Goal: Information Seeking & Learning: Check status

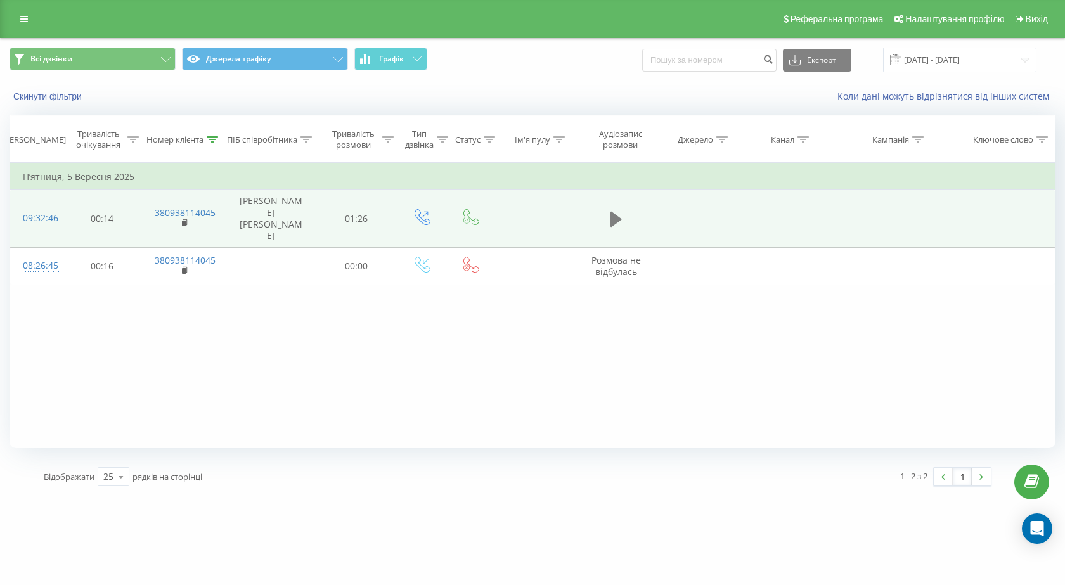
click at [617, 212] on icon at bounding box center [615, 219] width 11 height 15
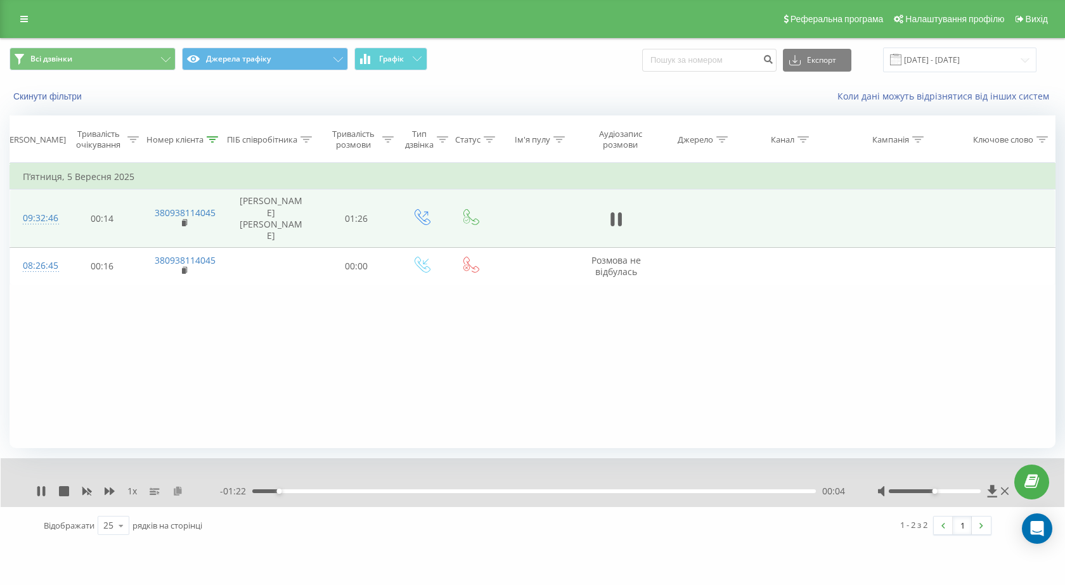
click at [179, 489] on icon at bounding box center [177, 490] width 11 height 9
click at [615, 212] on icon at bounding box center [615, 219] width 11 height 18
click at [211, 135] on div at bounding box center [212, 139] width 11 height 11
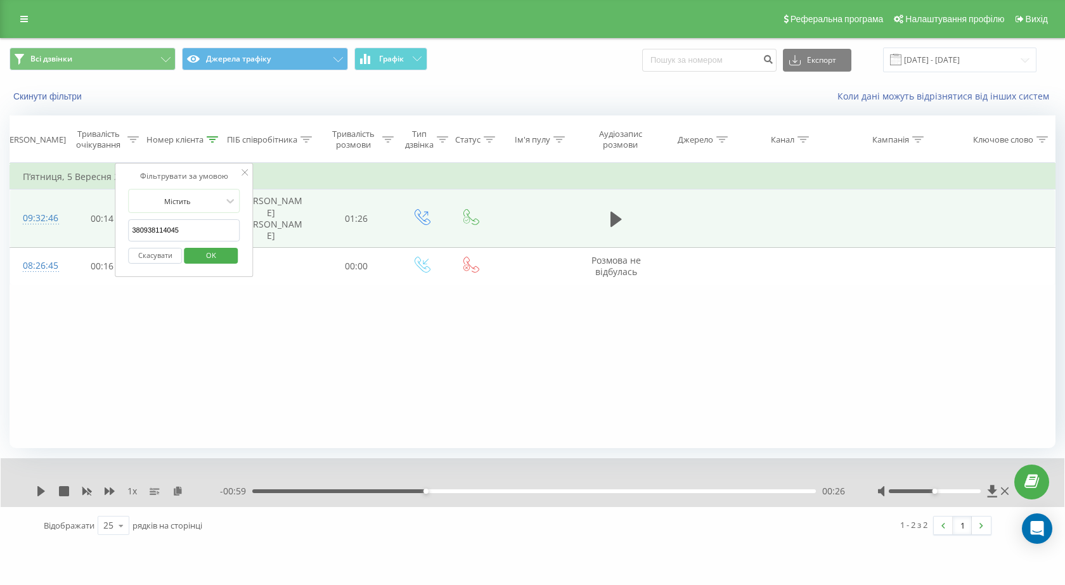
drag, startPoint x: 183, startPoint y: 229, endPoint x: 100, endPoint y: 228, distance: 83.1
click at [100, 228] on table "Фільтрувати за умовою Дорівнює Скасувати OK Фільтрувати за умовою Містить 38093…" at bounding box center [533, 224] width 1046 height 122
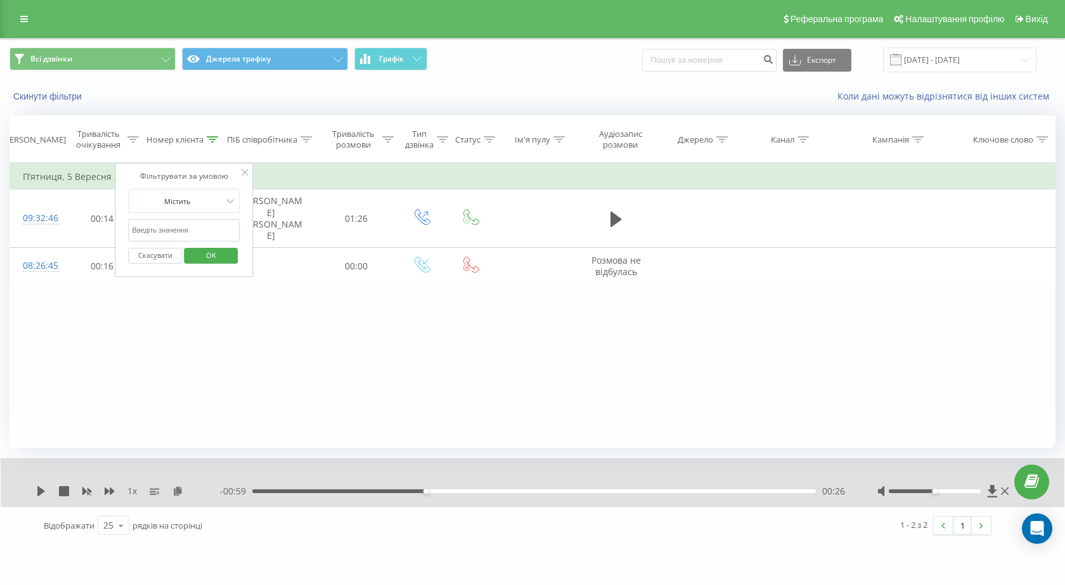
click at [190, 254] on button "OK" at bounding box center [211, 256] width 54 height 16
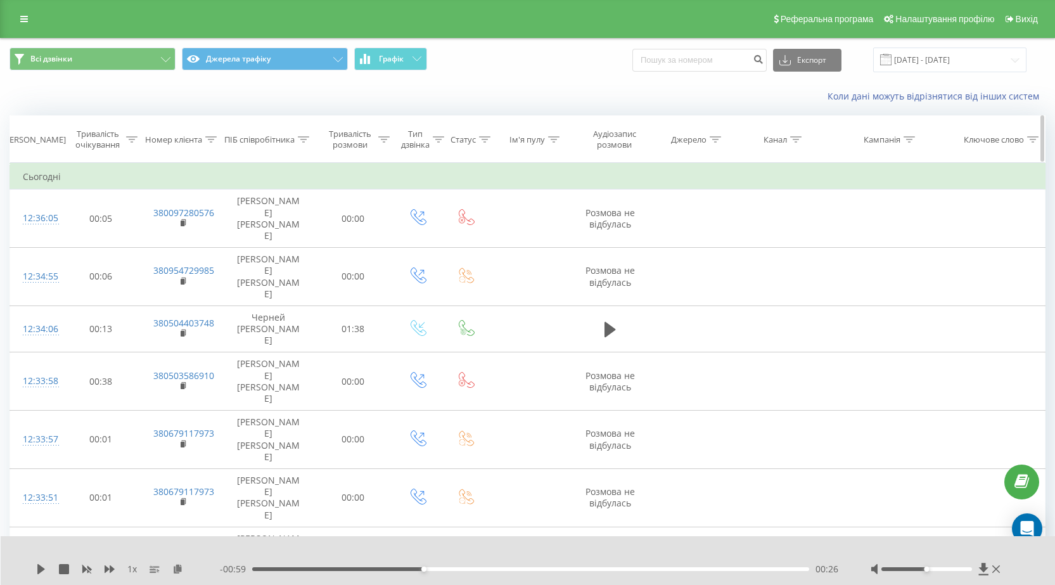
click at [307, 140] on icon at bounding box center [303, 139] width 11 height 6
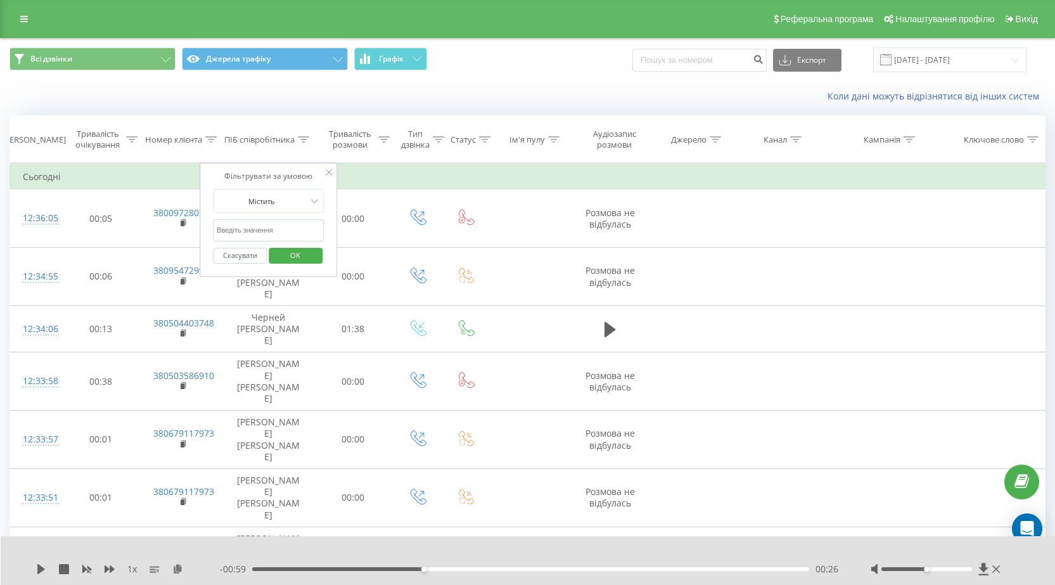
click at [283, 235] on input "text" at bounding box center [269, 230] width 112 height 22
type input "[PERSON_NAME]"
click button "OK" at bounding box center [296, 256] width 54 height 16
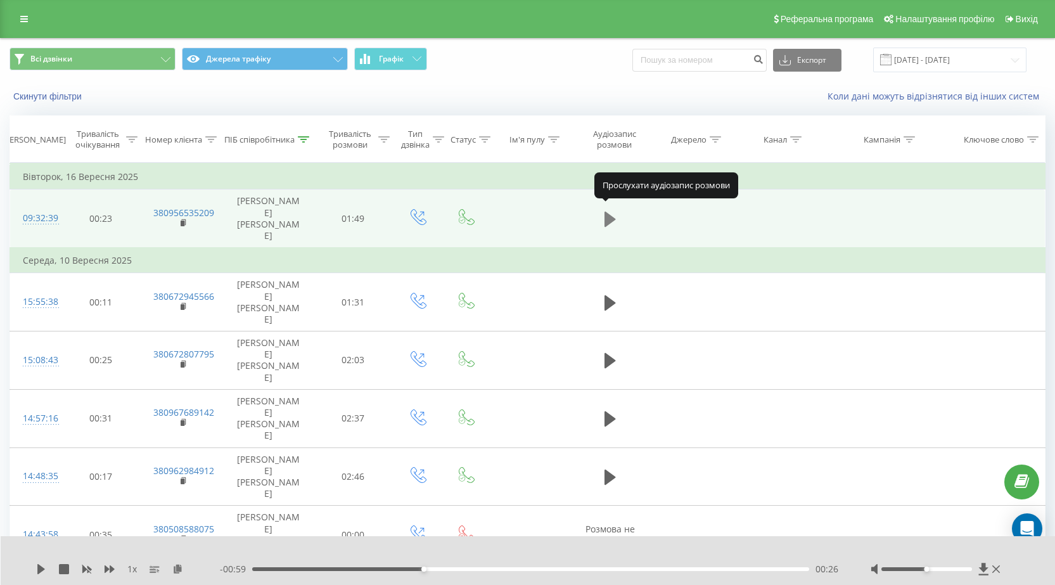
click at [611, 214] on icon at bounding box center [610, 219] width 11 height 15
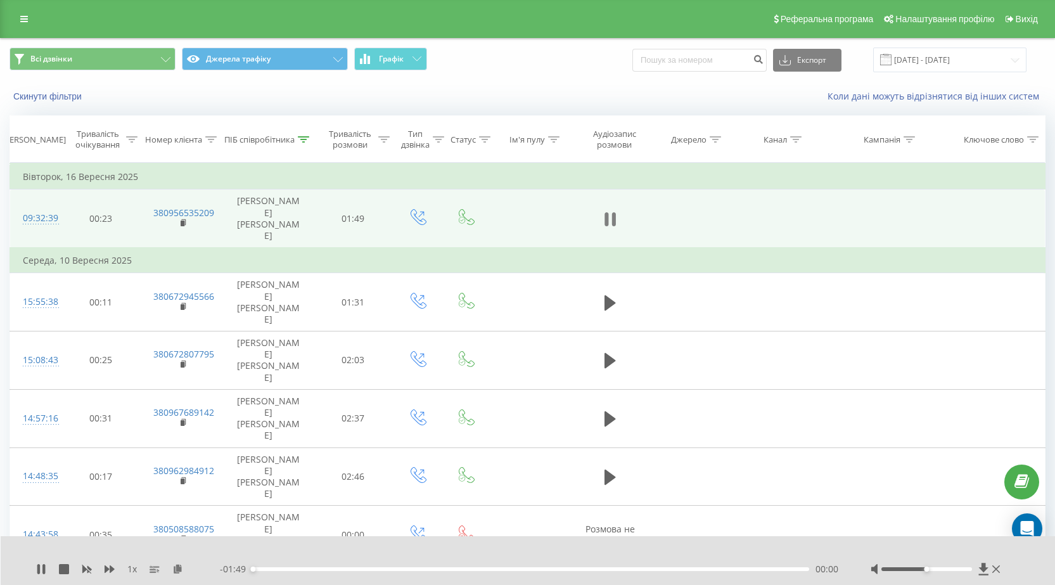
click at [611, 212] on icon at bounding box center [610, 219] width 11 height 18
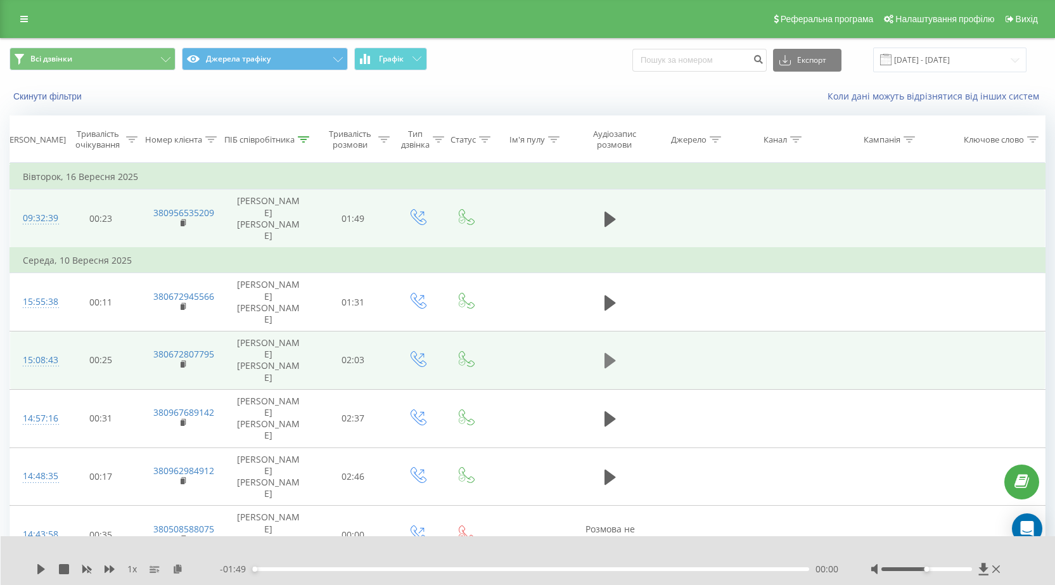
click at [610, 353] on icon at bounding box center [610, 360] width 11 height 15
click at [184, 362] on rect at bounding box center [183, 365] width 4 height 6
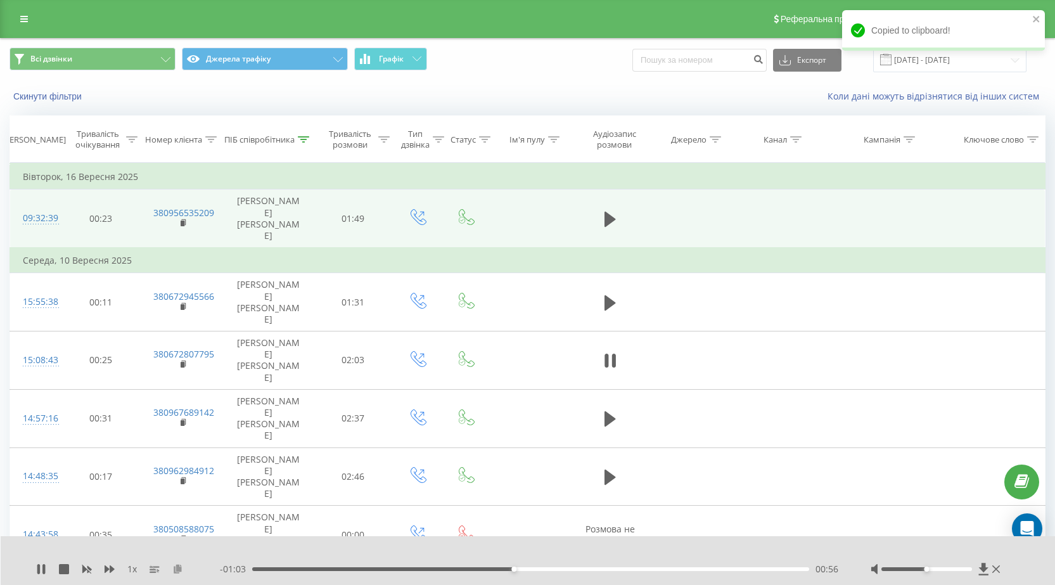
click at [179, 569] on icon at bounding box center [177, 568] width 11 height 9
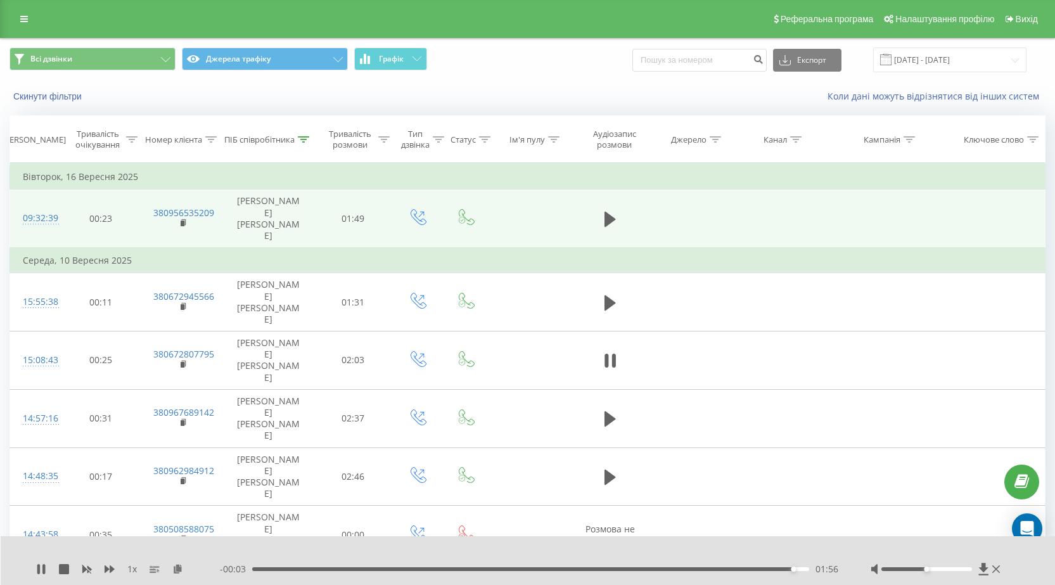
click at [284, 569] on div "01:56" at bounding box center [530, 569] width 557 height 4
click at [466, 569] on div "01:04" at bounding box center [530, 569] width 557 height 4
click at [472, 569] on div "00:47" at bounding box center [530, 569] width 557 height 4
click at [383, 568] on div "00:51" at bounding box center [530, 569] width 557 height 4
click at [398, 569] on div "00:29" at bounding box center [530, 569] width 557 height 4
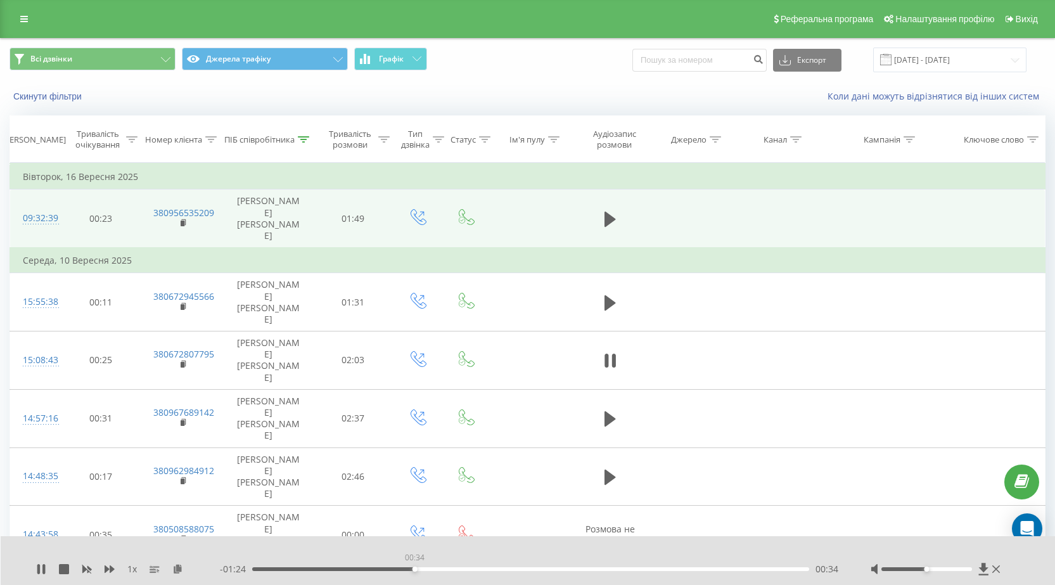
click at [415, 570] on div "00:34" at bounding box center [530, 569] width 557 height 4
click at [427, 570] on div "00:37" at bounding box center [427, 569] width 5 height 5
click at [436, 569] on div "00:38" at bounding box center [530, 569] width 557 height 4
click at [449, 568] on div "00:40" at bounding box center [530, 569] width 557 height 4
click at [465, 569] on div "00:45" at bounding box center [530, 569] width 557 height 4
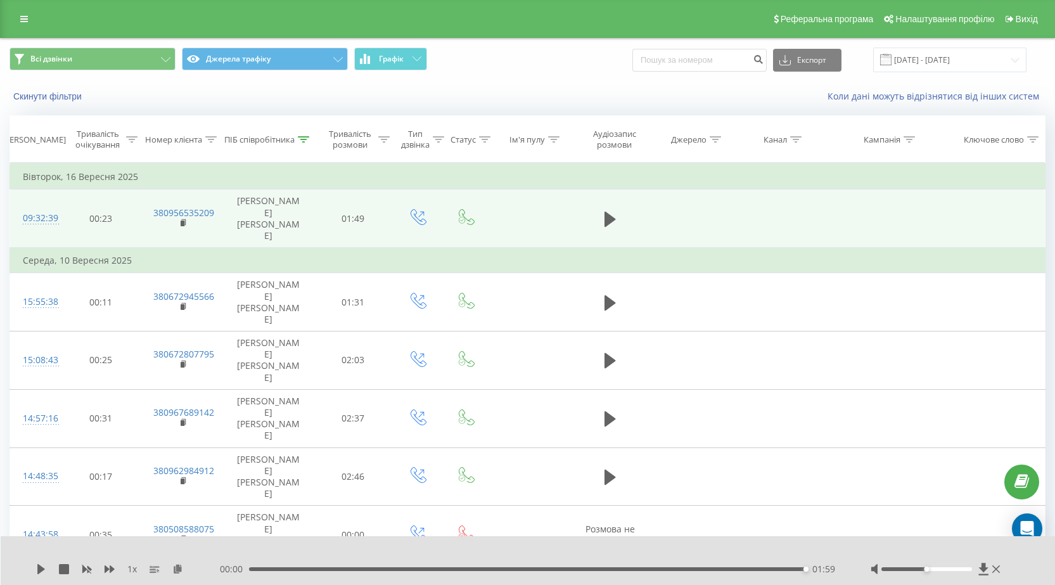
drag, startPoint x: 41, startPoint y: 566, endPoint x: 127, endPoint y: 576, distance: 86.1
click at [42, 566] on icon at bounding box center [41, 569] width 10 height 10
click at [41, 566] on icon at bounding box center [41, 569] width 10 height 10
click at [307, 566] on div "00:00 01:59 01:59" at bounding box center [529, 569] width 619 height 13
click at [348, 569] on div "01:59" at bounding box center [527, 569] width 557 height 4
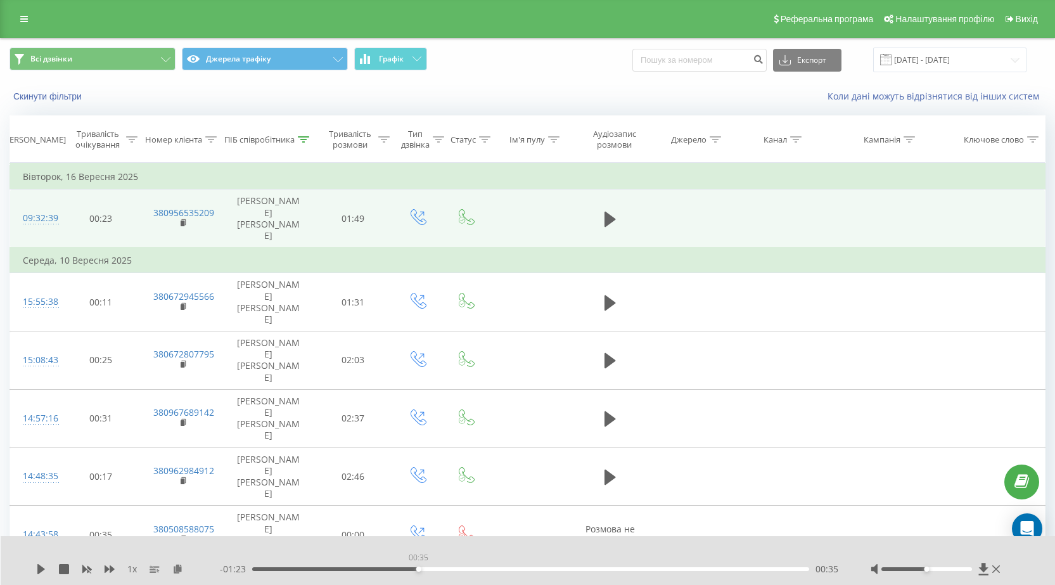
click at [418, 570] on div "00:35" at bounding box center [530, 569] width 557 height 4
click at [442, 570] on div "00:35" at bounding box center [530, 569] width 557 height 4
click at [35, 571] on div "1 x - 01:18 00:40 00:40" at bounding box center [528, 560] width 1055 height 49
click at [43, 571] on icon at bounding box center [41, 569] width 10 height 10
click at [479, 569] on div "00:43" at bounding box center [530, 569] width 557 height 4
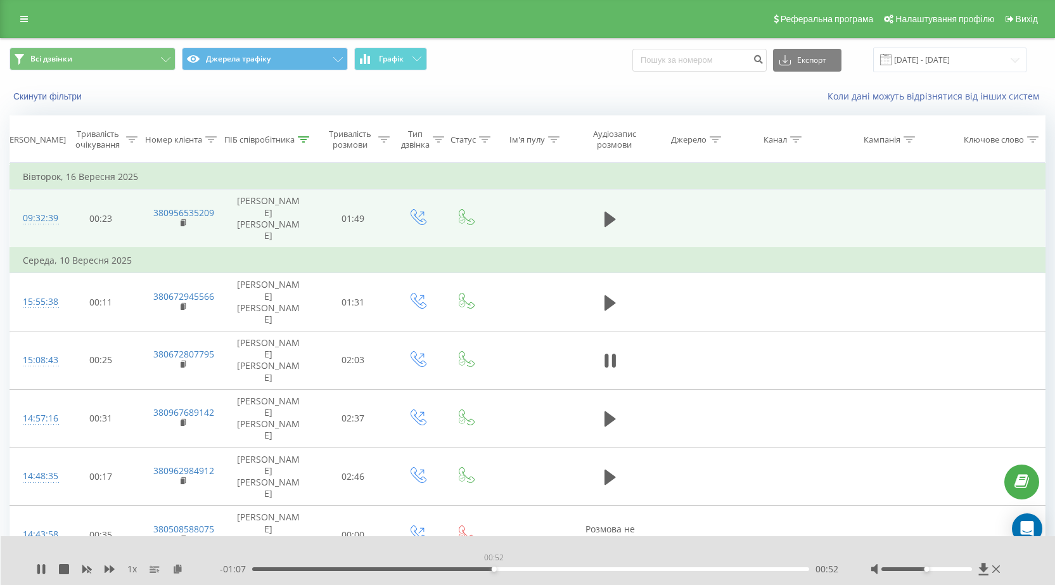
click at [494, 569] on div "00:52" at bounding box center [530, 569] width 557 height 4
click at [515, 569] on div "00:56" at bounding box center [530, 569] width 557 height 4
click at [538, 569] on div "01:01" at bounding box center [530, 569] width 557 height 4
click at [562, 570] on div "01:02" at bounding box center [530, 569] width 557 height 4
click at [647, 568] on div "01:24" at bounding box center [530, 569] width 557 height 4
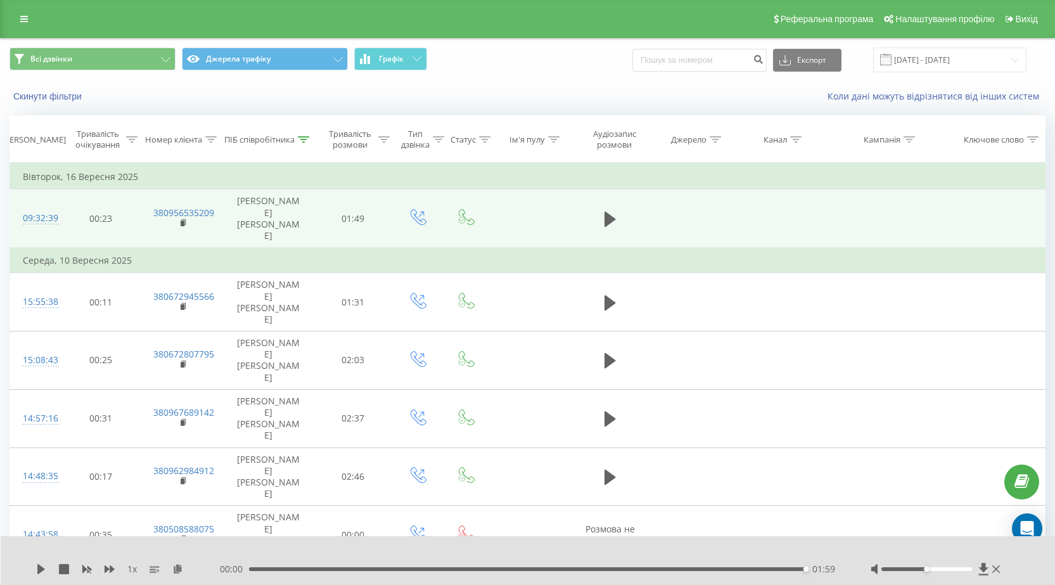
click at [418, 569] on div "01:59" at bounding box center [527, 569] width 557 height 4
click at [38, 572] on icon at bounding box center [41, 569] width 8 height 10
click at [430, 568] on div "00:38" at bounding box center [530, 569] width 557 height 4
click at [441, 569] on div "00:40" at bounding box center [530, 569] width 557 height 4
click at [451, 570] on div "00:42" at bounding box center [530, 569] width 557 height 4
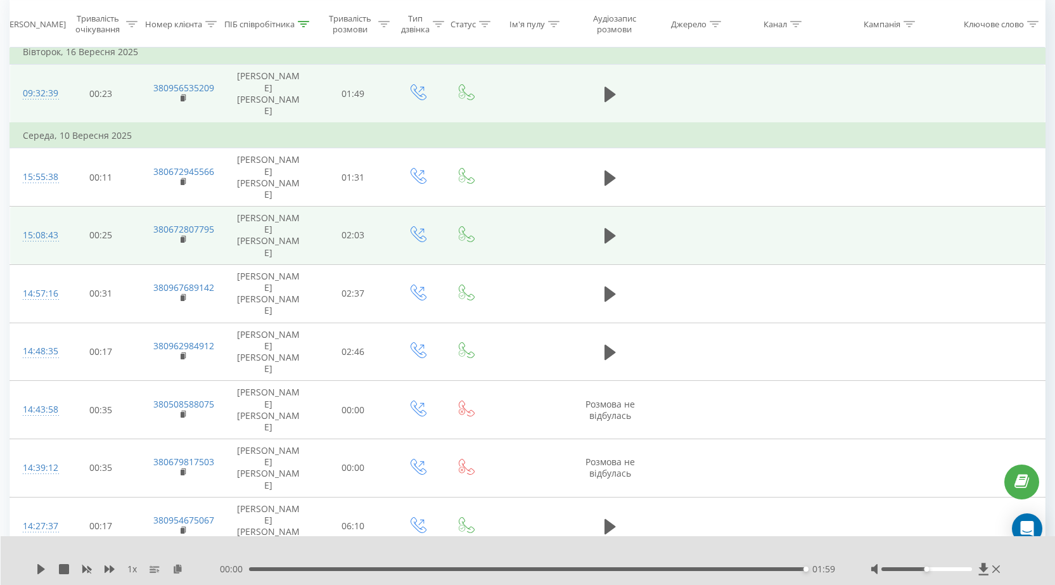
scroll to position [127, 0]
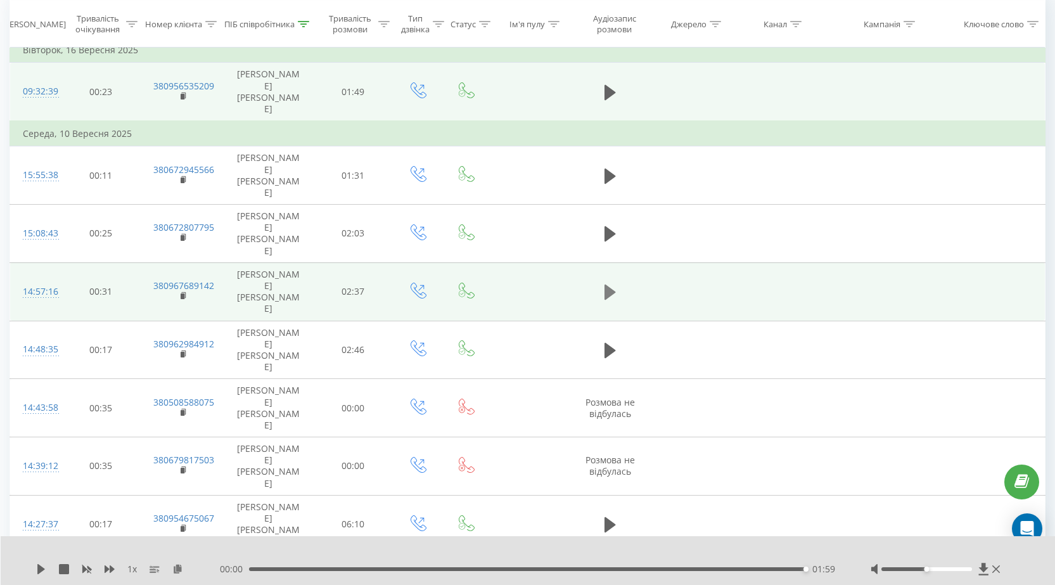
click at [614, 285] on icon at bounding box center [610, 292] width 11 height 15
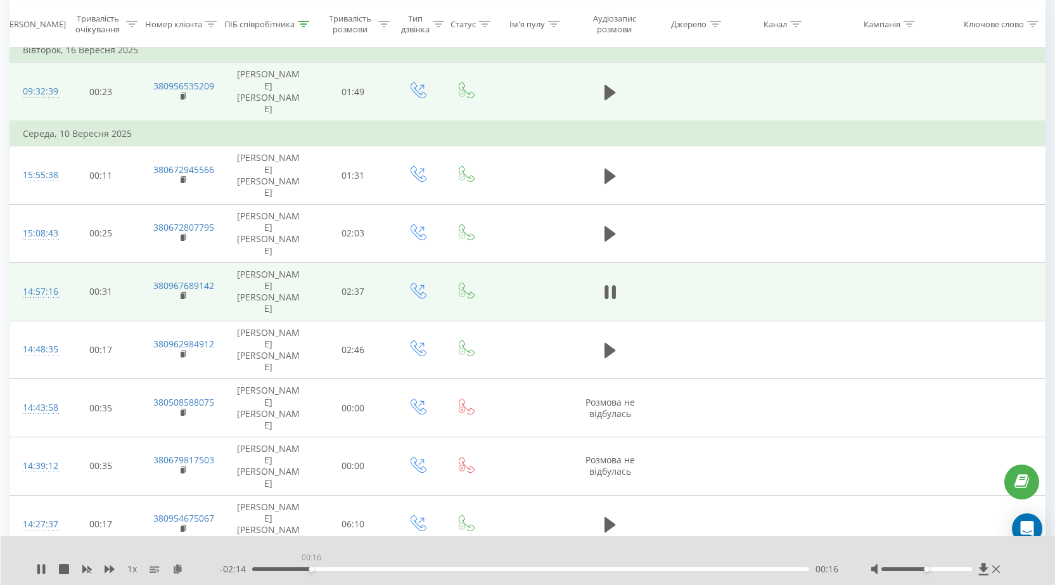
click at [311, 567] on div "00:16" at bounding box center [530, 569] width 557 height 4
click at [329, 570] on div "00:17" at bounding box center [530, 569] width 557 height 4
click at [351, 569] on div "00:21" at bounding box center [530, 569] width 557 height 4
click at [375, 569] on div "00:33" at bounding box center [530, 569] width 557 height 4
click at [401, 569] on div "00:40" at bounding box center [530, 569] width 557 height 4
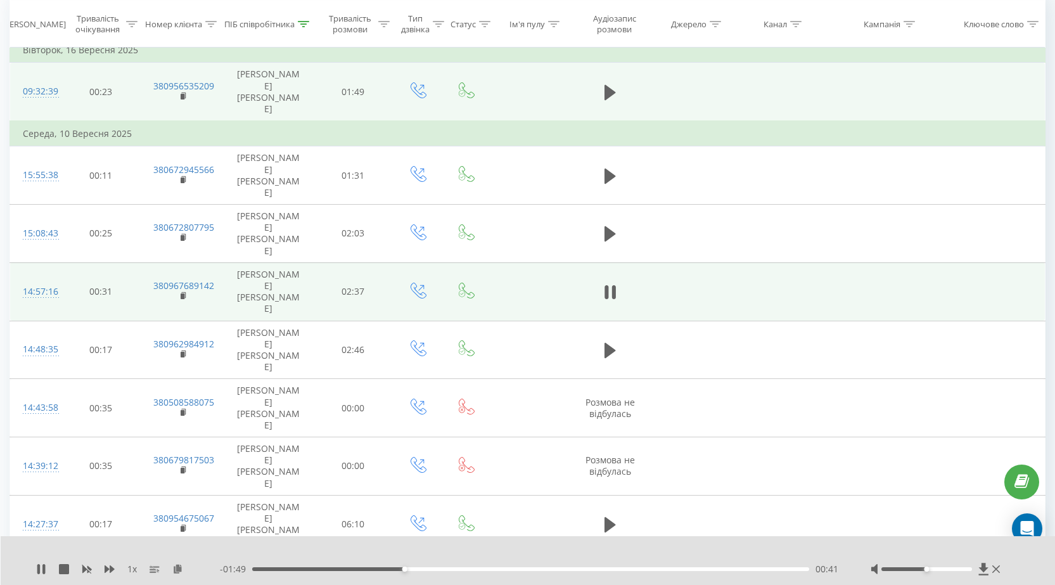
click at [427, 569] on div "00:41" at bounding box center [530, 569] width 557 height 4
click at [453, 569] on div "00:54" at bounding box center [530, 569] width 557 height 4
click at [482, 570] on div "01:02" at bounding box center [530, 569] width 557 height 4
click at [527, 572] on div "- 01:27 01:03 01:03" at bounding box center [529, 569] width 619 height 13
click at [532, 571] on div "- 01:26 01:03 01:03" at bounding box center [529, 569] width 619 height 13
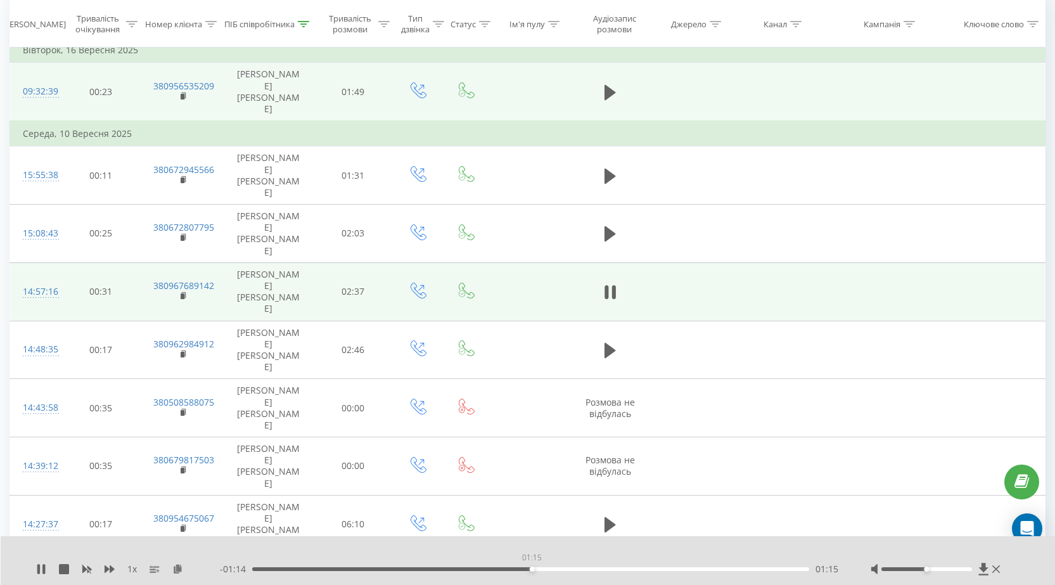
click at [532, 570] on div "01:15" at bounding box center [530, 569] width 557 height 4
click at [182, 293] on rect at bounding box center [183, 296] width 4 height 6
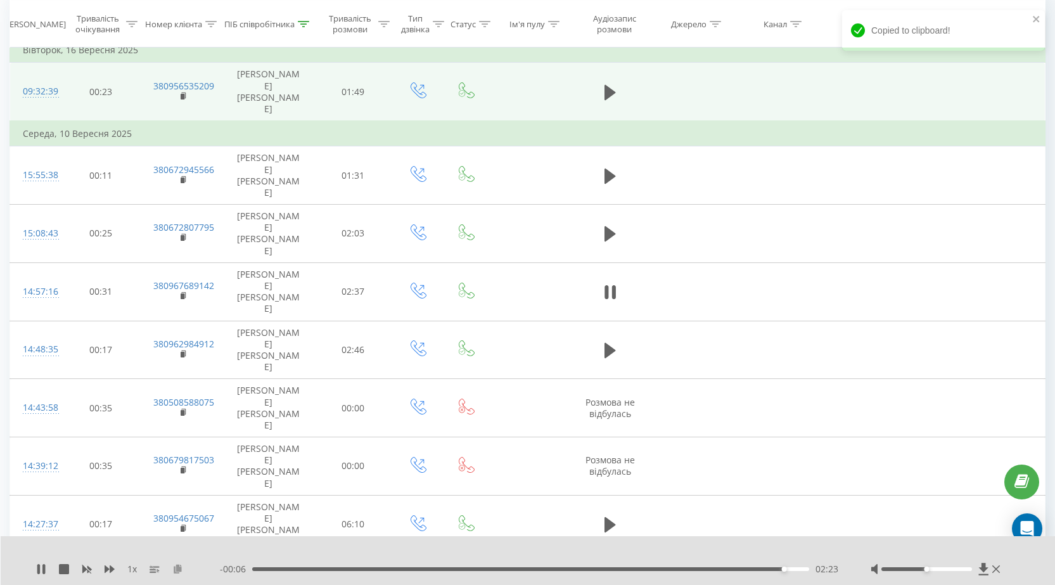
click at [178, 566] on icon at bounding box center [177, 568] width 11 height 9
click at [609, 285] on icon at bounding box center [610, 292] width 11 height 15
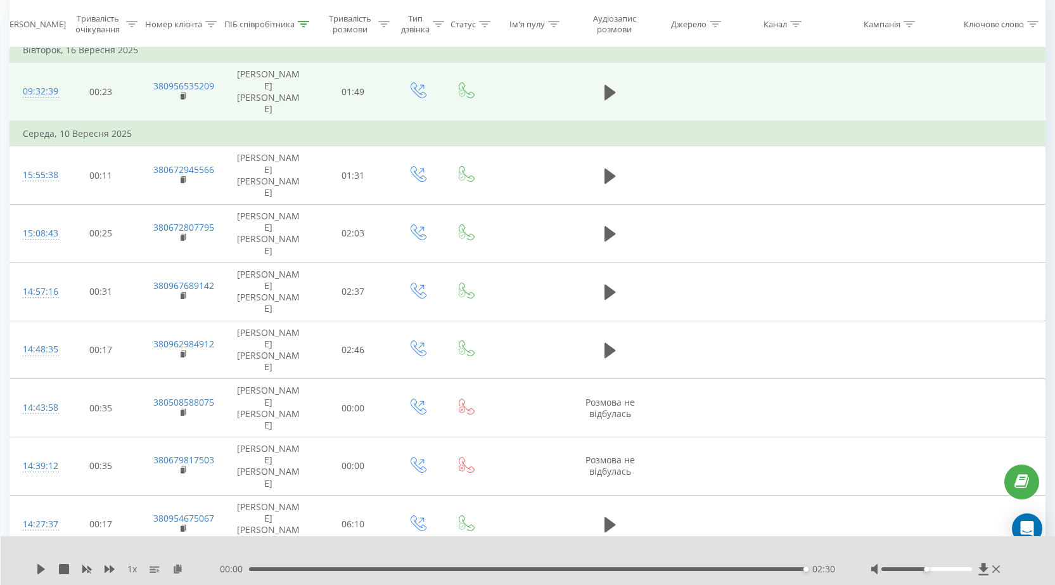
click at [609, 285] on icon at bounding box center [610, 292] width 11 height 15
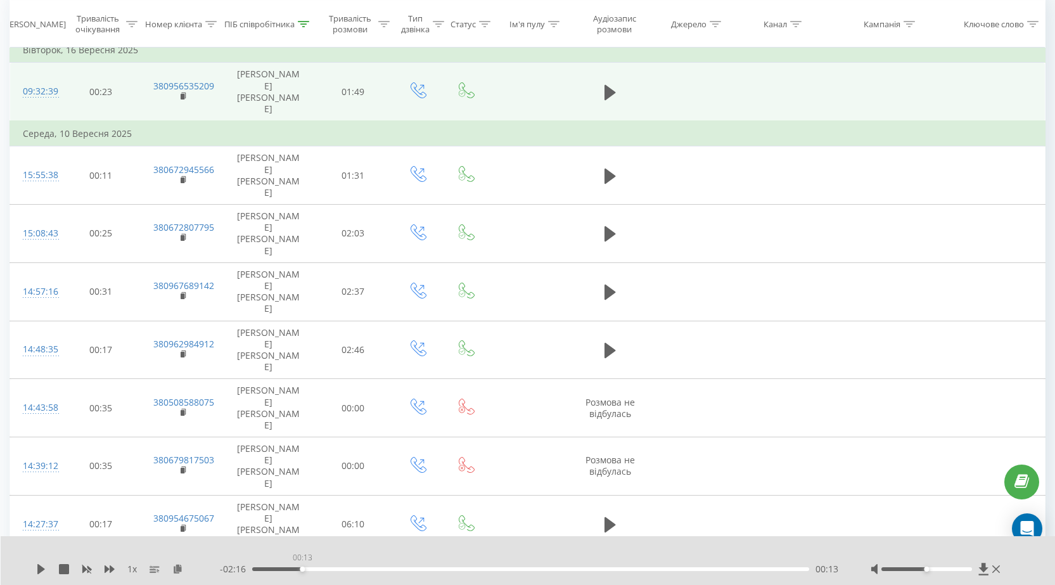
click at [299, 568] on div "00:13" at bounding box center [530, 569] width 557 height 4
click at [37, 570] on div "1 x - 02:30 00:00 00:00" at bounding box center [528, 560] width 1055 height 49
click at [37, 570] on icon at bounding box center [41, 569] width 10 height 10
click at [338, 570] on div "00:15" at bounding box center [530, 569] width 557 height 4
click at [361, 570] on div "00:29" at bounding box center [530, 569] width 557 height 4
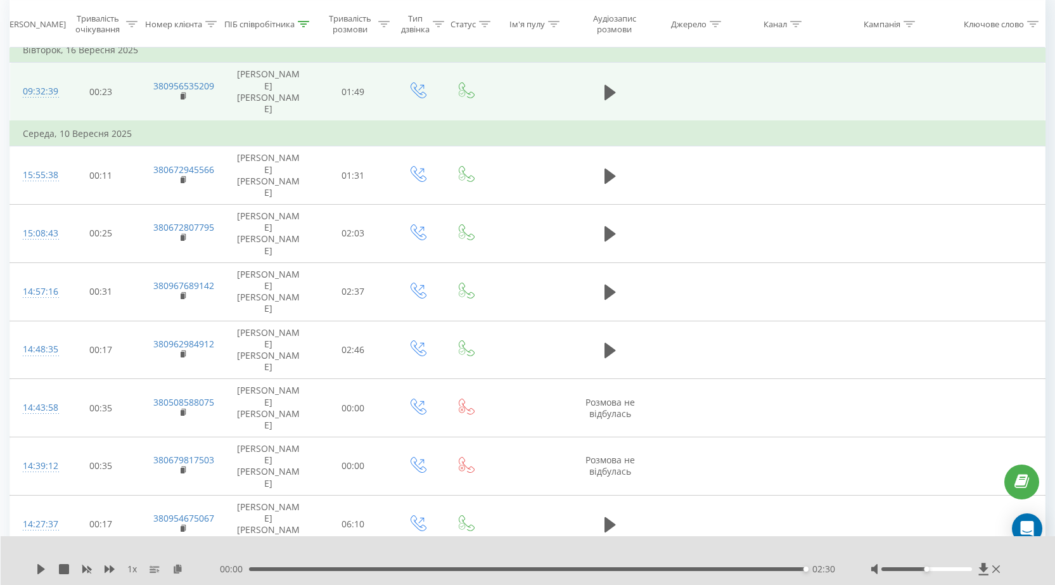
click at [637, 565] on div "00:00 02:30 02:30" at bounding box center [529, 569] width 619 height 13
click at [636, 570] on div "02:30" at bounding box center [527, 569] width 557 height 4
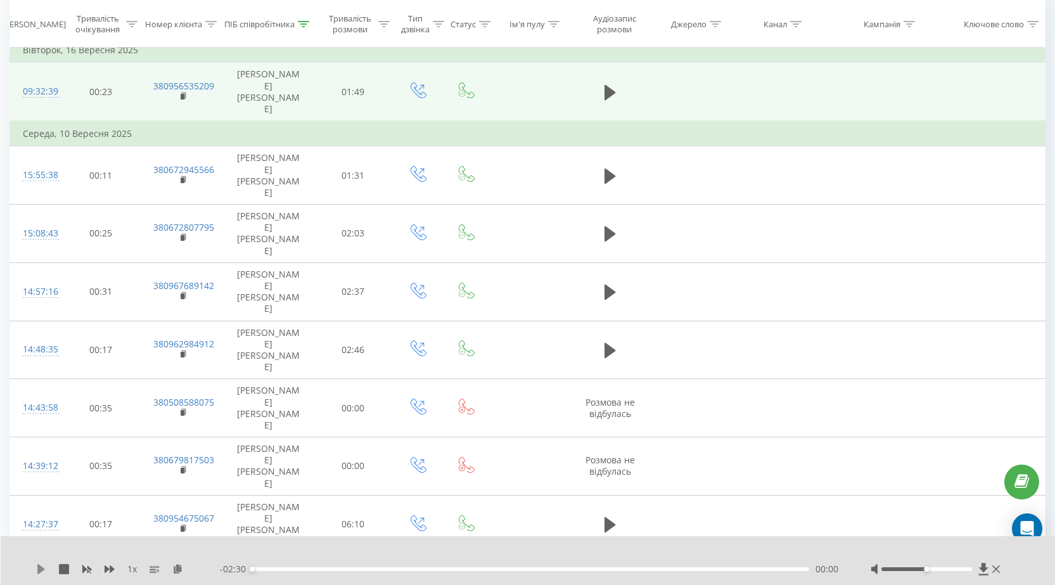
click at [40, 569] on icon at bounding box center [41, 569] width 8 height 10
click at [662, 569] on div "01:48" at bounding box center [530, 569] width 557 height 4
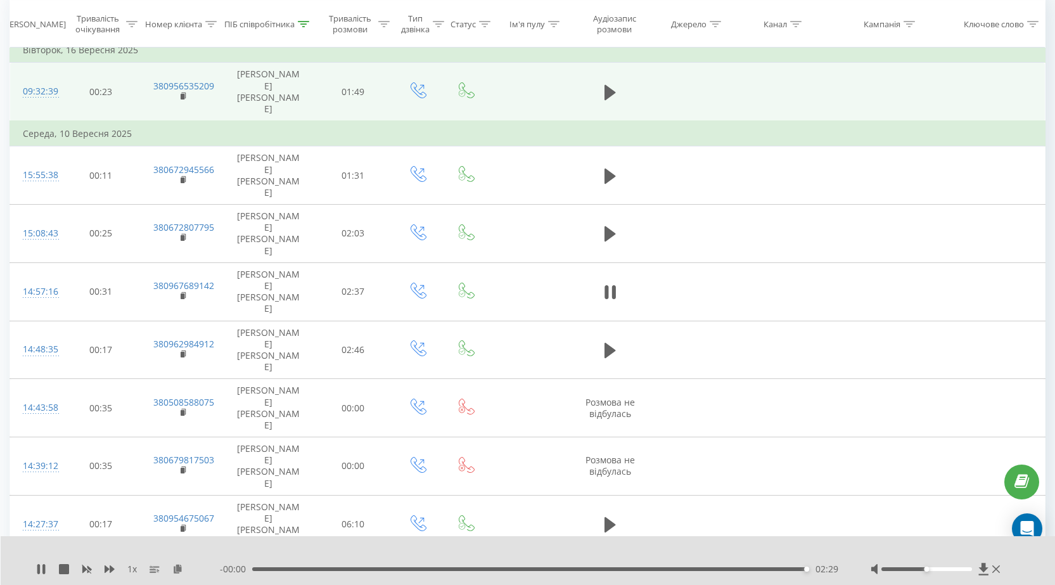
click at [611, 567] on div "02:29" at bounding box center [530, 569] width 557 height 4
click at [676, 570] on div "01:41" at bounding box center [530, 569] width 557 height 4
click at [691, 571] on div "- 00:35 01:55 01:55" at bounding box center [529, 569] width 619 height 13
click at [693, 569] on div "01:56" at bounding box center [530, 569] width 557 height 4
click at [718, 569] on div "02:01" at bounding box center [530, 569] width 557 height 4
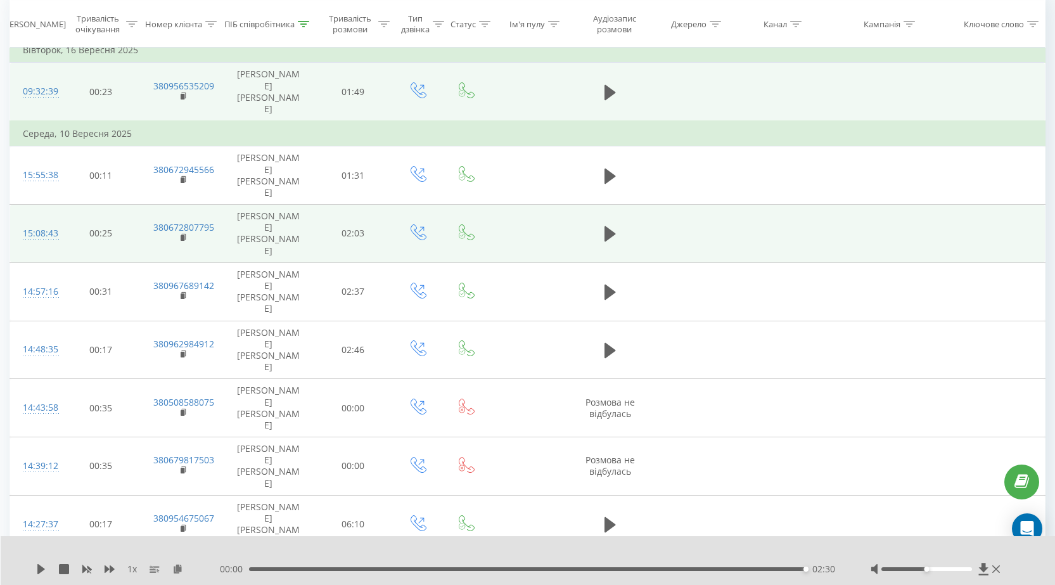
scroll to position [0, 0]
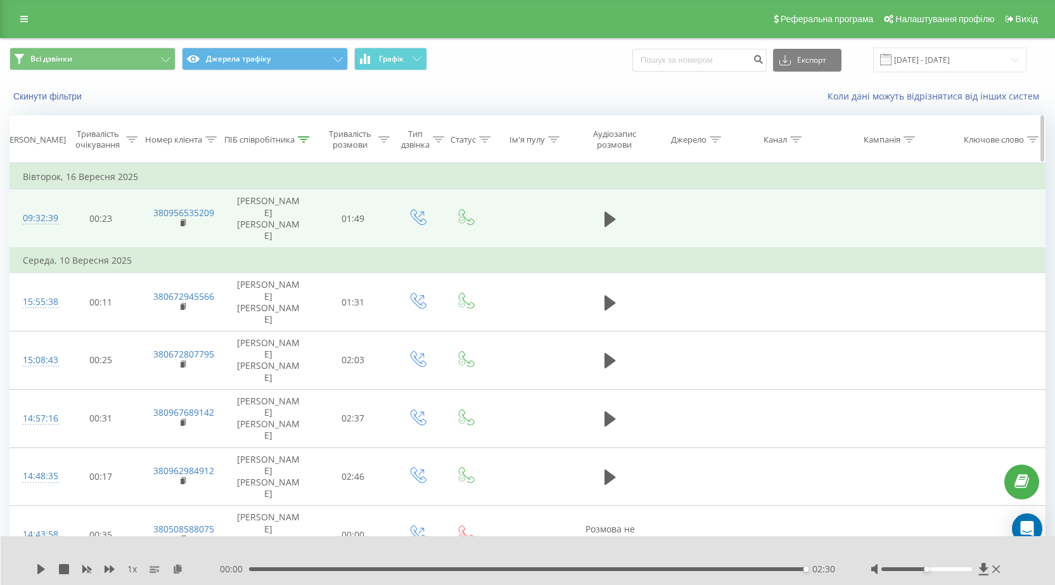
click at [302, 142] on icon at bounding box center [303, 139] width 11 height 6
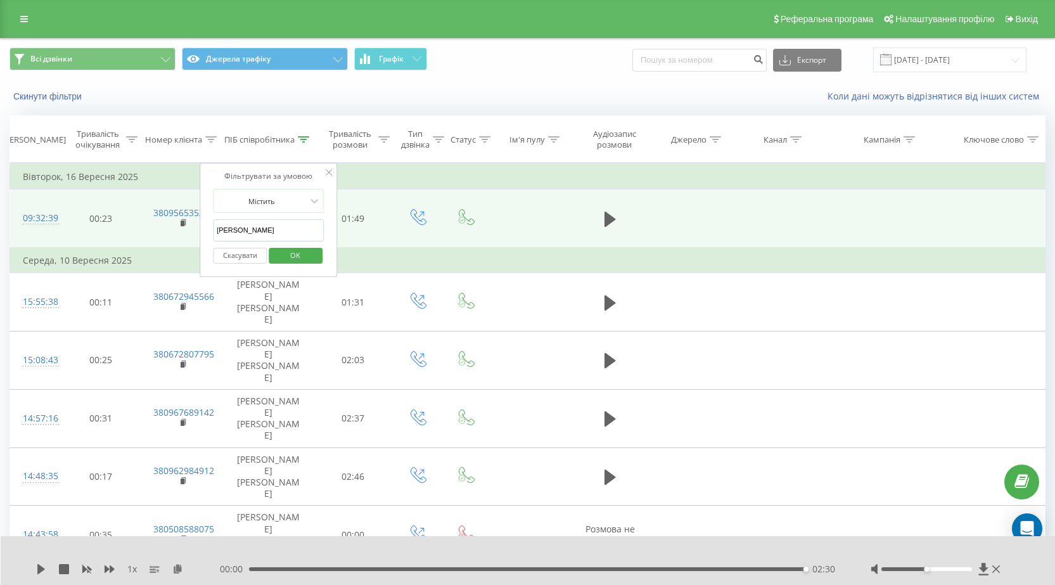
drag, startPoint x: 263, startPoint y: 228, endPoint x: 186, endPoint y: 230, distance: 77.4
click button "OK" at bounding box center [296, 256] width 54 height 16
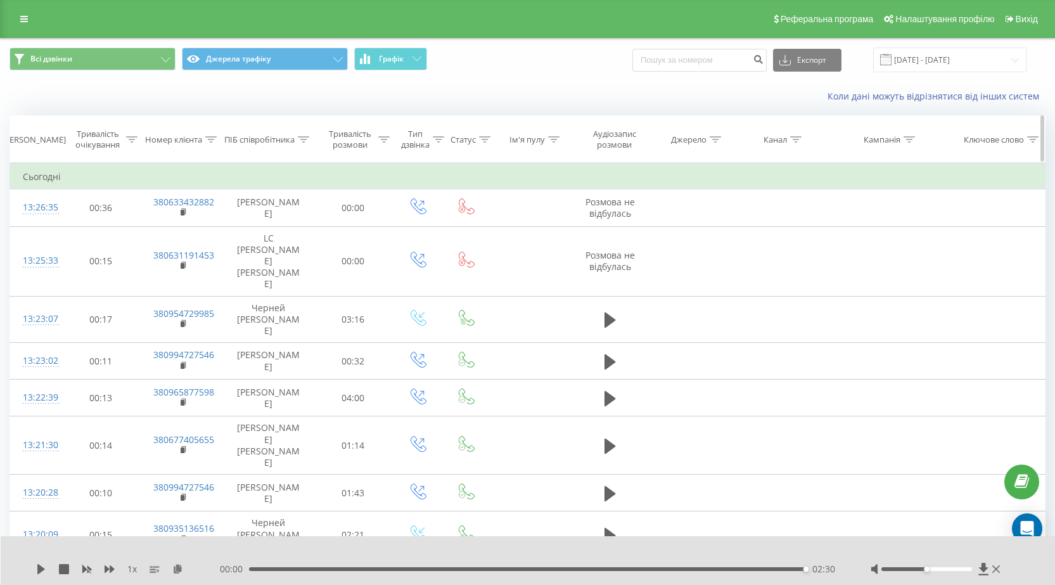
click at [212, 142] on icon at bounding box center [210, 139] width 11 height 6
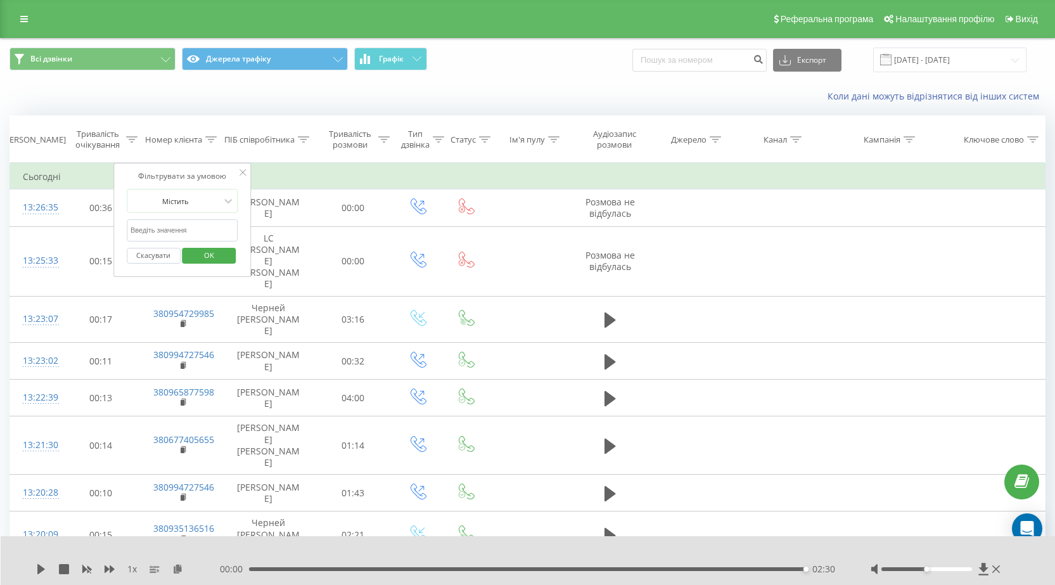
click at [180, 230] on input "text" at bounding box center [183, 230] width 112 height 22
paste input "[PHONE_NUMBER]"
click at [141, 231] on input "[PHONE_NUMBER]" at bounding box center [183, 230] width 112 height 22
type input "0936105429"
click at [203, 254] on span "OK" at bounding box center [208, 255] width 35 height 20
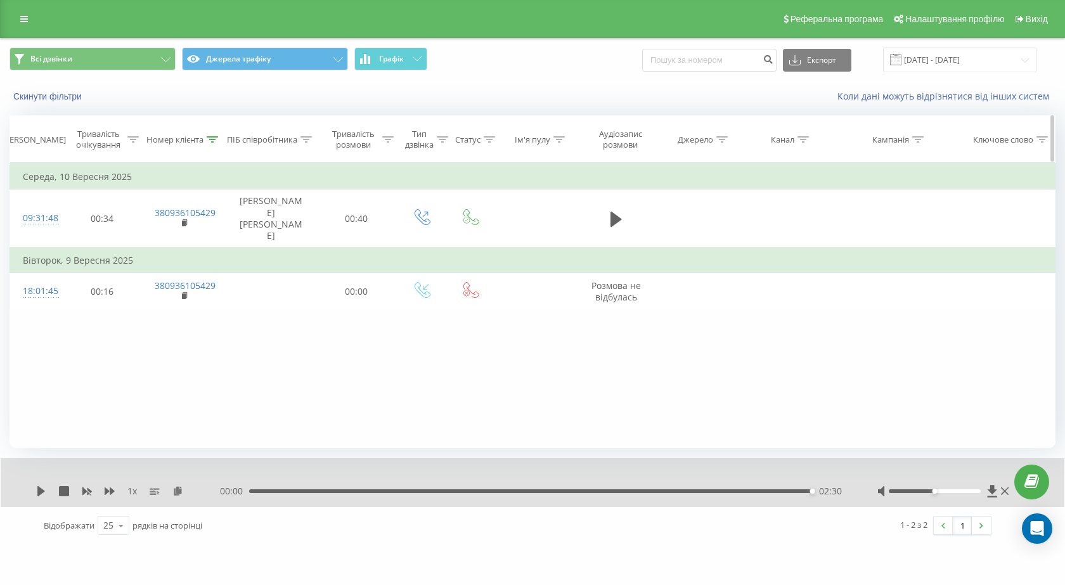
drag, startPoint x: 207, startPoint y: 139, endPoint x: 211, endPoint y: 145, distance: 6.9
click at [208, 139] on icon at bounding box center [212, 139] width 11 height 6
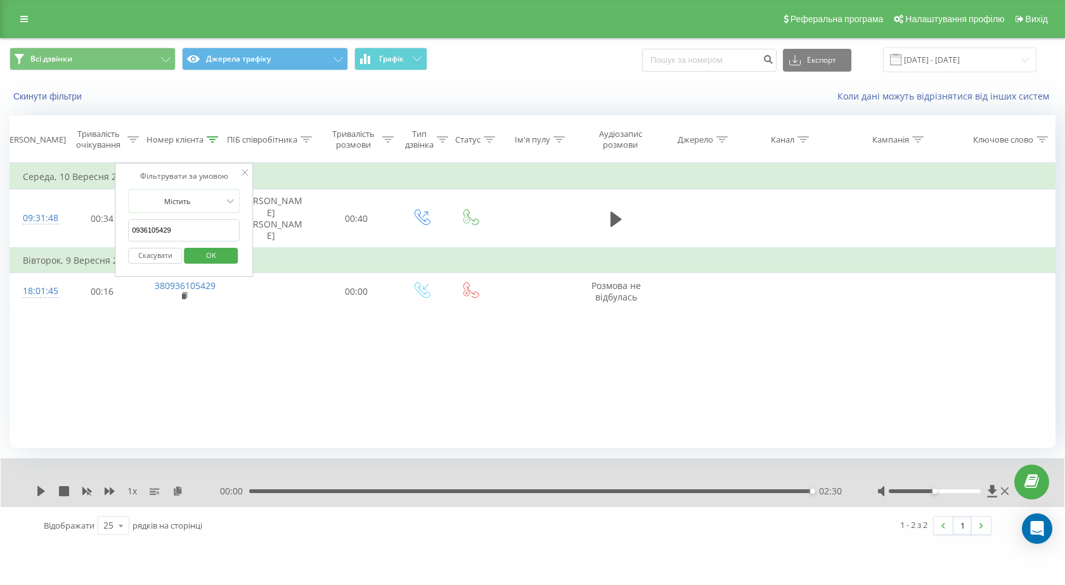
drag, startPoint x: 172, startPoint y: 231, endPoint x: 115, endPoint y: 231, distance: 56.4
click at [115, 231] on div "Фільтрувати за умовою Містить 0936105429 Скасувати OK" at bounding box center [184, 220] width 138 height 114
click button "OK" at bounding box center [211, 256] width 54 height 16
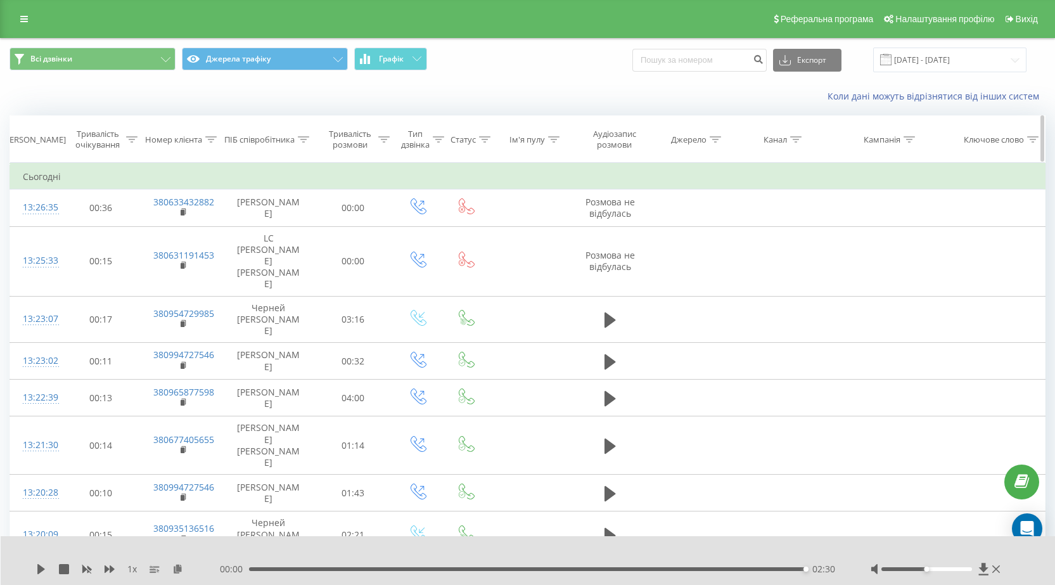
click at [304, 138] on icon at bounding box center [303, 139] width 11 height 6
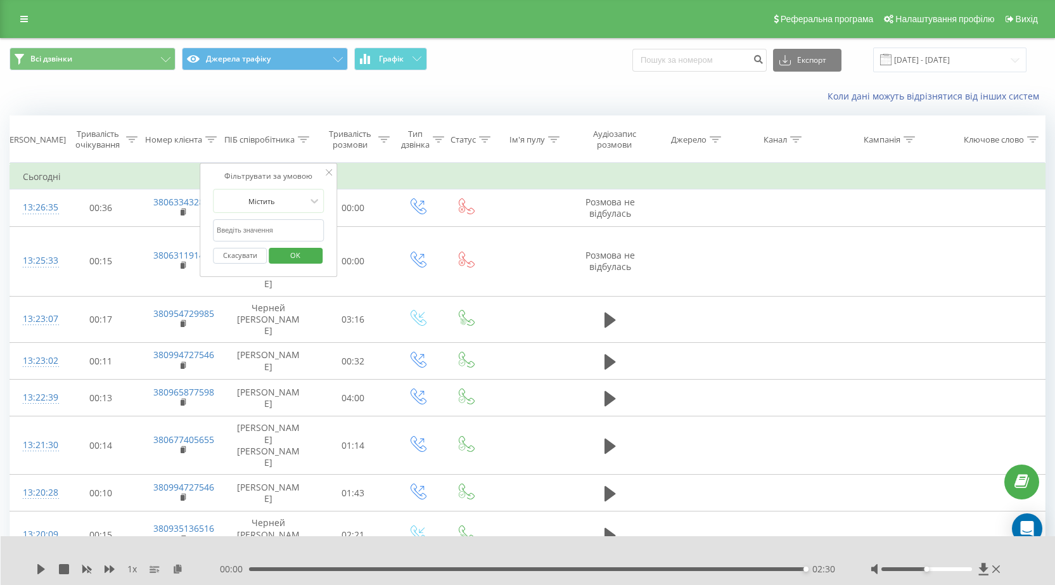
click at [256, 231] on input "text" at bounding box center [269, 230] width 112 height 22
type input "[PERSON_NAME]"
click button "OK" at bounding box center [296, 256] width 54 height 16
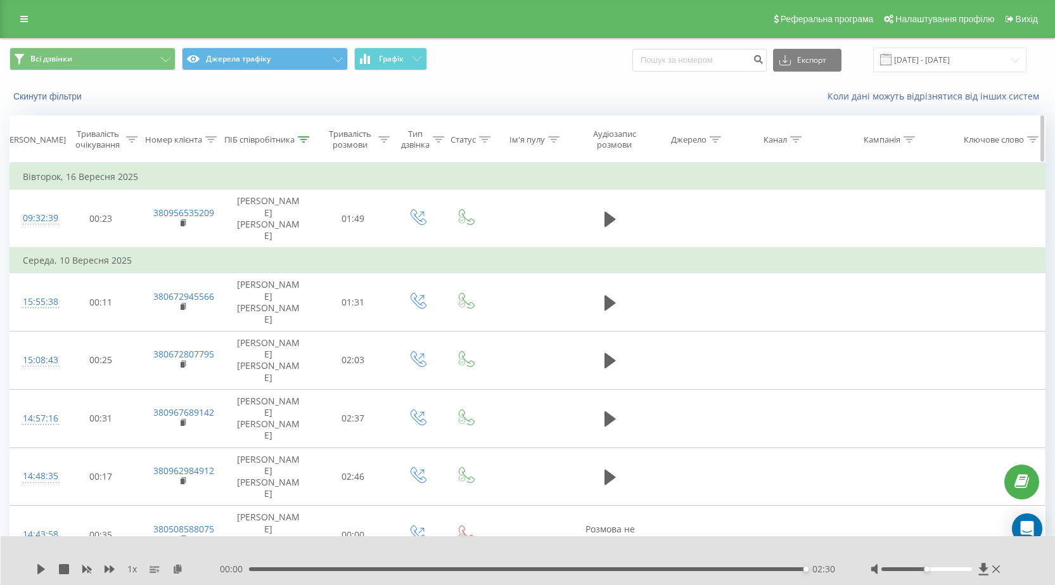
click at [432, 136] on div "Тип дзвінка" at bounding box center [422, 140] width 43 height 22
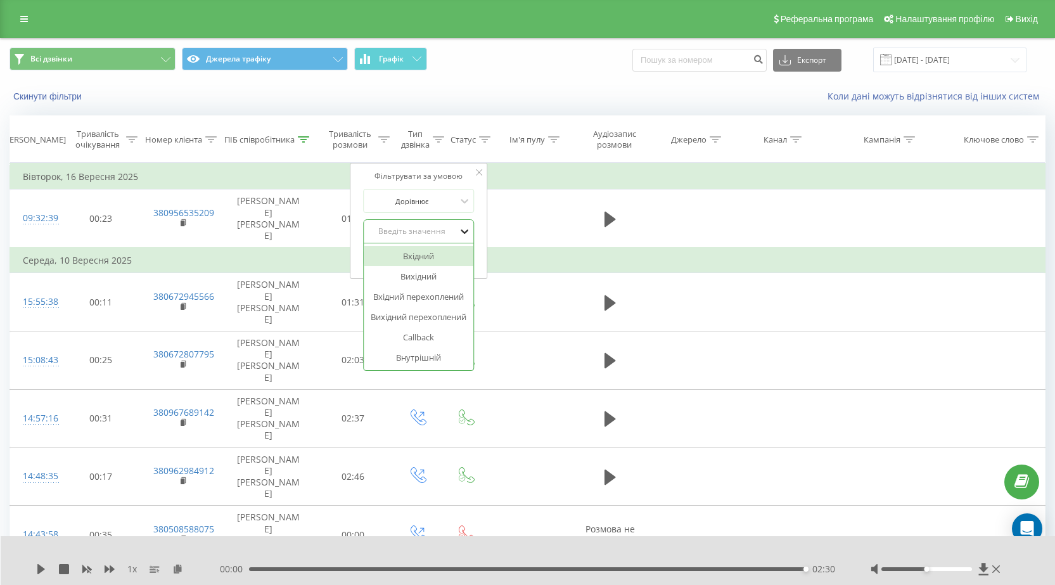
click at [465, 229] on icon at bounding box center [465, 231] width 13 height 13
click at [413, 259] on div "Вхідний" at bounding box center [419, 256] width 110 height 20
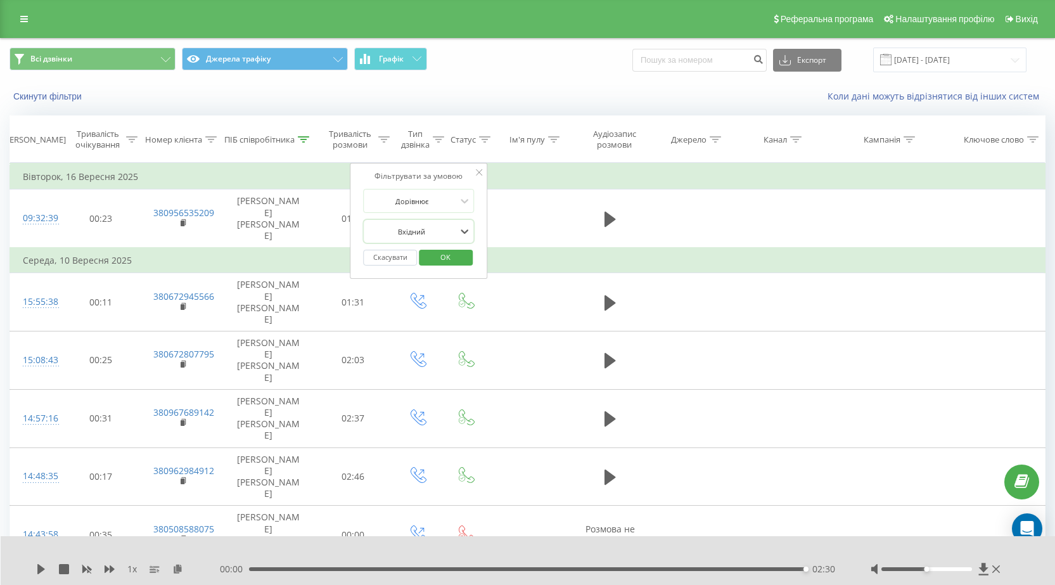
click at [429, 254] on span "OK" at bounding box center [445, 257] width 35 height 20
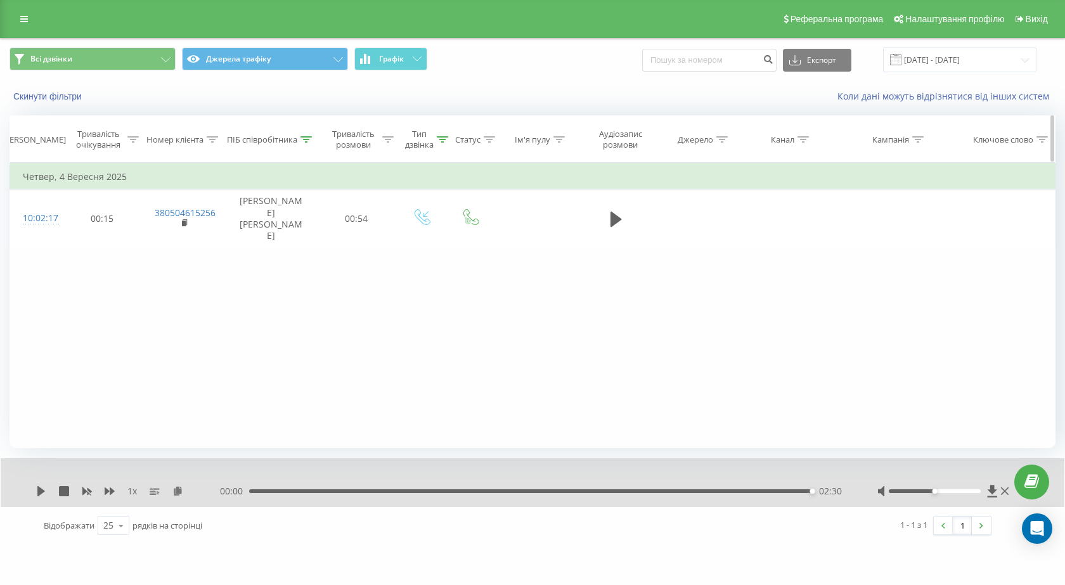
click at [443, 139] on icon at bounding box center [442, 139] width 11 height 6
click at [228, 328] on div "Фільтрувати за умовою Дорівнює Скасувати OK Фільтрувати за умовою Містить Скасу…" at bounding box center [533, 305] width 1046 height 285
click at [228, 326] on div "Фільтрувати за умовою Дорівнює Скасувати OK Фільтрувати за умовою Містить Скасу…" at bounding box center [533, 305] width 1046 height 285
click at [685, 337] on div "Фільтрувати за умовою Дорівнює Скасувати OK Фільтрувати за умовою Містить Скасу…" at bounding box center [533, 305] width 1046 height 285
click at [482, 172] on icon at bounding box center [483, 172] width 6 height 6
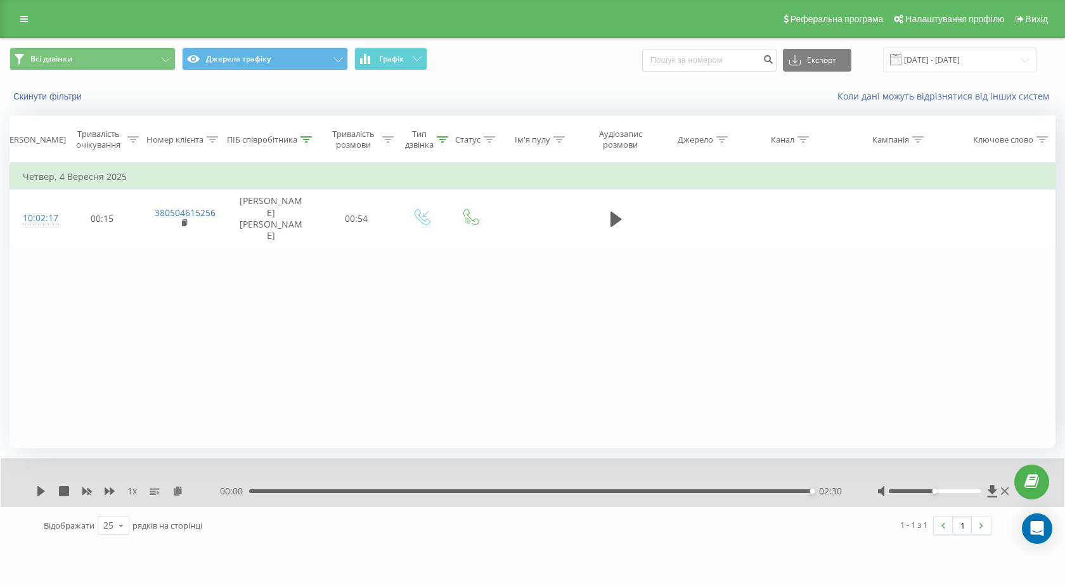
click at [412, 337] on div "Фільтрувати за умовою Дорівнює Скасувати OK Фільтрувати за умовою Містить Скасу…" at bounding box center [533, 305] width 1046 height 285
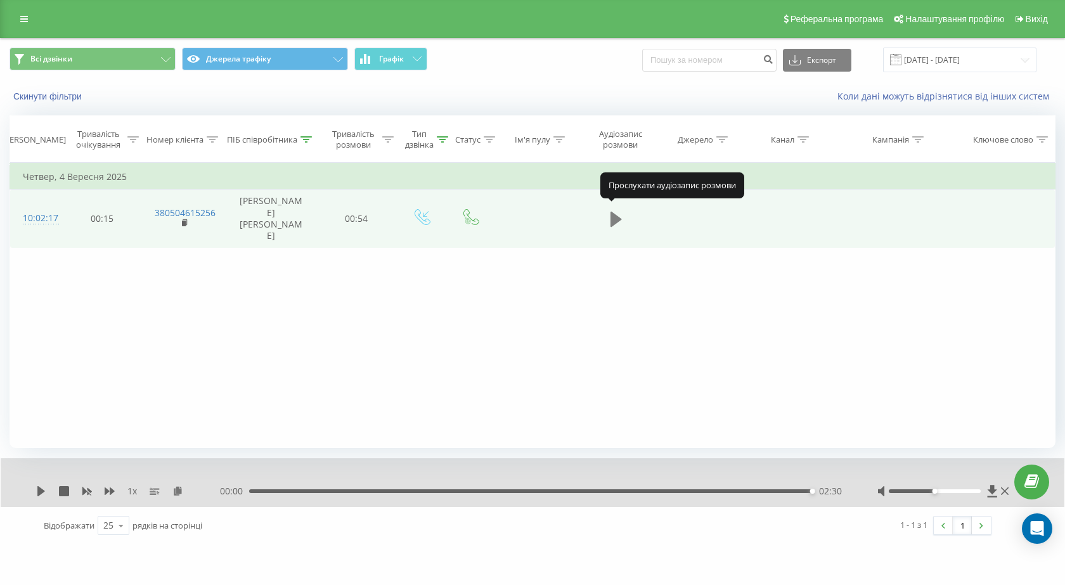
click at [617, 213] on icon at bounding box center [615, 219] width 11 height 15
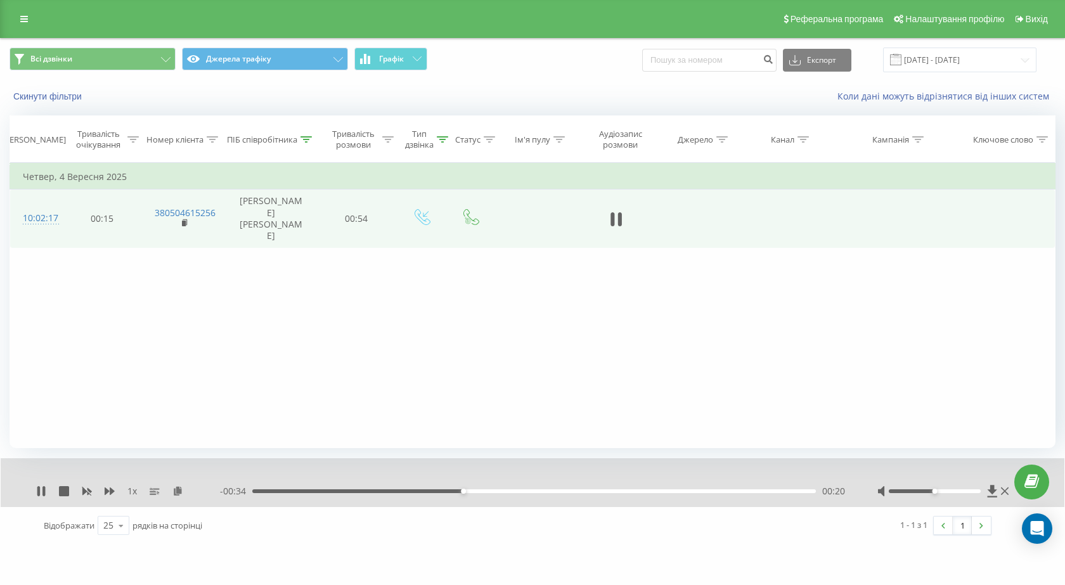
click at [617, 213] on icon at bounding box center [615, 219] width 11 height 18
click at [255, 491] on div "00:20" at bounding box center [534, 491] width 564 height 4
click at [39, 490] on icon at bounding box center [41, 491] width 8 height 10
click at [183, 221] on rect at bounding box center [184, 224] width 4 height 6
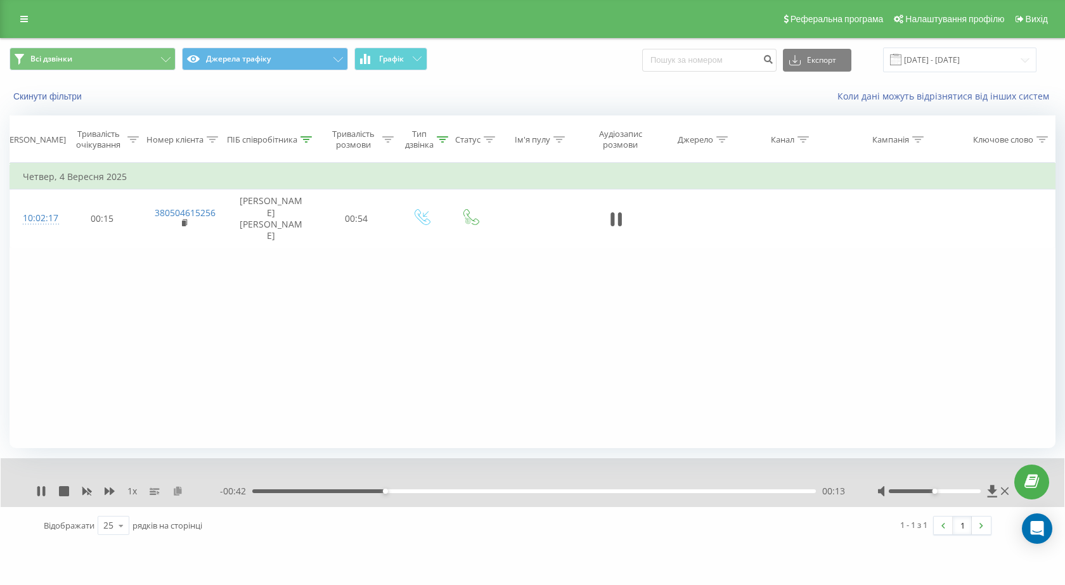
click at [177, 492] on icon at bounding box center [177, 490] width 11 height 9
click at [254, 490] on div "00:00" at bounding box center [534, 491] width 564 height 4
click at [40, 491] on icon at bounding box center [41, 491] width 8 height 10
click at [294, 492] on div "00:03" at bounding box center [534, 491] width 564 height 4
click at [309, 139] on icon at bounding box center [305, 139] width 11 height 6
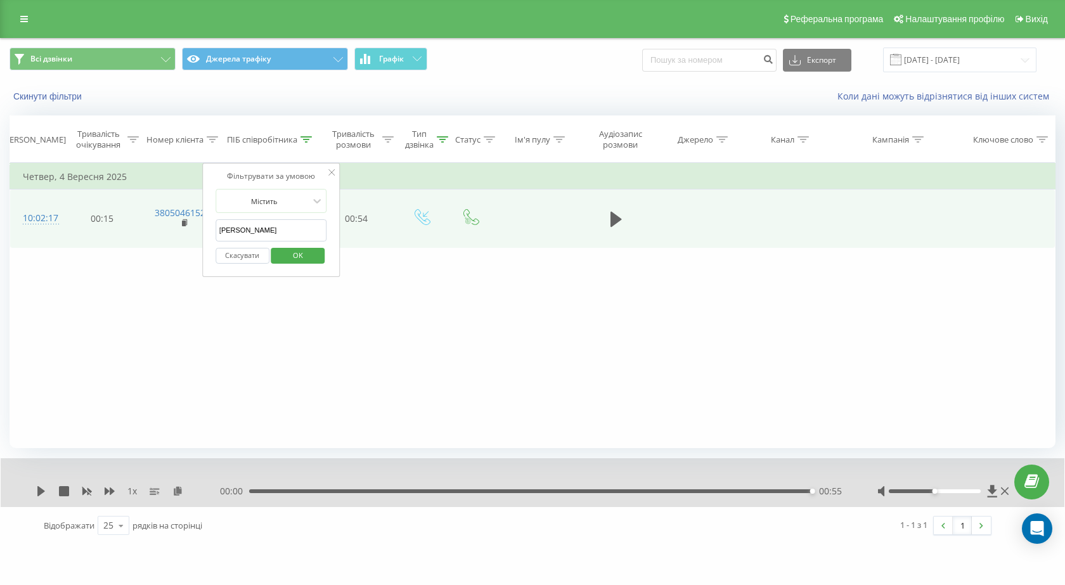
drag, startPoint x: 264, startPoint y: 231, endPoint x: 160, endPoint y: 225, distance: 104.1
click at [188, 228] on table "Фільтрувати за умовою Дорівнює Скасувати OK Фільтрувати за умовою Містить Скасу…" at bounding box center [533, 205] width 1046 height 85
type input "[PERSON_NAME]"
click button "OK" at bounding box center [298, 256] width 54 height 16
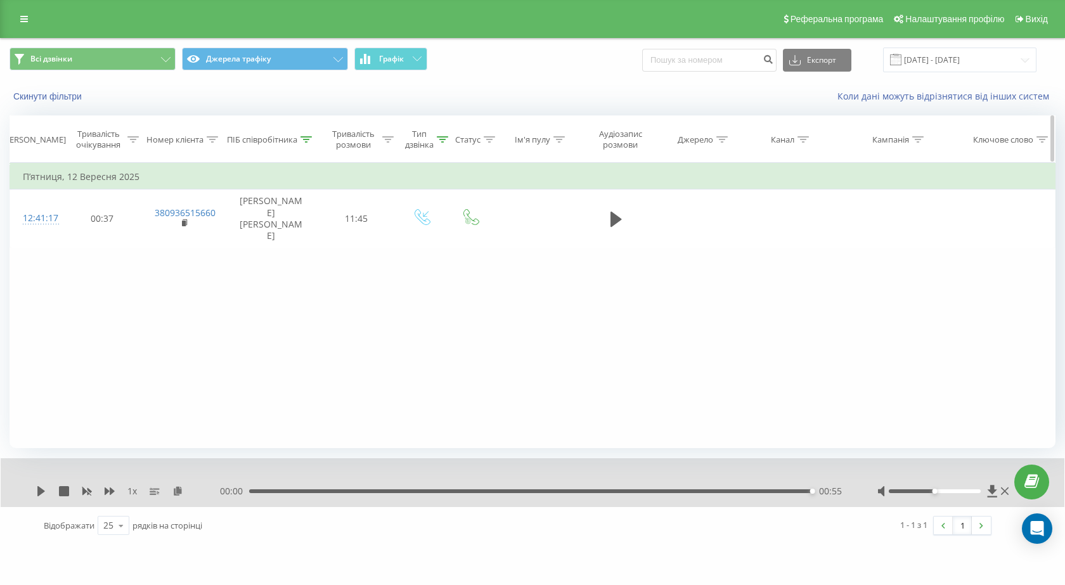
click at [445, 138] on icon at bounding box center [442, 139] width 11 height 6
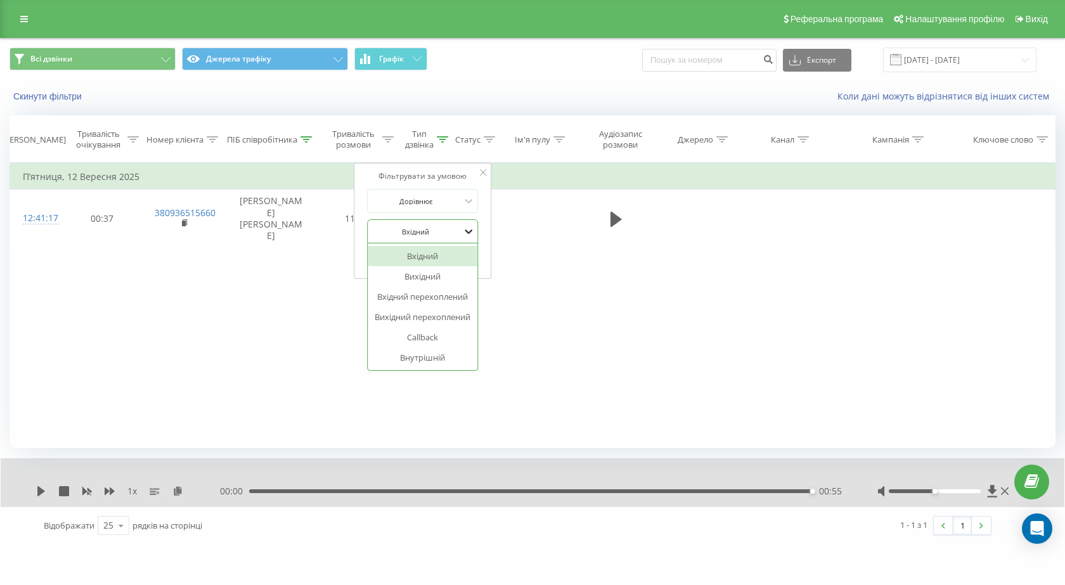
click at [470, 231] on icon at bounding box center [469, 231] width 8 height 4
drag, startPoint x: 437, startPoint y: 231, endPoint x: 396, endPoint y: 230, distance: 40.6
click at [396, 230] on div at bounding box center [416, 232] width 90 height 12
click at [391, 256] on button "Скасувати" at bounding box center [394, 258] width 54 height 16
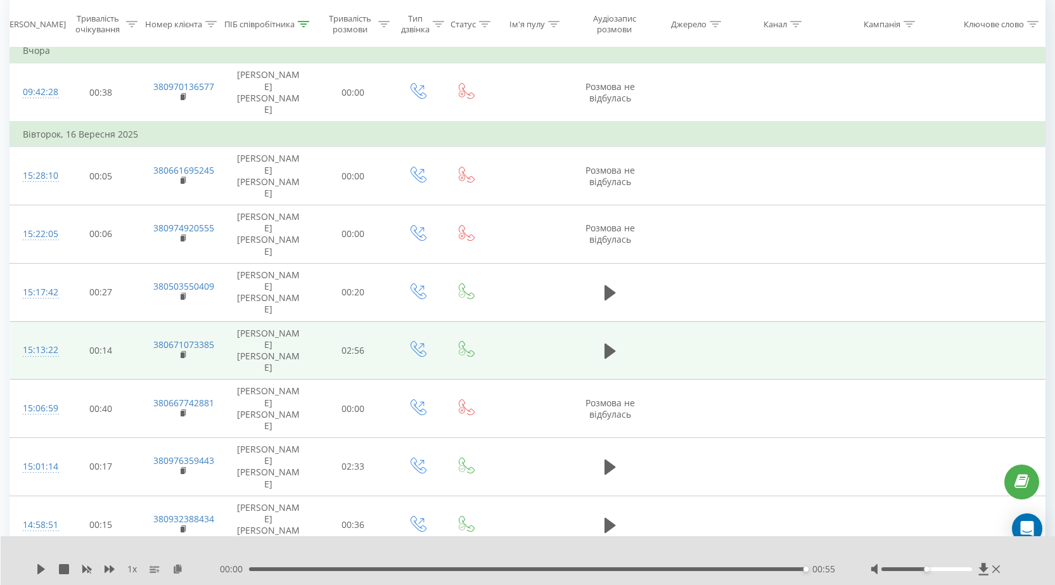
scroll to position [127, 0]
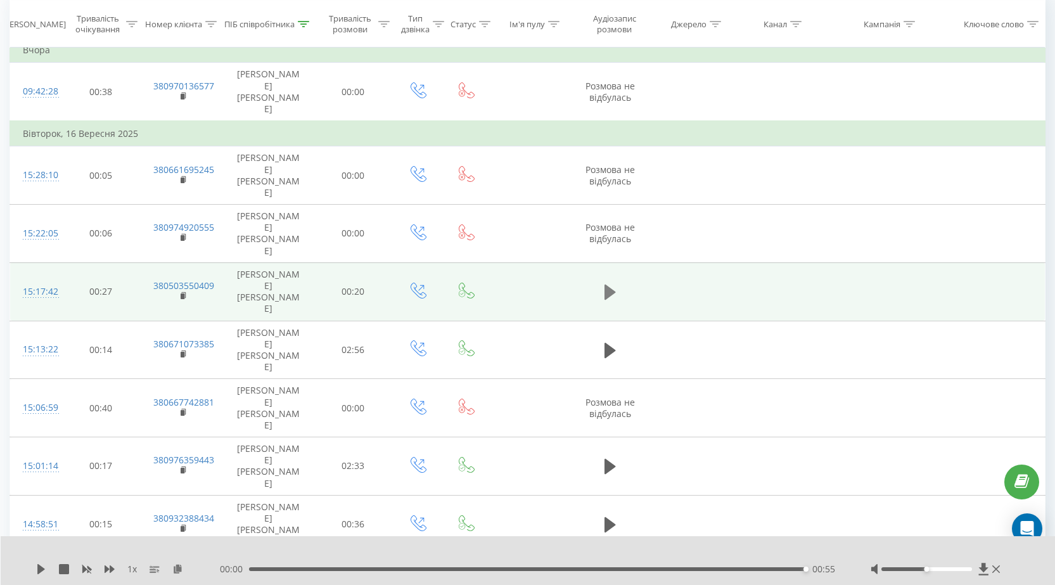
click at [612, 285] on icon at bounding box center [610, 292] width 11 height 15
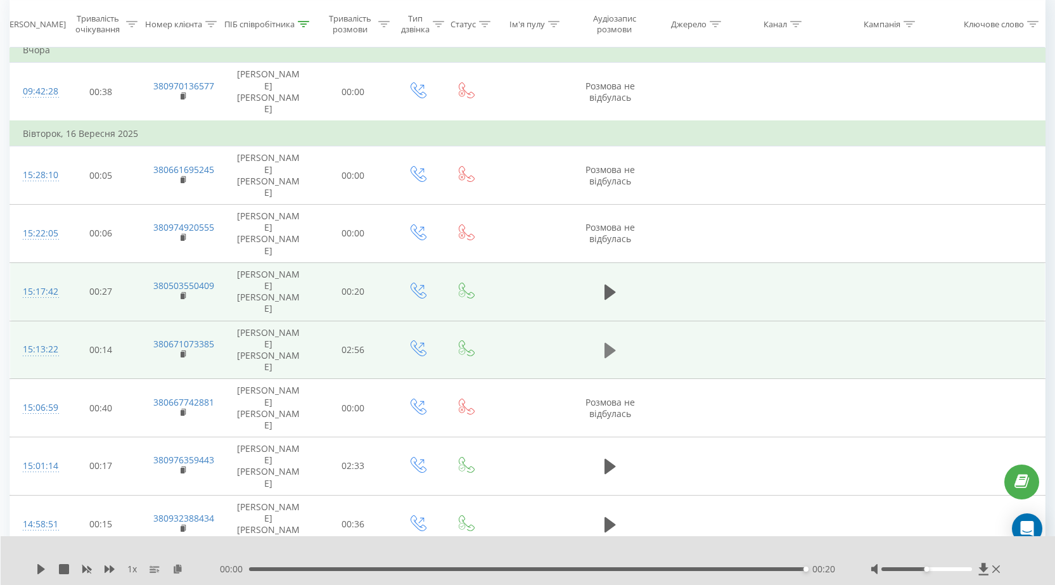
click at [611, 343] on icon at bounding box center [610, 350] width 11 height 15
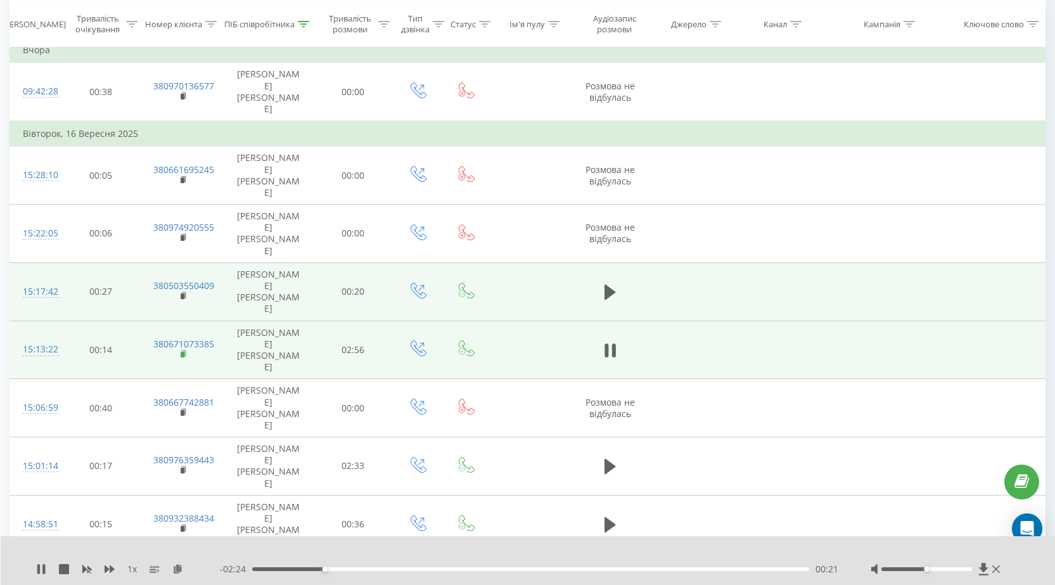
click at [182, 352] on rect at bounding box center [183, 355] width 4 height 6
click at [183, 352] on rect at bounding box center [183, 355] width 4 height 6
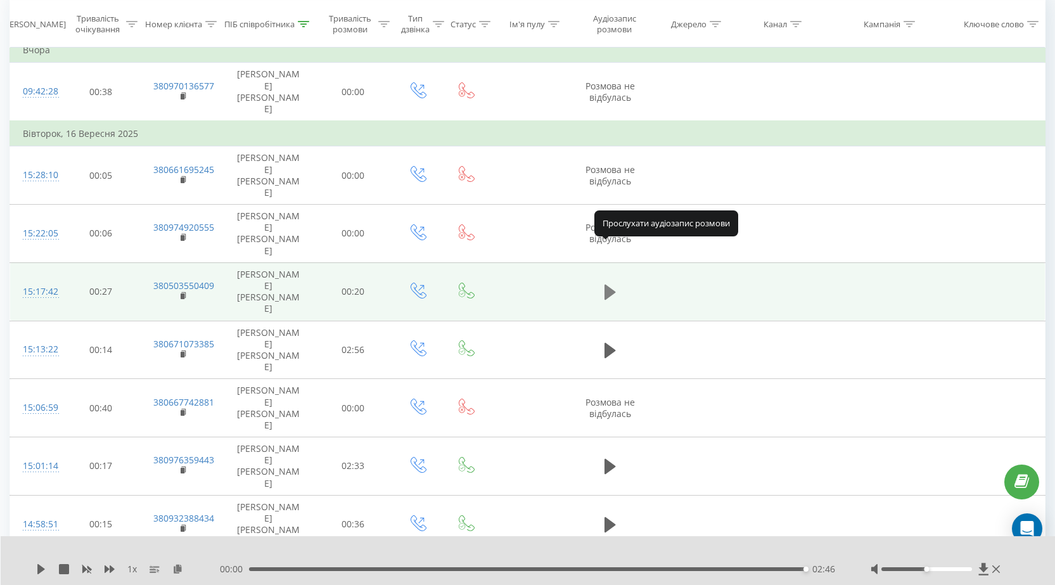
click at [612, 285] on icon at bounding box center [610, 292] width 11 height 15
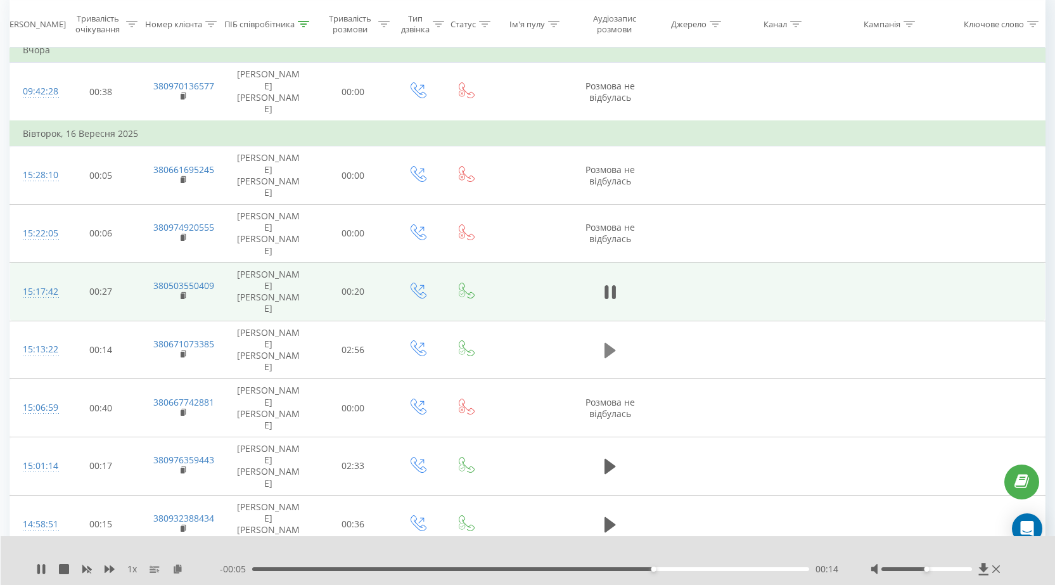
click at [609, 343] on icon at bounding box center [610, 350] width 11 height 15
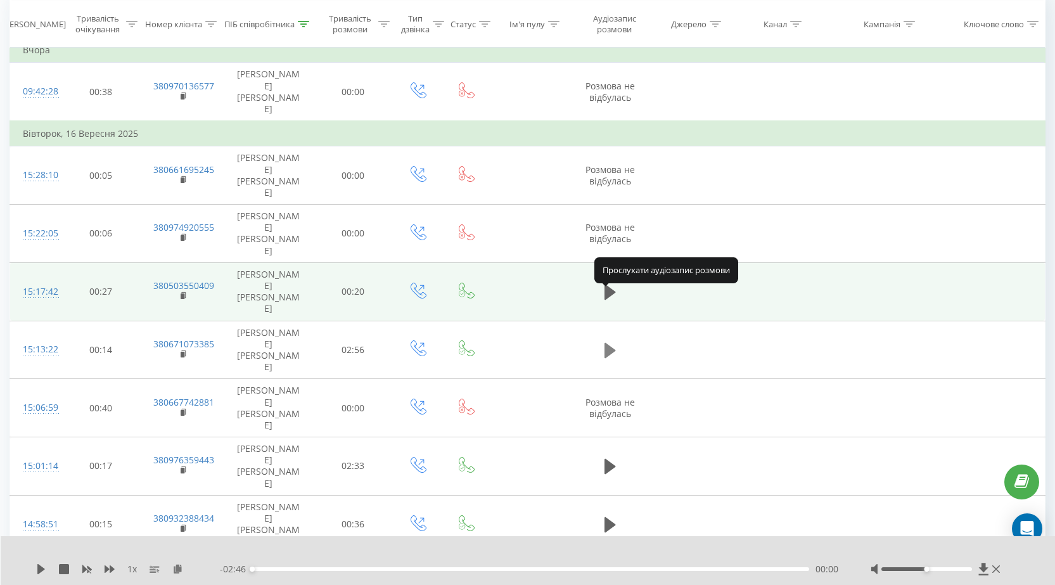
click at [609, 343] on icon at bounding box center [610, 350] width 11 height 15
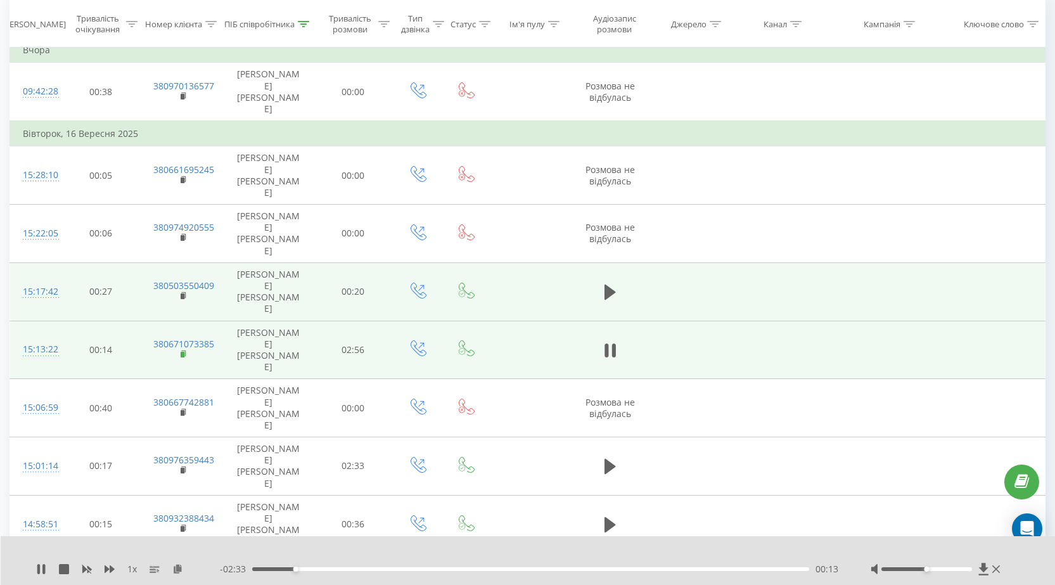
click at [184, 352] on rect at bounding box center [183, 355] width 4 height 6
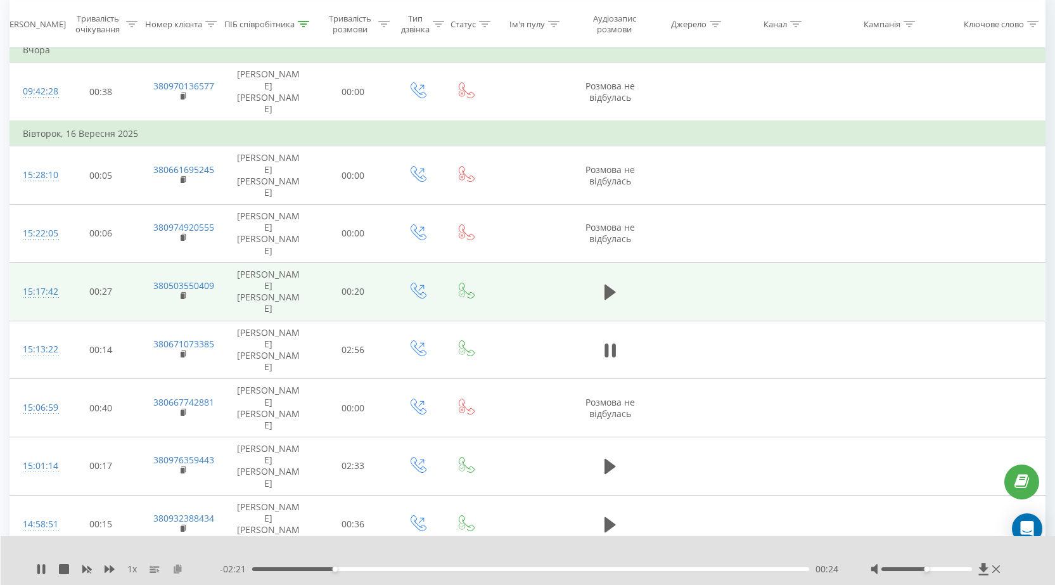
click at [176, 570] on icon at bounding box center [177, 568] width 11 height 9
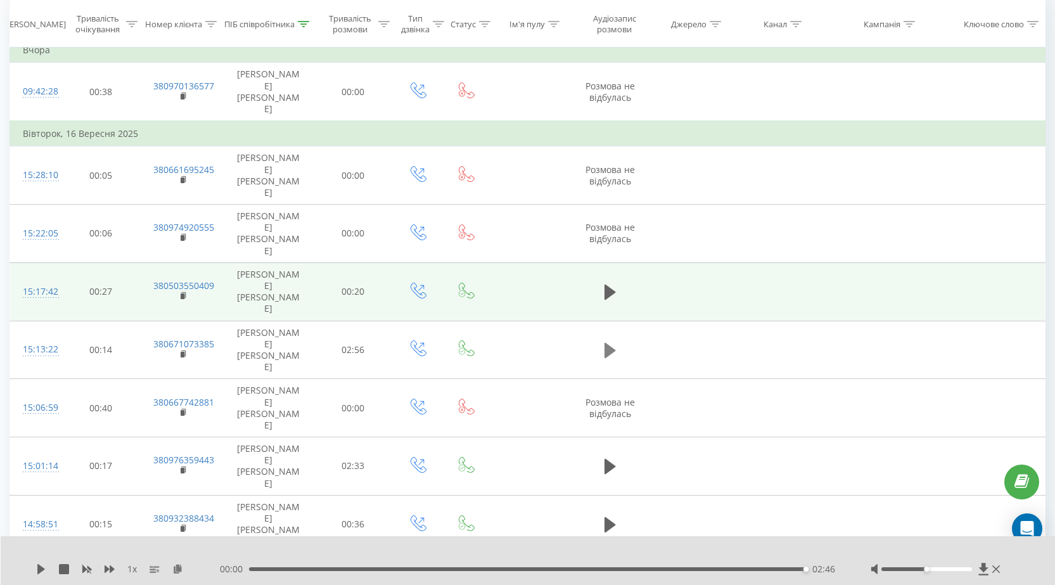
click at [605, 343] on icon at bounding box center [610, 350] width 11 height 15
click at [609, 343] on icon at bounding box center [610, 350] width 11 height 15
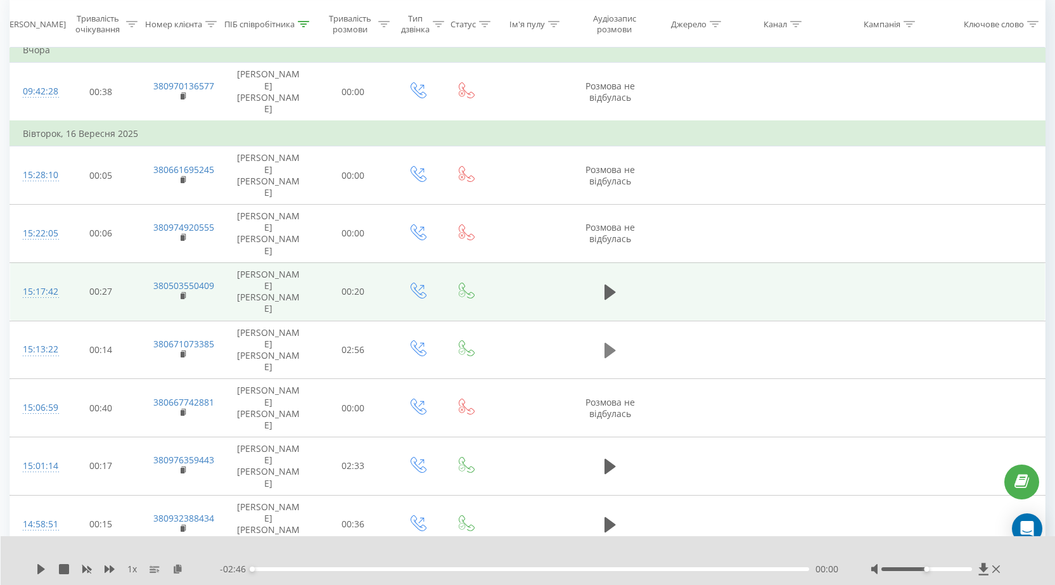
click at [610, 343] on icon at bounding box center [610, 350] width 11 height 15
click at [332, 570] on div "00:14" at bounding box center [530, 569] width 557 height 4
click at [355, 569] on div "00:30" at bounding box center [530, 569] width 557 height 4
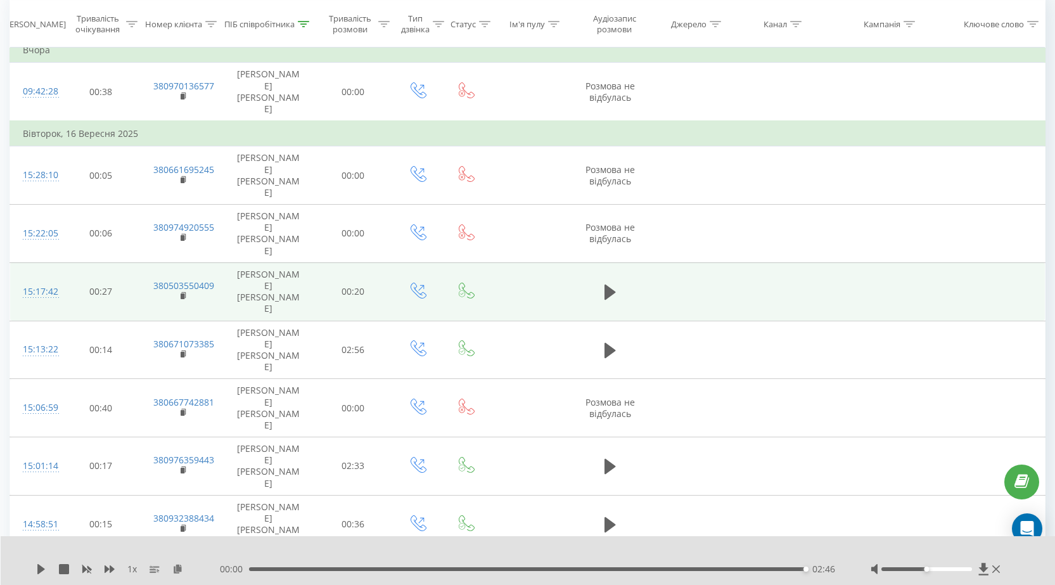
click at [499, 569] on div "02:46" at bounding box center [527, 569] width 557 height 4
click at [552, 569] on div "01:14" at bounding box center [530, 569] width 557 height 4
click at [41, 573] on icon at bounding box center [41, 569] width 10 height 10
click at [637, 571] on div "- 01:04 01:41 01:41" at bounding box center [529, 569] width 619 height 13
click at [644, 569] on div "01:42" at bounding box center [530, 569] width 557 height 4
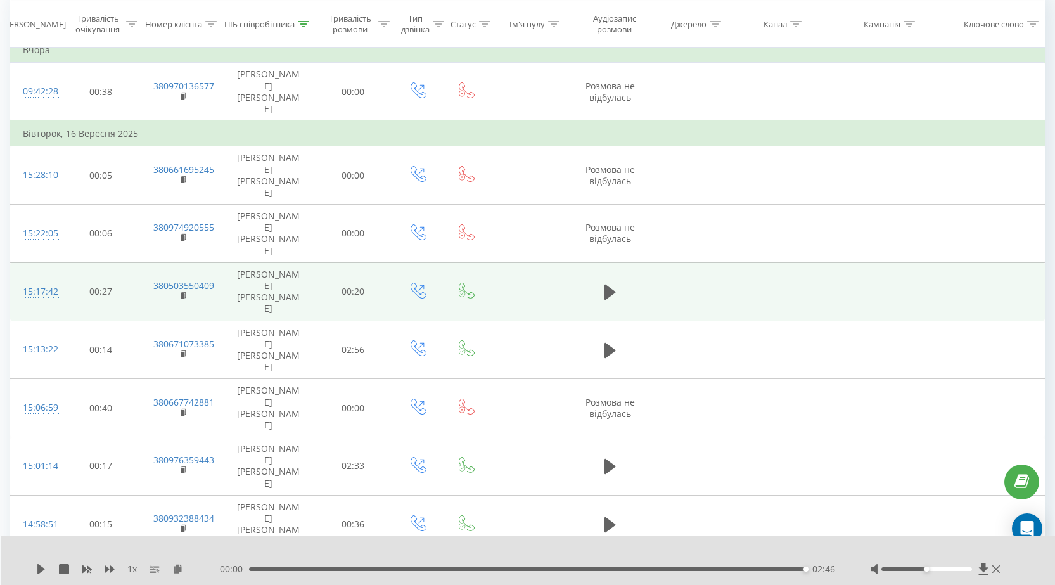
click at [334, 571] on div "00:00 02:46 02:46" at bounding box center [529, 569] width 619 height 13
click at [39, 569] on icon at bounding box center [41, 569] width 8 height 10
click at [40, 569] on icon at bounding box center [41, 569] width 8 height 10
click at [41, 569] on icon at bounding box center [41, 569] width 8 height 10
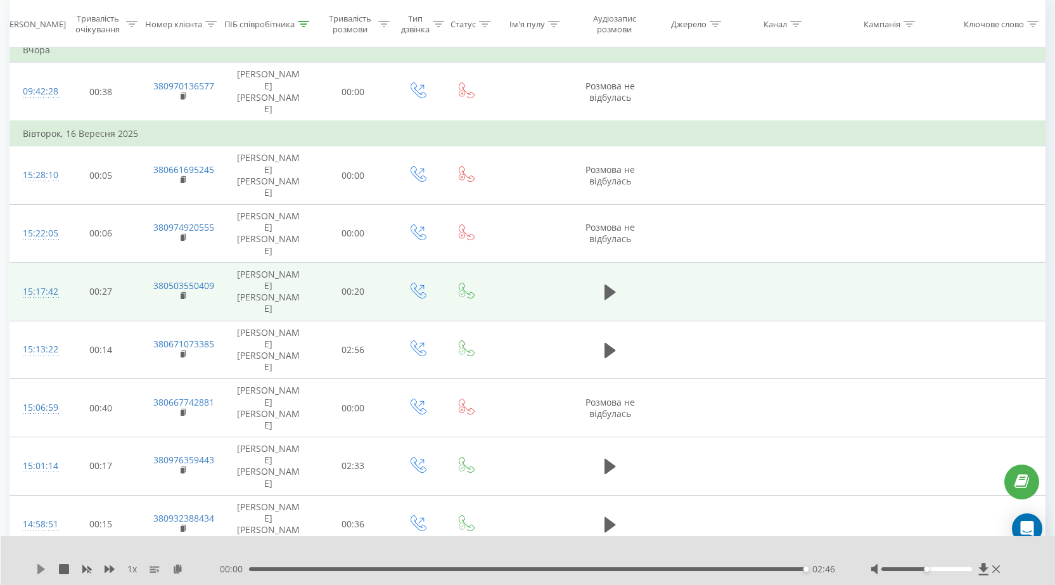
click at [37, 567] on icon at bounding box center [41, 569] width 10 height 10
click at [41, 568] on icon at bounding box center [41, 569] width 8 height 10
click at [608, 343] on icon at bounding box center [610, 350] width 11 height 15
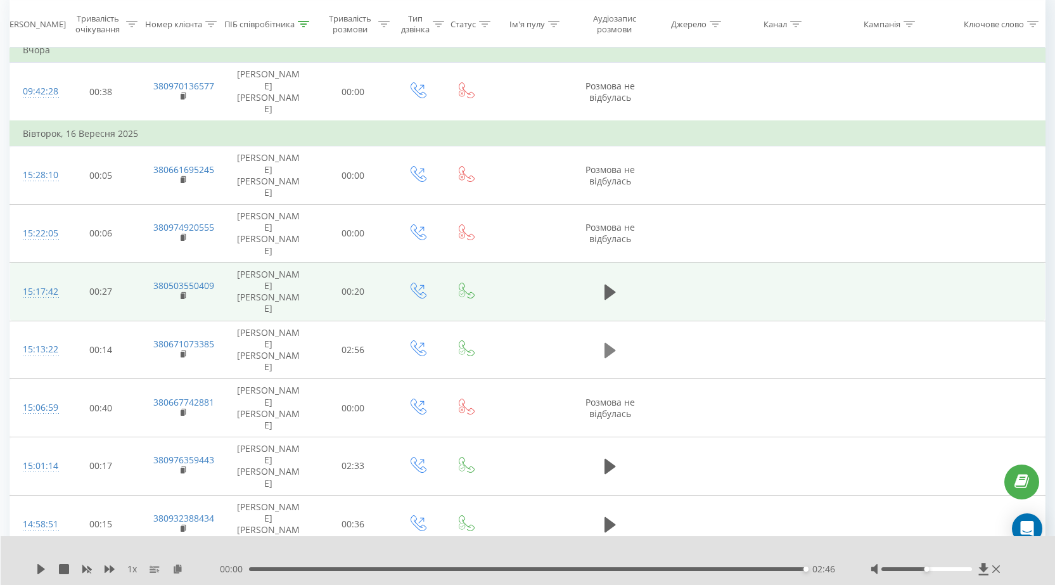
click at [608, 343] on icon at bounding box center [610, 350] width 11 height 15
click at [39, 568] on icon at bounding box center [41, 569] width 8 height 10
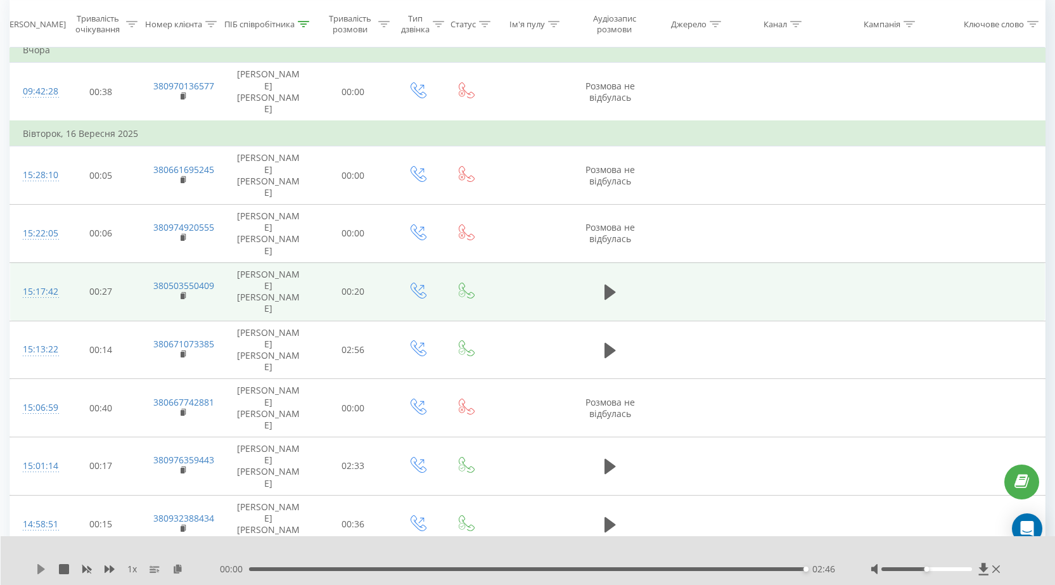
click at [40, 568] on icon at bounding box center [41, 569] width 8 height 10
click at [264, 569] on div "02:46" at bounding box center [527, 569] width 557 height 4
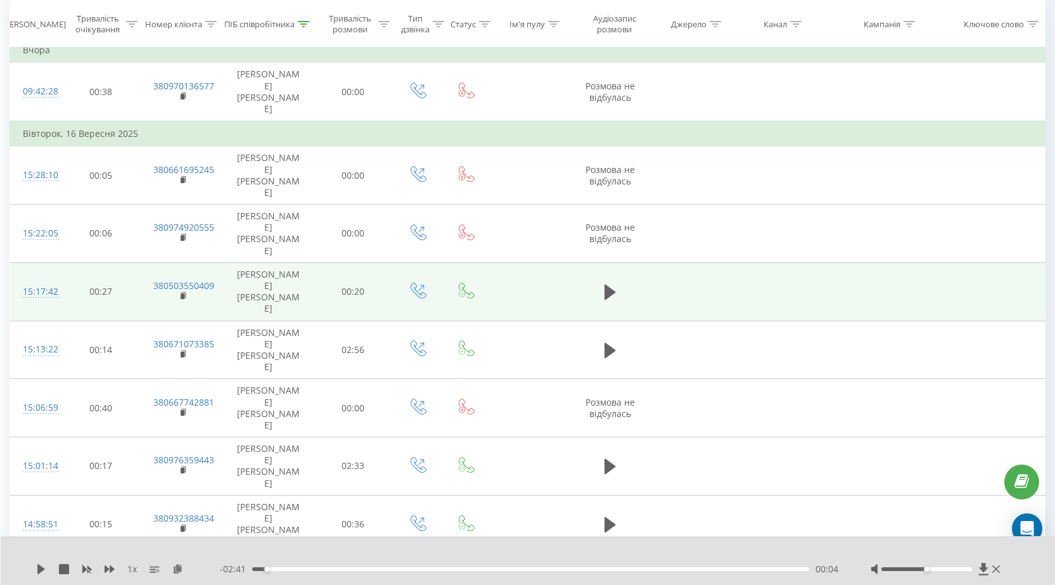
click at [280, 569] on div "00:04" at bounding box center [530, 569] width 557 height 4
click at [39, 567] on icon at bounding box center [41, 569] width 8 height 10
click at [307, 571] on div "- 02:36 00:09 00:09" at bounding box center [529, 569] width 619 height 13
click at [309, 569] on div "00:17" at bounding box center [530, 569] width 557 height 4
click at [328, 569] on div "00:22" at bounding box center [530, 569] width 557 height 4
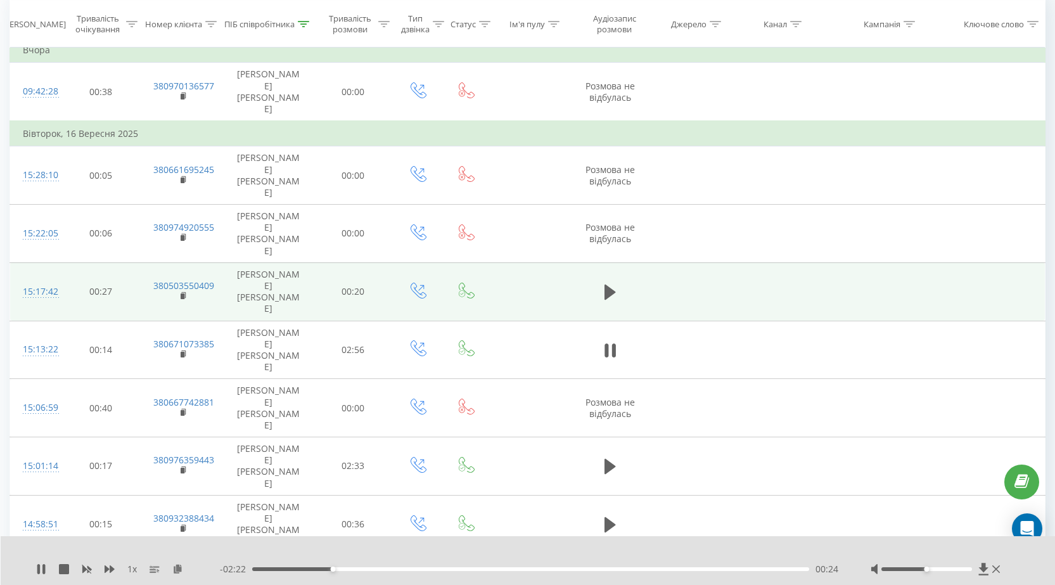
click at [345, 569] on div "00:24" at bounding box center [530, 569] width 557 height 4
click at [394, 569] on div "00:42" at bounding box center [530, 569] width 557 height 4
click at [408, 569] on div "00:46" at bounding box center [530, 569] width 557 height 4
click at [434, 569] on div "00:47" at bounding box center [530, 569] width 557 height 4
click at [454, 570] on div "01:00" at bounding box center [530, 569] width 557 height 4
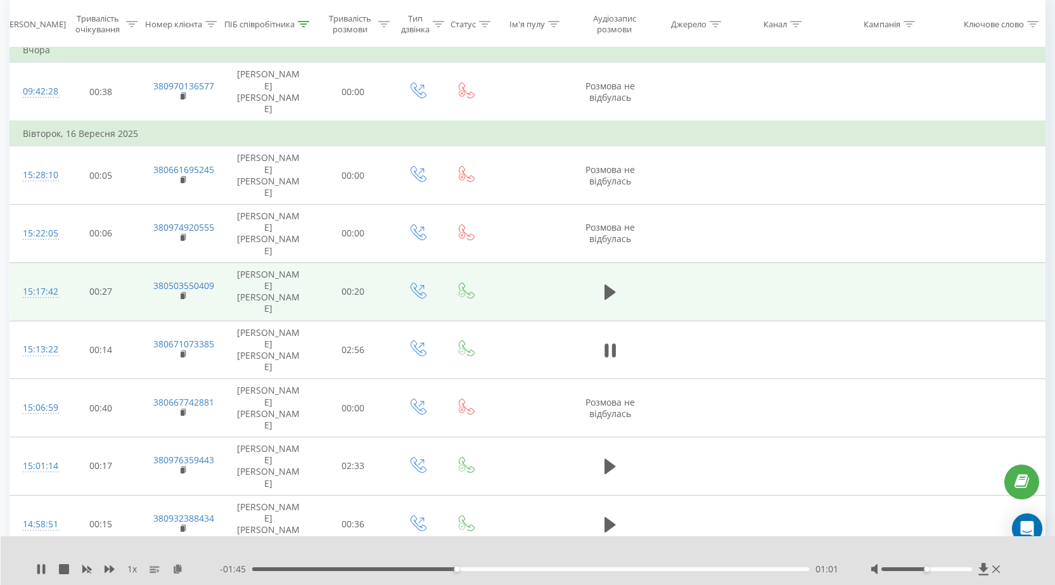
click at [474, 570] on div "01:01" at bounding box center [530, 569] width 557 height 4
click at [494, 570] on div "01:12" at bounding box center [530, 569] width 557 height 4
click at [508, 570] on div "01:13" at bounding box center [530, 569] width 557 height 4
click at [680, 569] on div "02:08" at bounding box center [682, 569] width 5 height 5
click at [39, 565] on icon at bounding box center [38, 569] width 3 height 10
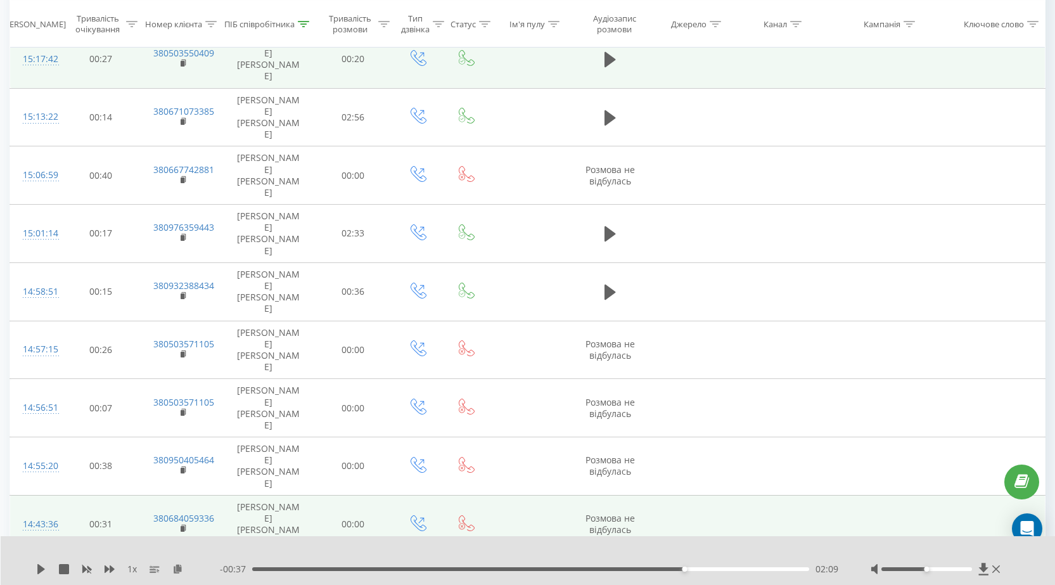
scroll to position [380, 0]
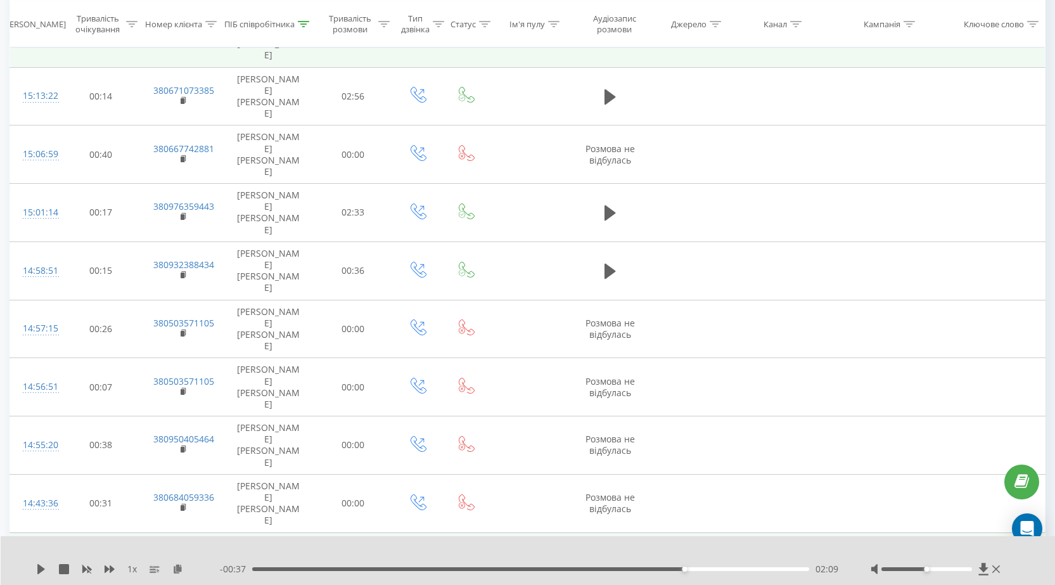
click at [610, 555] on icon at bounding box center [610, 562] width 11 height 15
click at [182, 564] on rect at bounding box center [183, 567] width 4 height 6
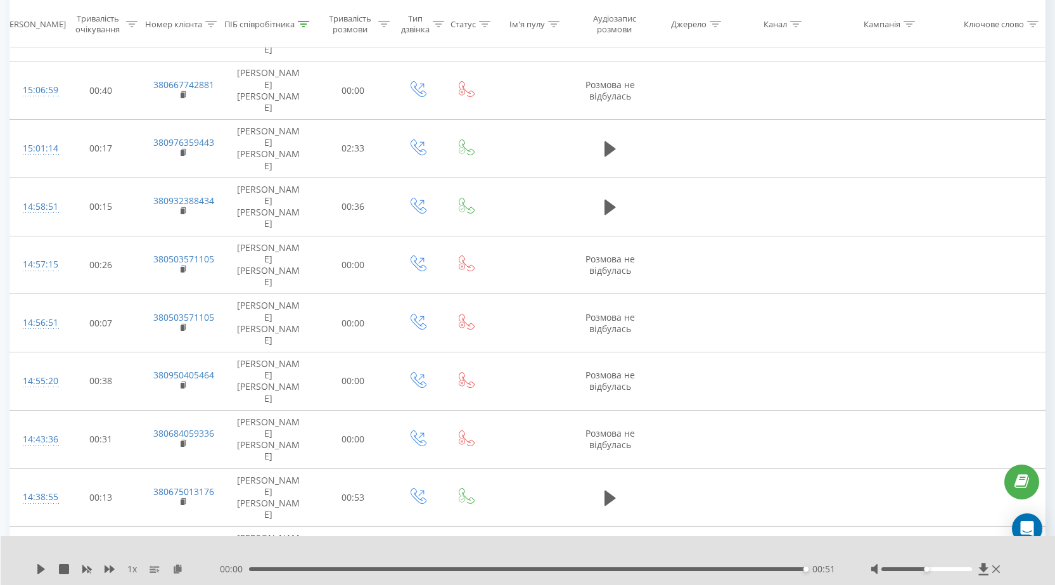
scroll to position [507, 0]
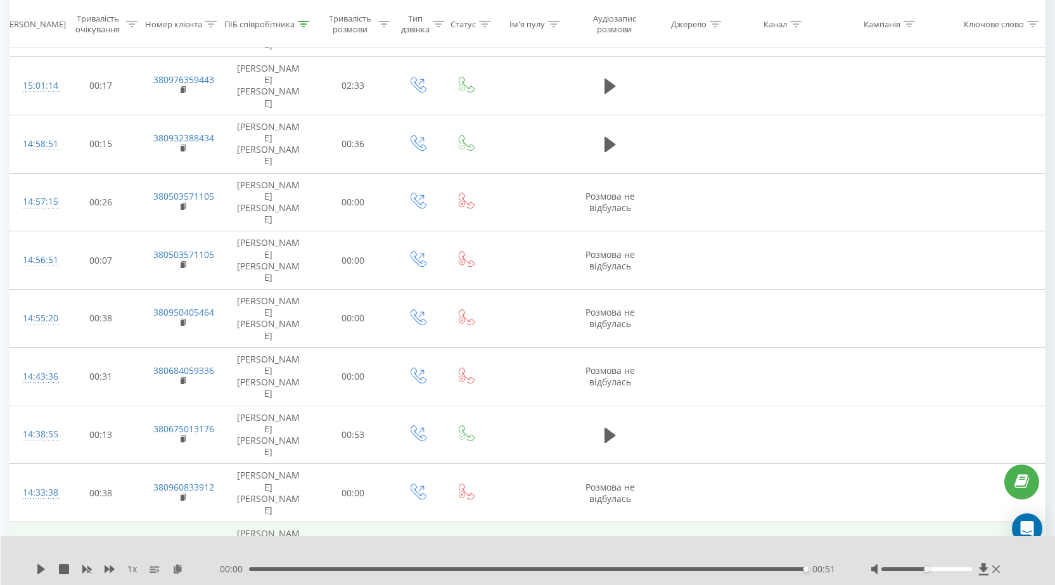
click at [610, 544] on icon at bounding box center [610, 551] width 11 height 15
click at [182, 553] on rect at bounding box center [183, 556] width 4 height 6
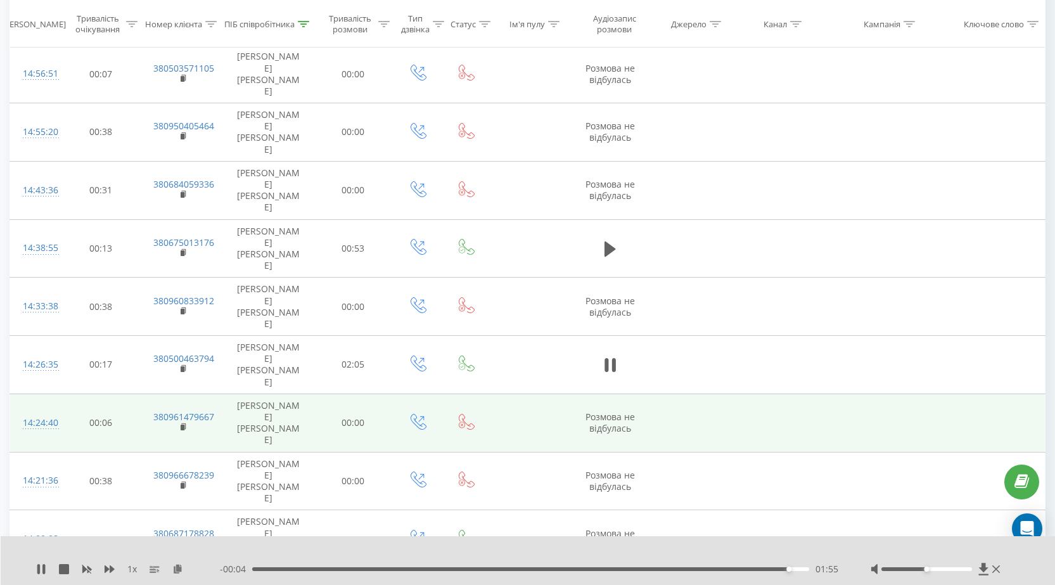
scroll to position [697, 0]
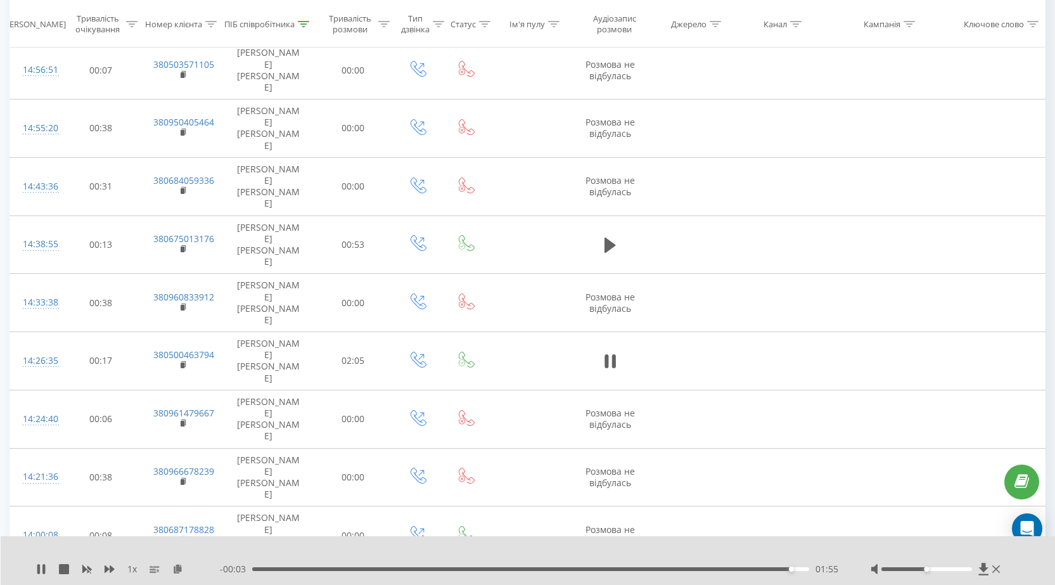
click at [609, 584] on icon at bounding box center [610, 593] width 11 height 15
click at [609, 584] on icon at bounding box center [607, 594] width 4 height 14
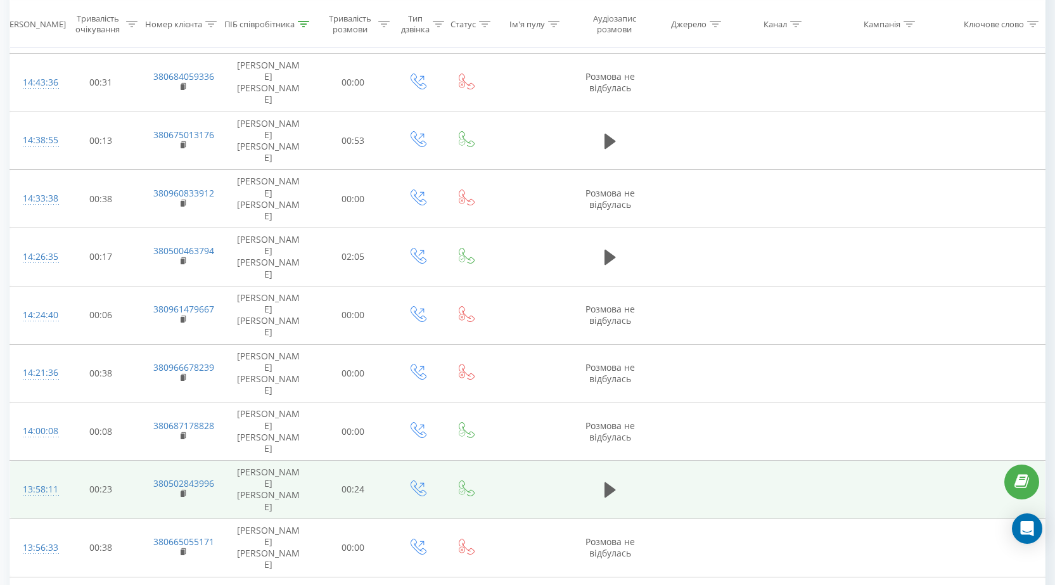
scroll to position [844, 0]
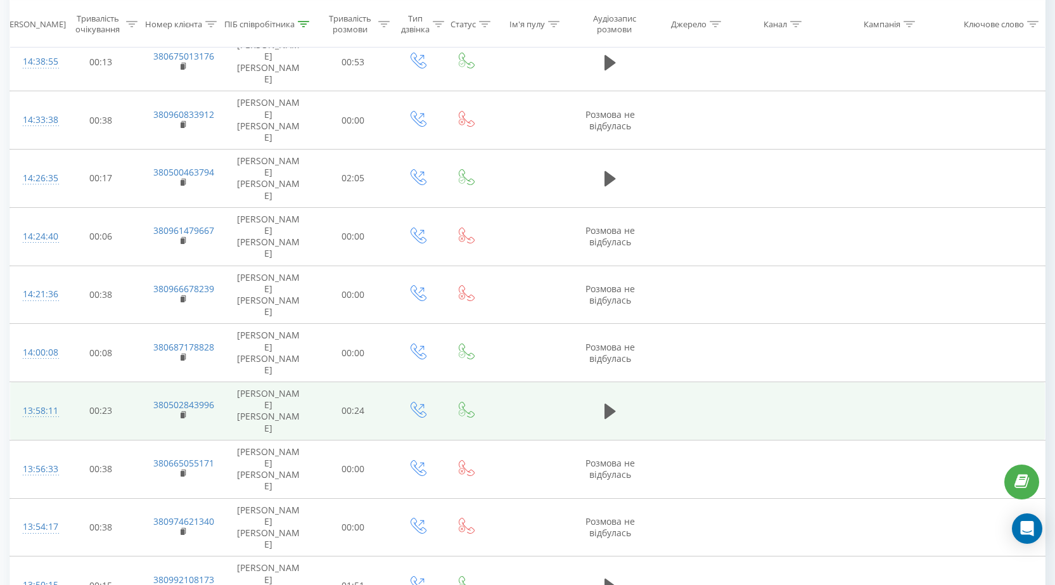
scroll to position [893, 0]
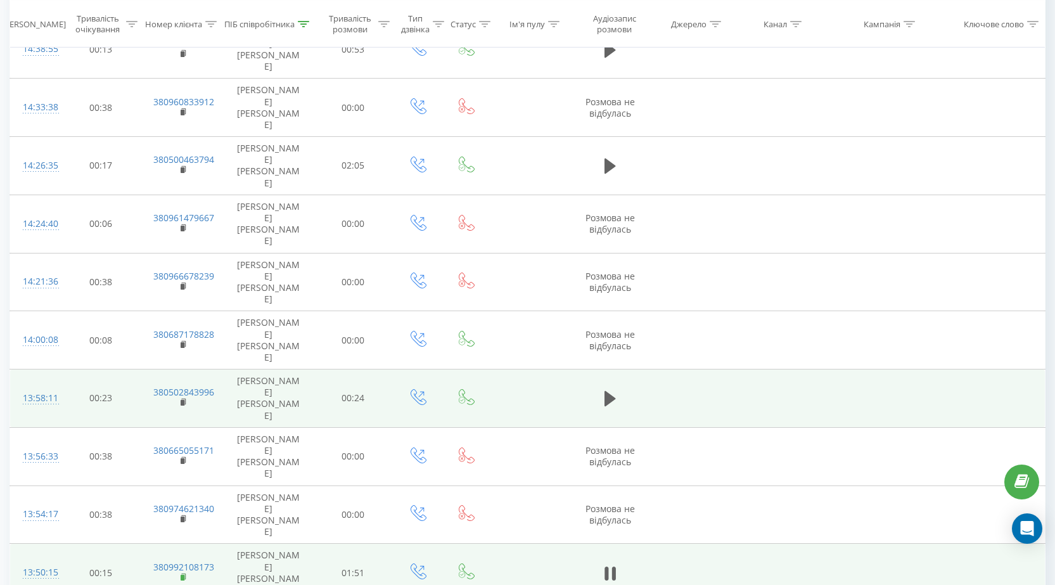
click at [183, 575] on rect at bounding box center [183, 578] width 4 height 6
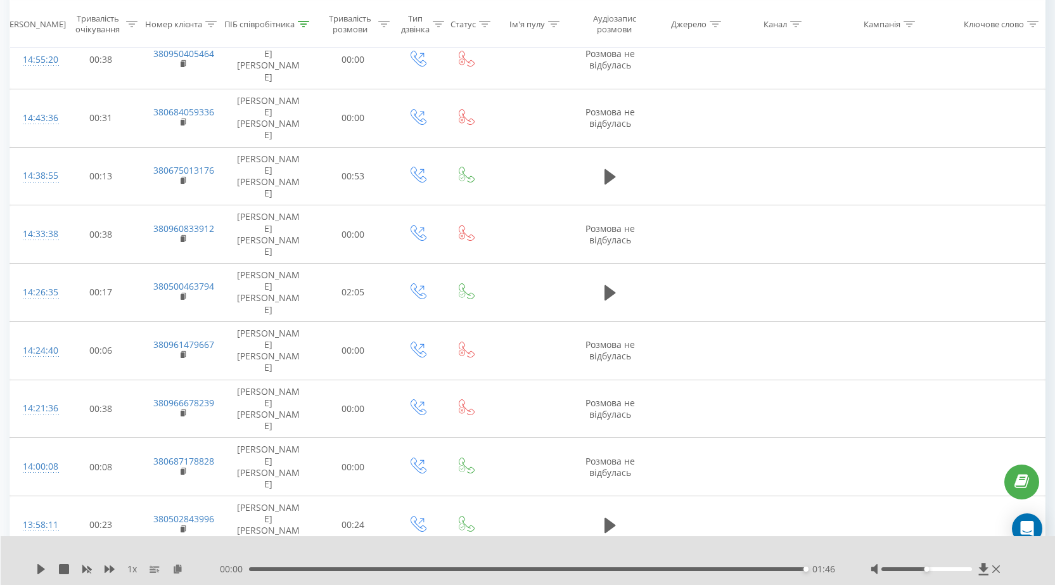
scroll to position [844, 0]
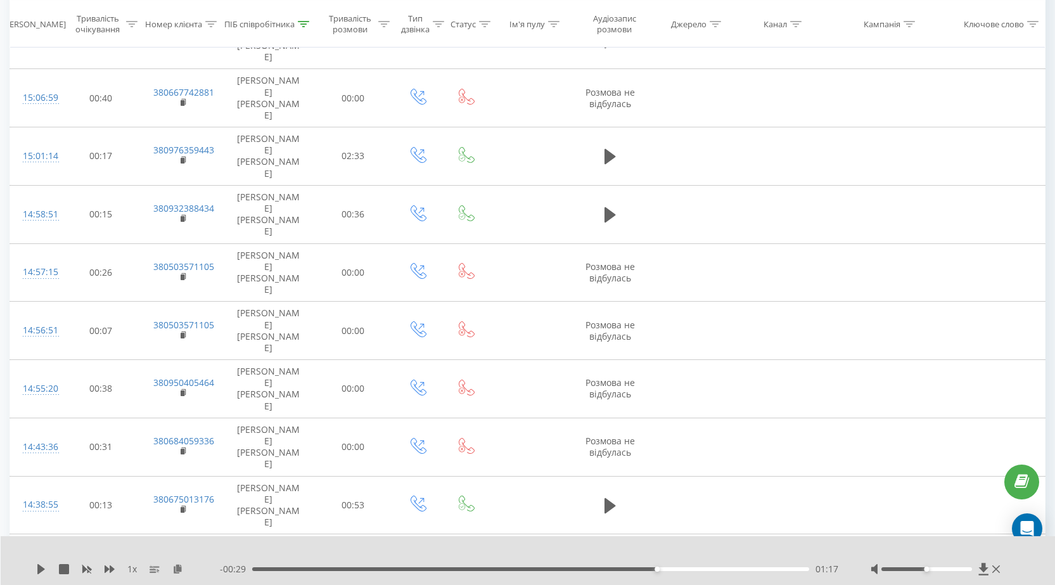
scroll to position [0, 0]
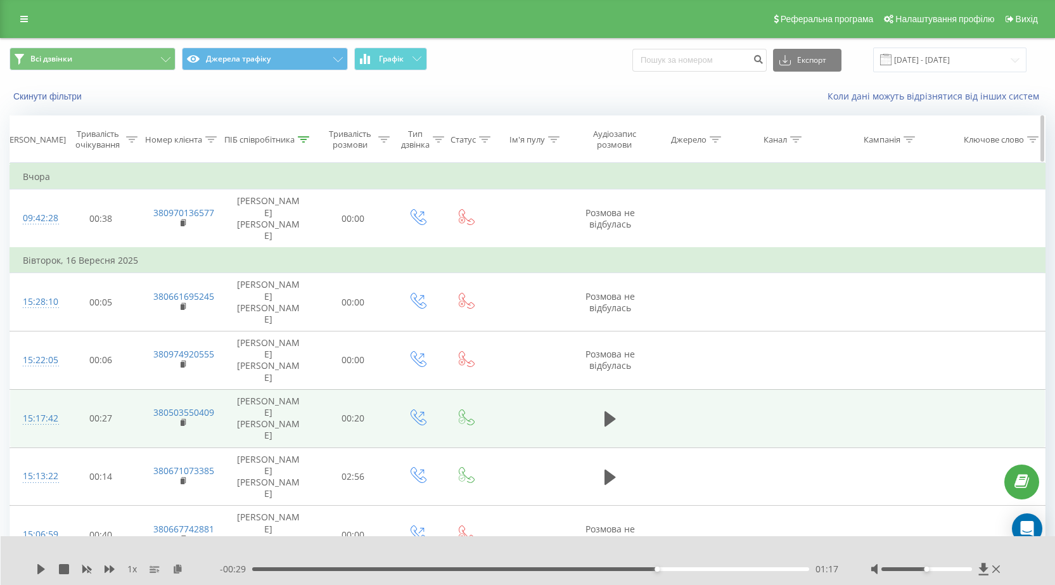
click at [210, 137] on icon at bounding box center [210, 139] width 11 height 6
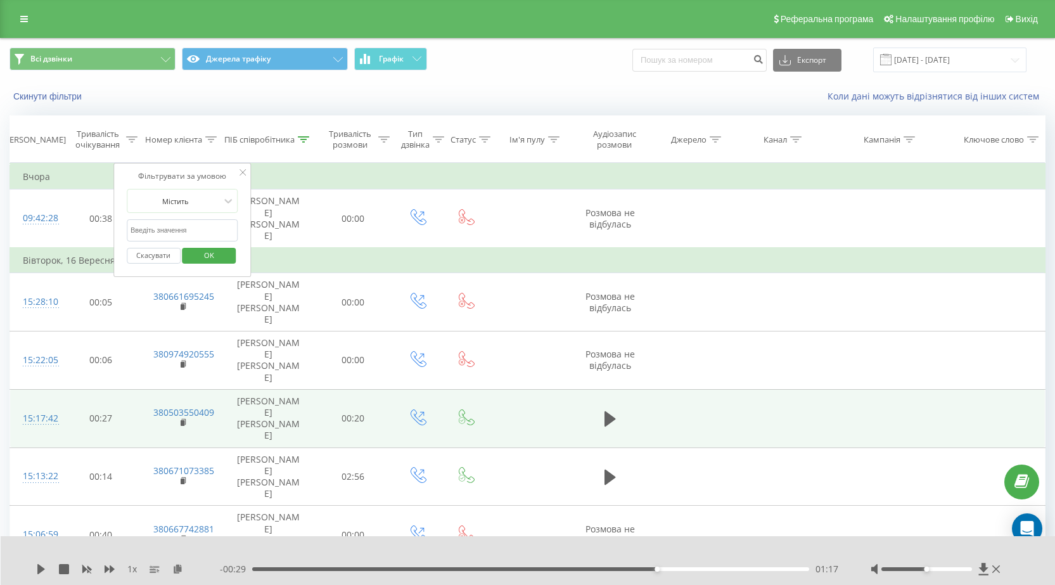
click at [177, 229] on input "text" at bounding box center [183, 230] width 112 height 22
paste input "380671073385"
click at [138, 229] on input "380671073385" at bounding box center [183, 230] width 112 height 22
type input "0671073385"
click at [199, 253] on span "OK" at bounding box center [208, 255] width 35 height 20
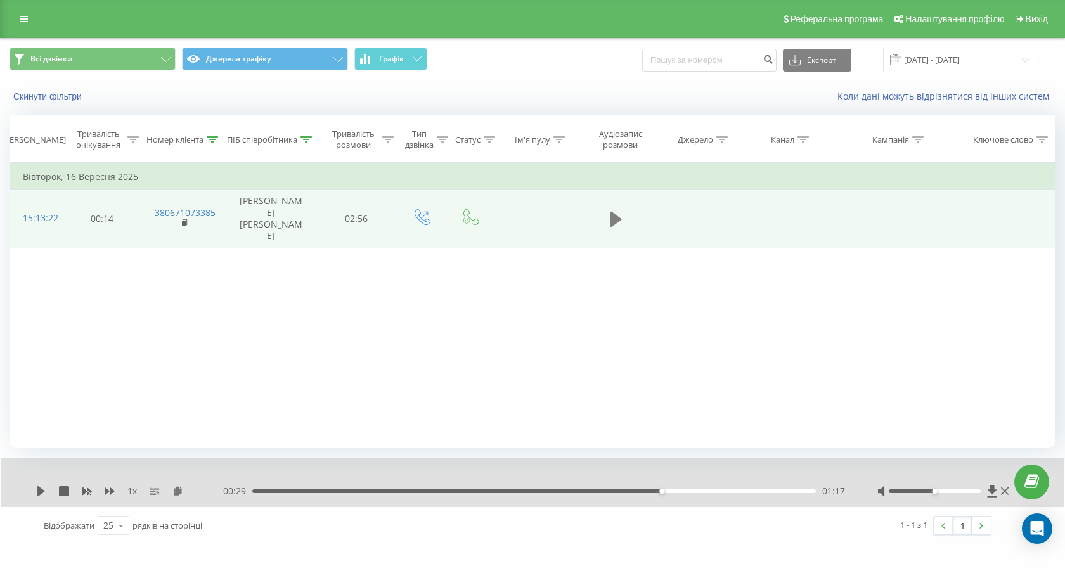
click at [613, 212] on icon at bounding box center [615, 219] width 11 height 15
click at [508, 491] on div "00:00" at bounding box center [534, 491] width 564 height 4
click at [527, 491] on div "01:21" at bounding box center [534, 491] width 564 height 4
click at [554, 489] on div "- 01:24 01:21 01:21" at bounding box center [533, 491] width 626 height 13
click at [569, 491] on div "01:21" at bounding box center [534, 491] width 564 height 4
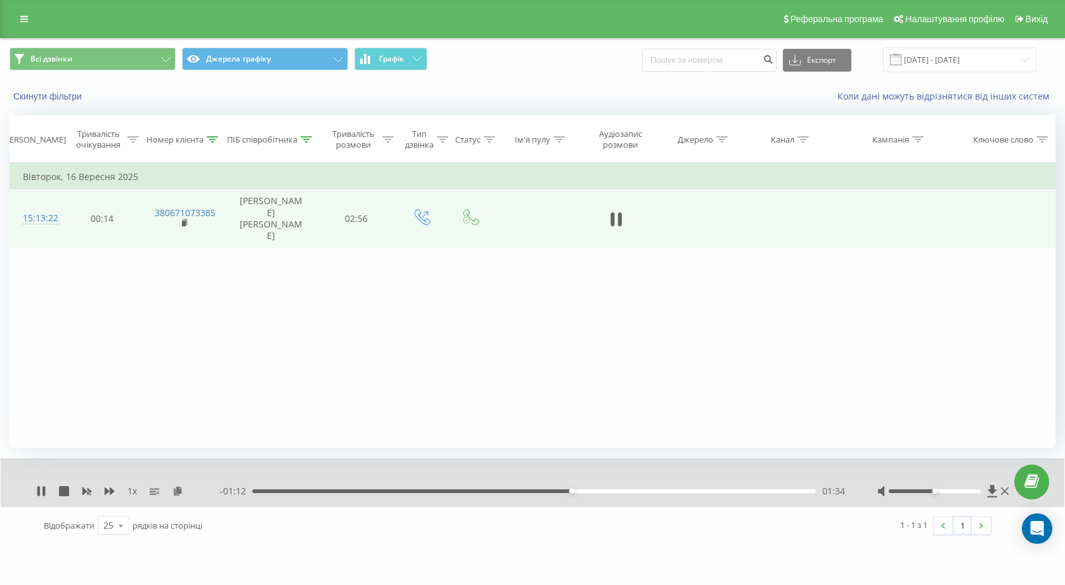
click at [621, 492] on div "01:34" at bounding box center [534, 491] width 564 height 4
drag, startPoint x: 662, startPoint y: 492, endPoint x: 670, endPoint y: 491, distance: 7.6
click at [663, 491] on div "01:49" at bounding box center [534, 491] width 564 height 4
click at [524, 491] on div "01:20" at bounding box center [534, 491] width 564 height 4
click at [527, 491] on div "00:00" at bounding box center [534, 491] width 564 height 4
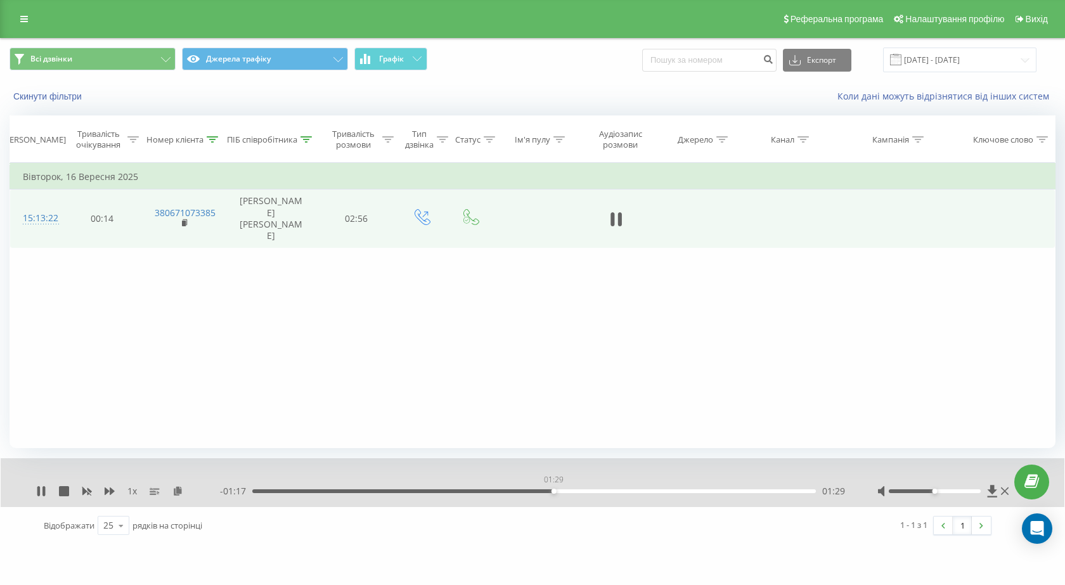
click at [553, 491] on div "01:29" at bounding box center [534, 491] width 564 height 4
click at [574, 490] on div "01:35" at bounding box center [534, 491] width 564 height 4
click at [696, 489] on div "02:11" at bounding box center [534, 491] width 564 height 4
click at [309, 142] on icon at bounding box center [305, 139] width 11 height 6
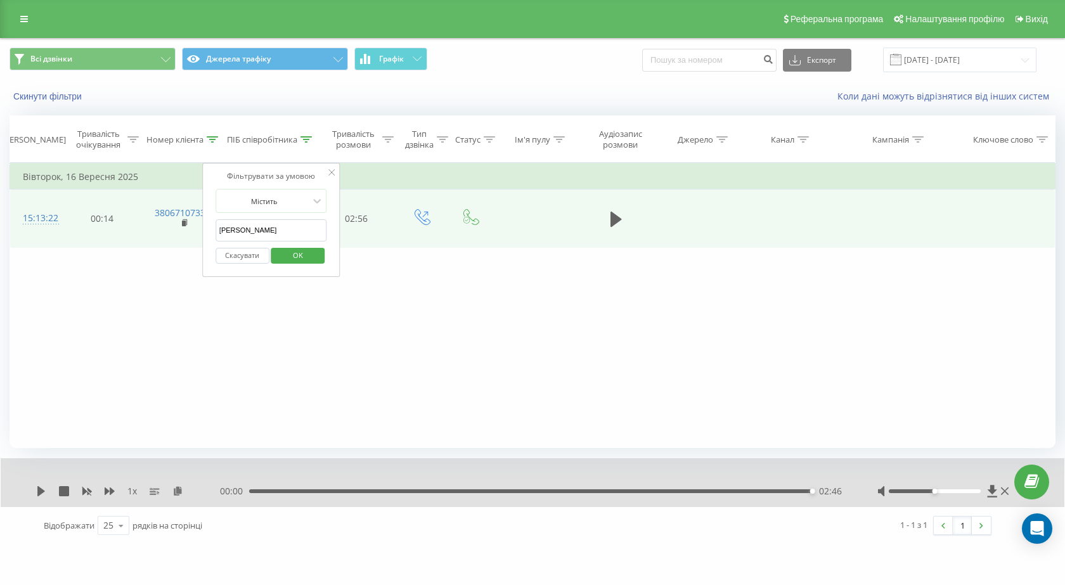
drag, startPoint x: 269, startPoint y: 228, endPoint x: 195, endPoint y: 225, distance: 73.6
click at [195, 225] on table "Фільтрувати за умовою Дорівнює Скасувати OK Фільтрувати за умовою Містить 06710…" at bounding box center [533, 205] width 1046 height 85
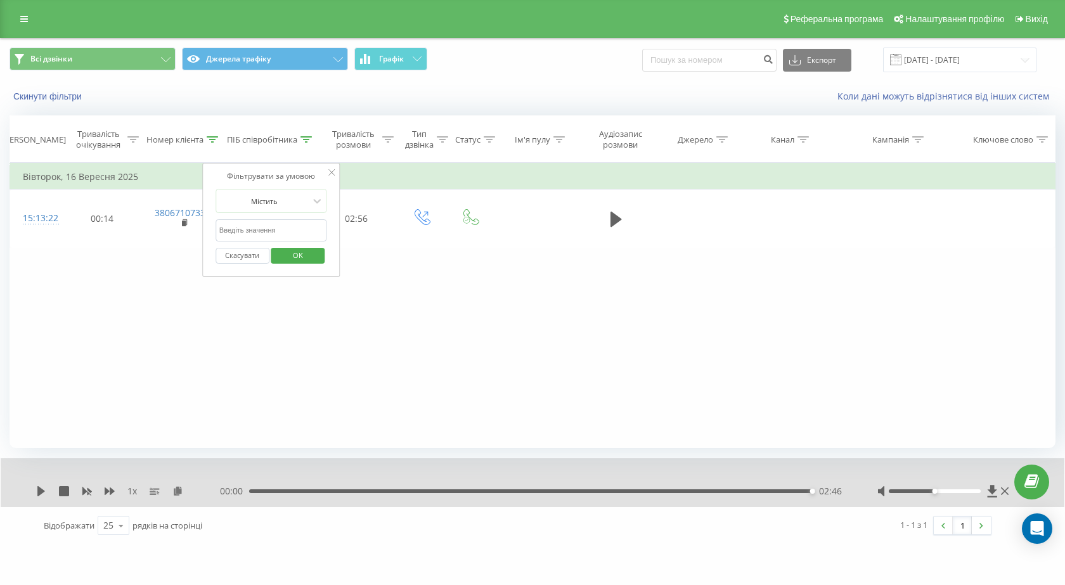
click at [309, 252] on span "OK" at bounding box center [297, 255] width 35 height 20
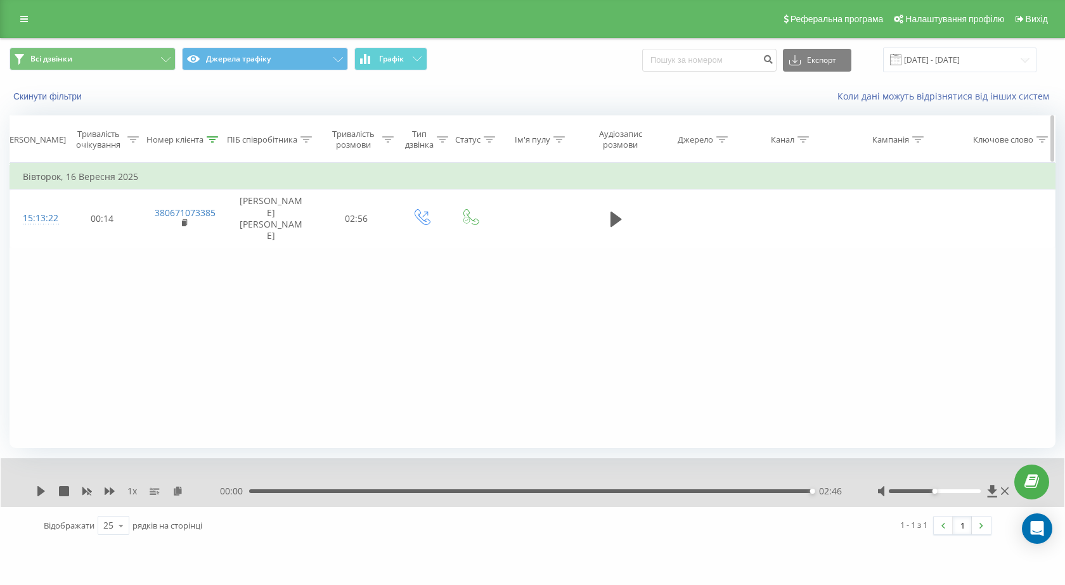
drag, startPoint x: 217, startPoint y: 142, endPoint x: 217, endPoint y: 149, distance: 7.0
click at [217, 141] on icon at bounding box center [212, 139] width 11 height 6
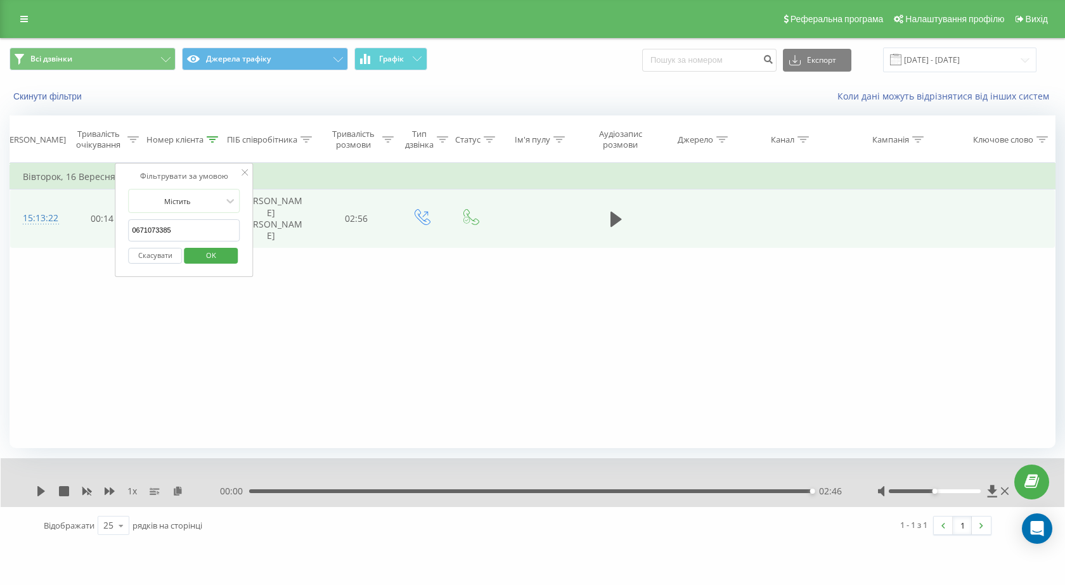
drag, startPoint x: 121, startPoint y: 228, endPoint x: 70, endPoint y: 228, distance: 50.7
click at [81, 228] on table "Фільтрувати за умовою Дорівнює Скасувати OK Фільтрувати за умовою Містить 06710…" at bounding box center [533, 205] width 1046 height 85
paste input "[PHONE_NUMBER]"
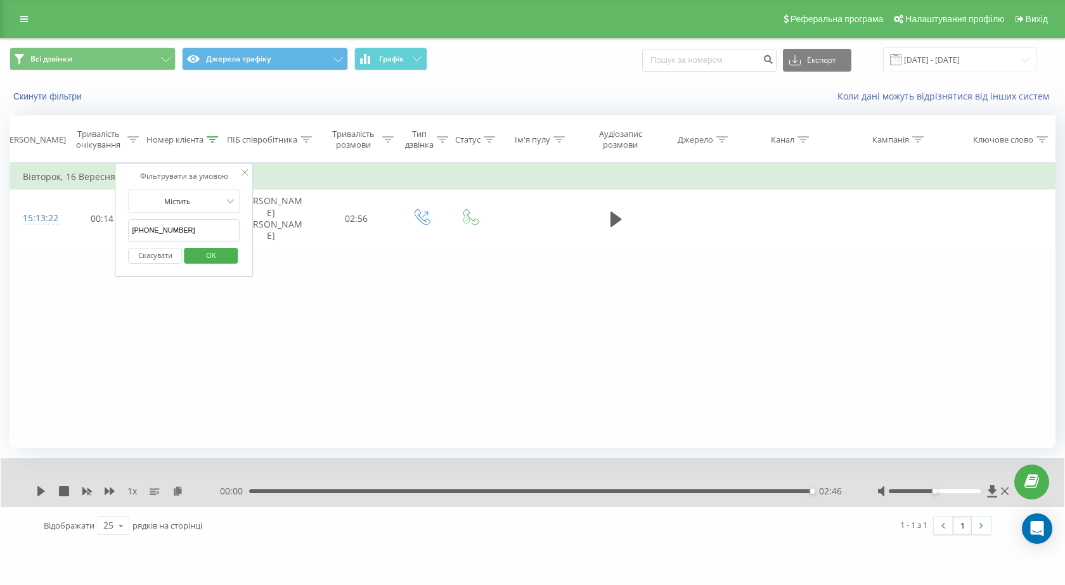
click at [144, 229] on input "[PHONE_NUMBER]" at bounding box center [184, 230] width 112 height 22
type input "0985240677"
click at [188, 255] on button "OK" at bounding box center [211, 256] width 54 height 16
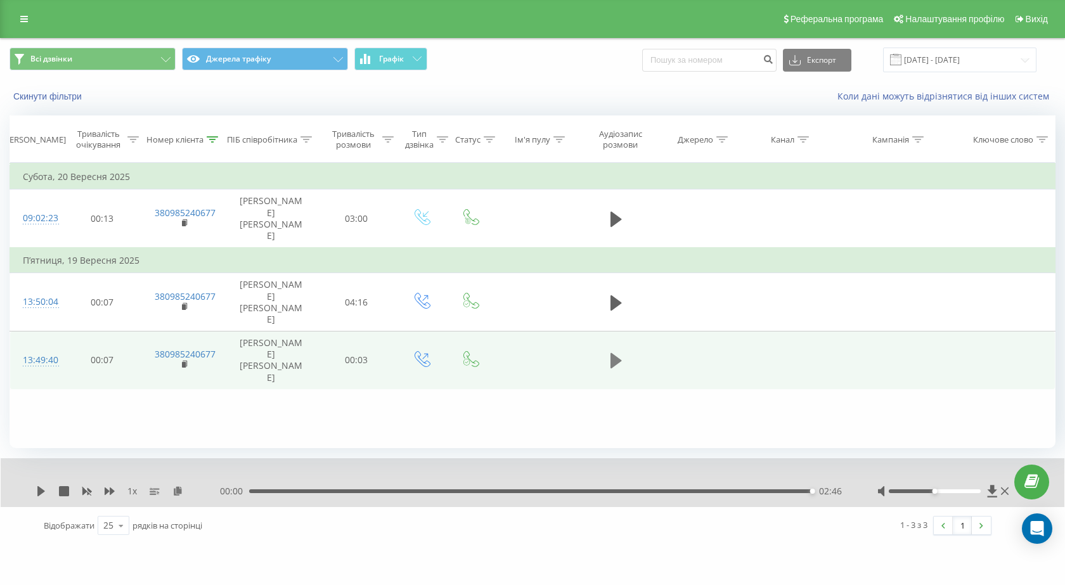
click at [614, 353] on icon at bounding box center [615, 360] width 11 height 15
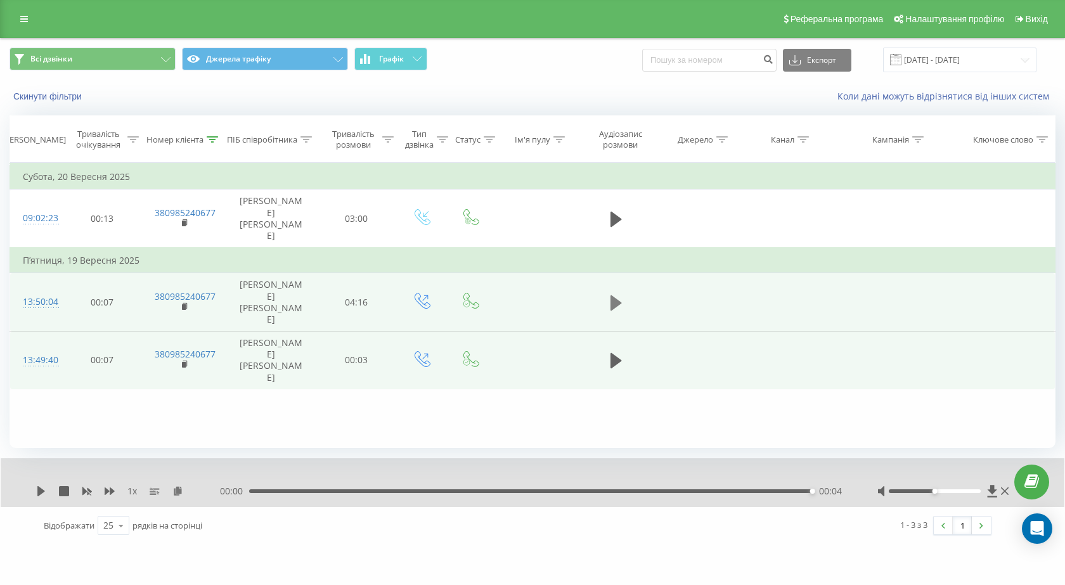
click at [614, 295] on icon at bounding box center [615, 302] width 11 height 15
click at [338, 493] on div "00:24" at bounding box center [534, 491] width 564 height 4
click at [106, 492] on icon at bounding box center [110, 491] width 10 height 8
click at [108, 492] on icon at bounding box center [110, 491] width 10 height 8
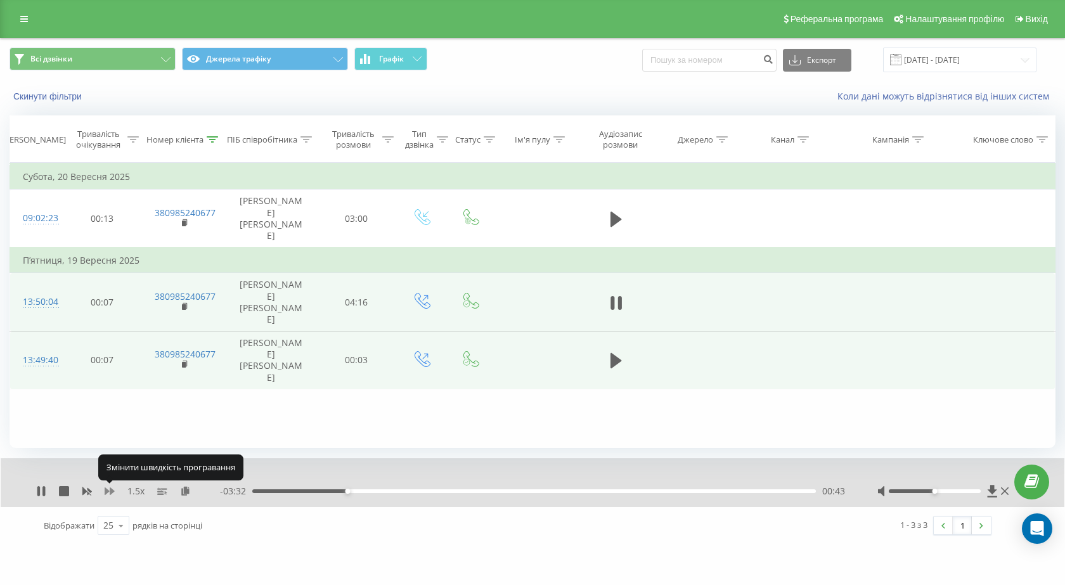
click at [108, 492] on icon at bounding box center [110, 491] width 10 height 8
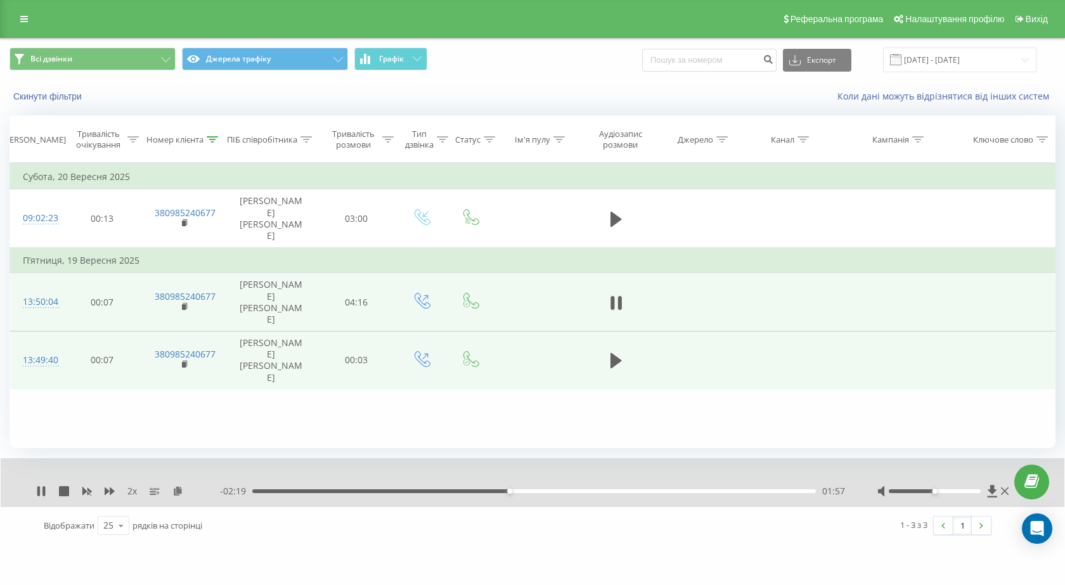
click at [529, 491] on div "01:57" at bounding box center [534, 491] width 564 height 4
click at [559, 491] on div "02:19" at bounding box center [534, 491] width 564 height 4
click at [106, 489] on icon at bounding box center [110, 491] width 10 height 8
click at [109, 491] on icon at bounding box center [110, 491] width 10 height 10
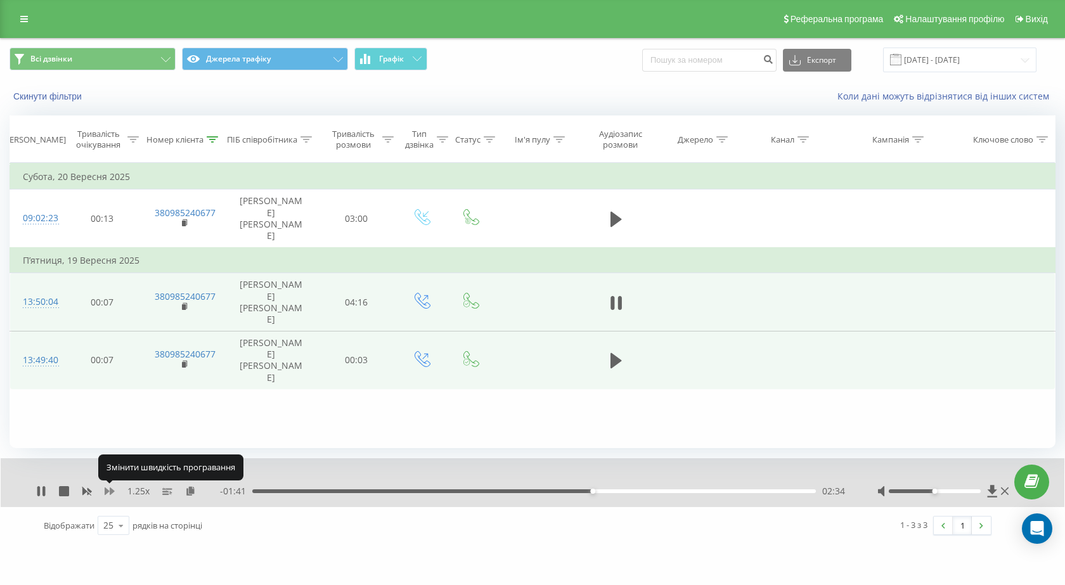
click at [109, 491] on icon at bounding box center [110, 491] width 10 height 10
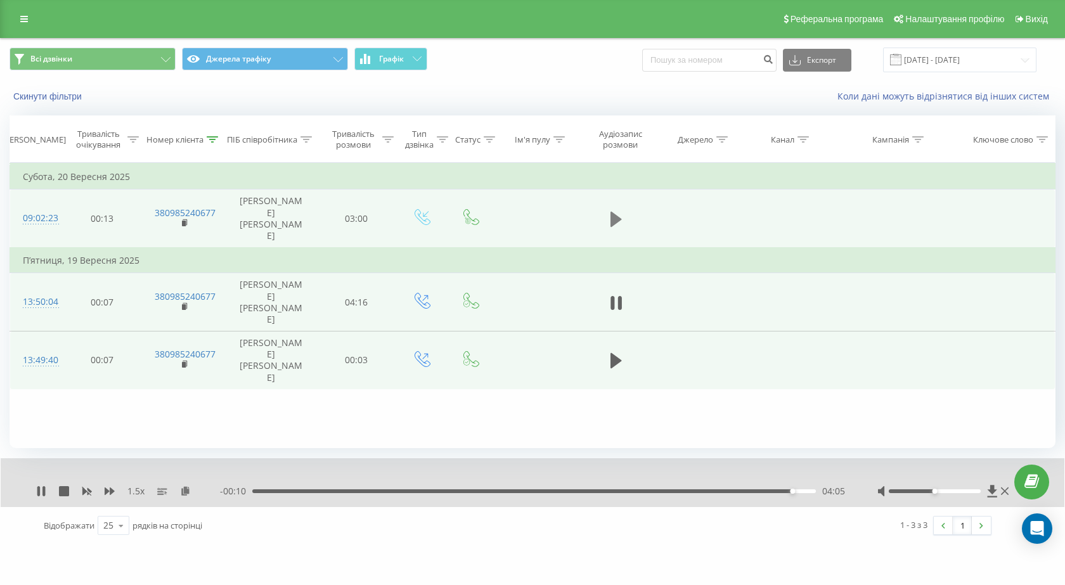
click at [610, 213] on icon at bounding box center [615, 219] width 11 height 15
click at [309, 138] on icon at bounding box center [305, 139] width 11 height 6
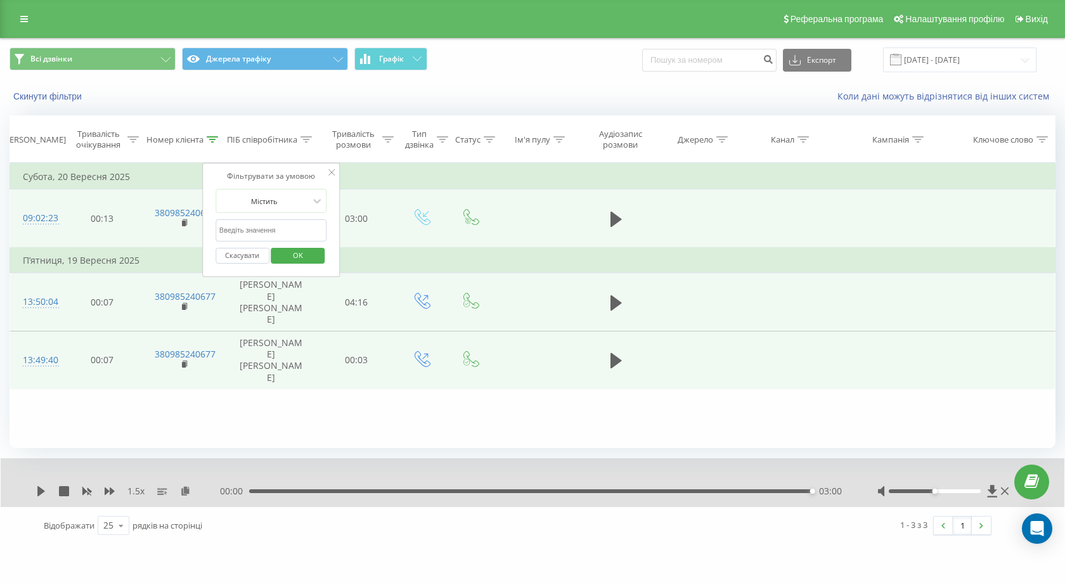
click at [279, 231] on input "text" at bounding box center [272, 230] width 112 height 22
type input "[PERSON_NAME]"
click at [290, 257] on span "OK" at bounding box center [297, 255] width 35 height 20
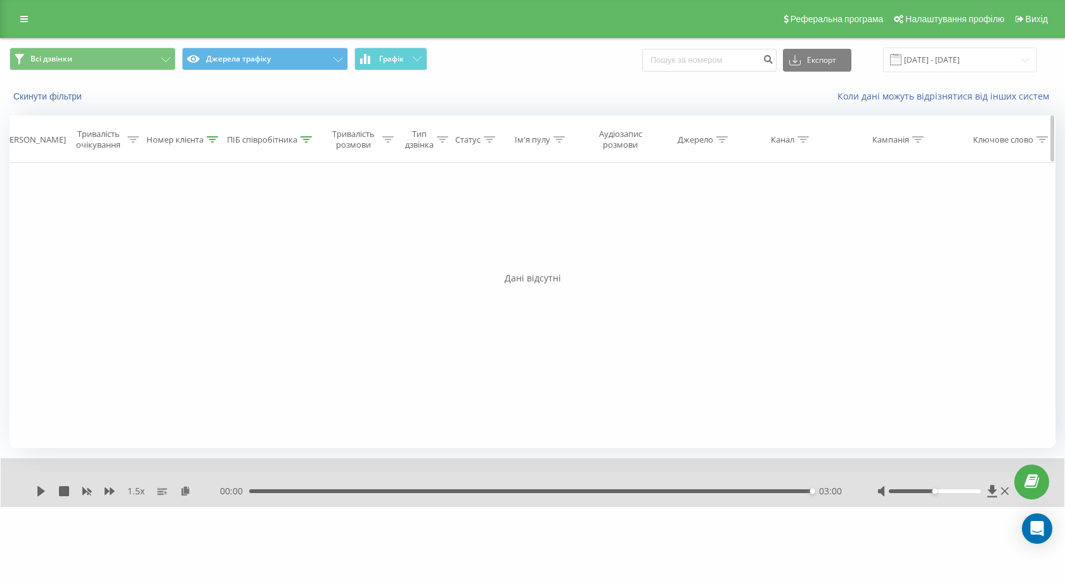
click at [217, 139] on icon at bounding box center [212, 139] width 11 height 6
drag, startPoint x: 193, startPoint y: 224, endPoint x: 74, endPoint y: 230, distance: 118.7
click at [74, 230] on div "Фільтрувати за умовою Дорівнює Скасувати OK Фільтрувати за умовою Містить 09852…" at bounding box center [533, 305] width 1046 height 285
click button "OK" at bounding box center [211, 256] width 54 height 16
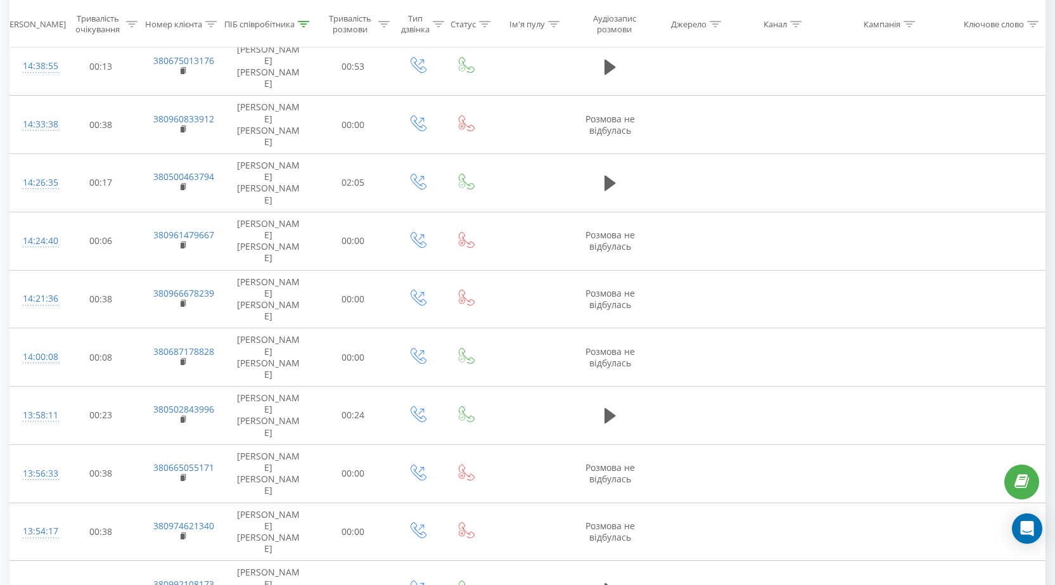
scroll to position [893, 0]
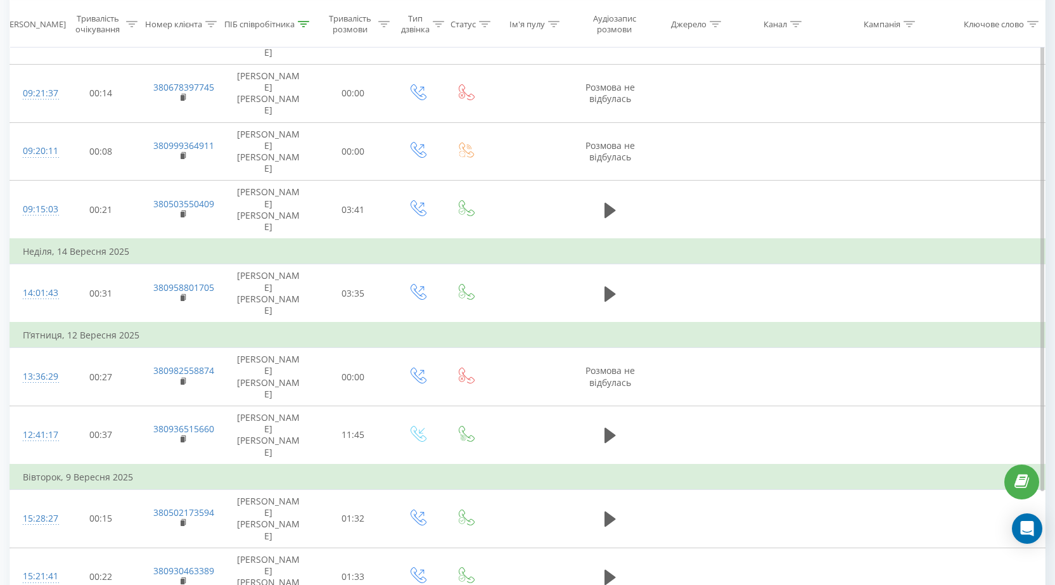
scroll to position [943, 0]
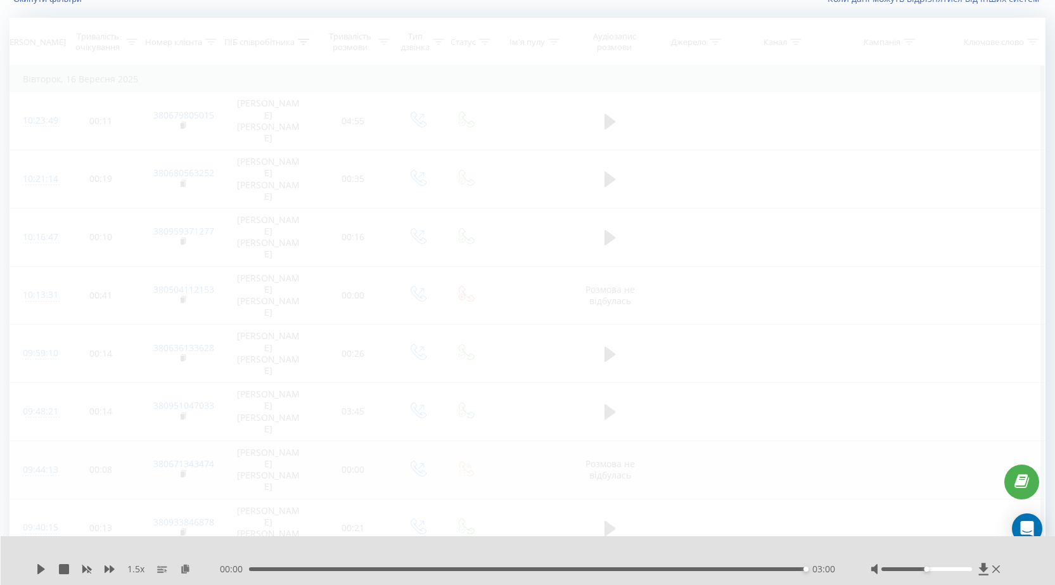
scroll to position [84, 0]
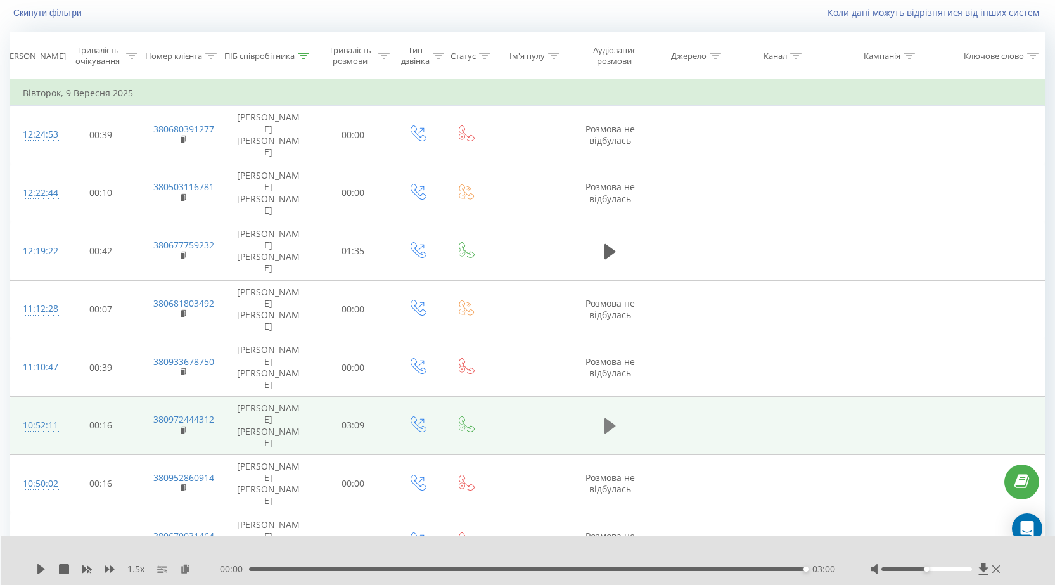
click at [610, 418] on icon at bounding box center [610, 425] width 11 height 15
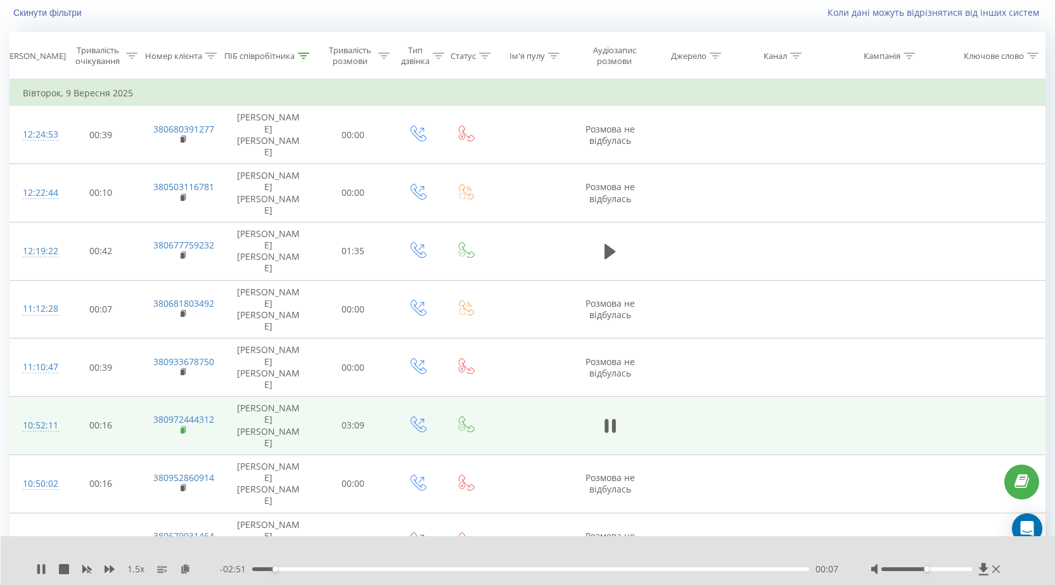
click at [184, 427] on rect at bounding box center [183, 430] width 4 height 6
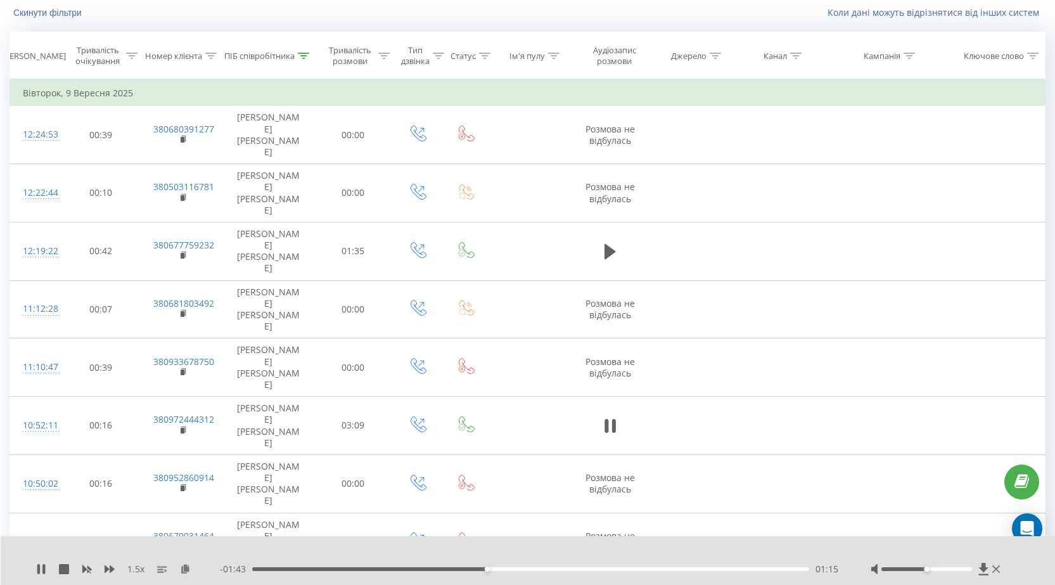
click at [276, 569] on div "01:15" at bounding box center [530, 569] width 557 height 4
click at [260, 569] on div "00:02" at bounding box center [530, 569] width 557 height 4
click at [254, 569] on div "00:00" at bounding box center [530, 569] width 557 height 4
click at [183, 568] on icon at bounding box center [185, 568] width 11 height 9
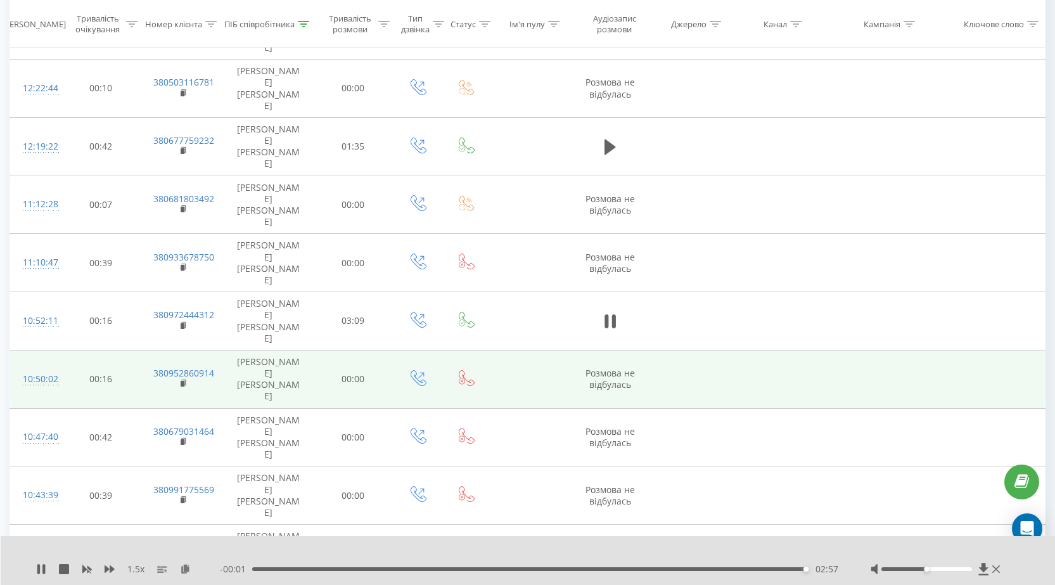
scroll to position [337, 0]
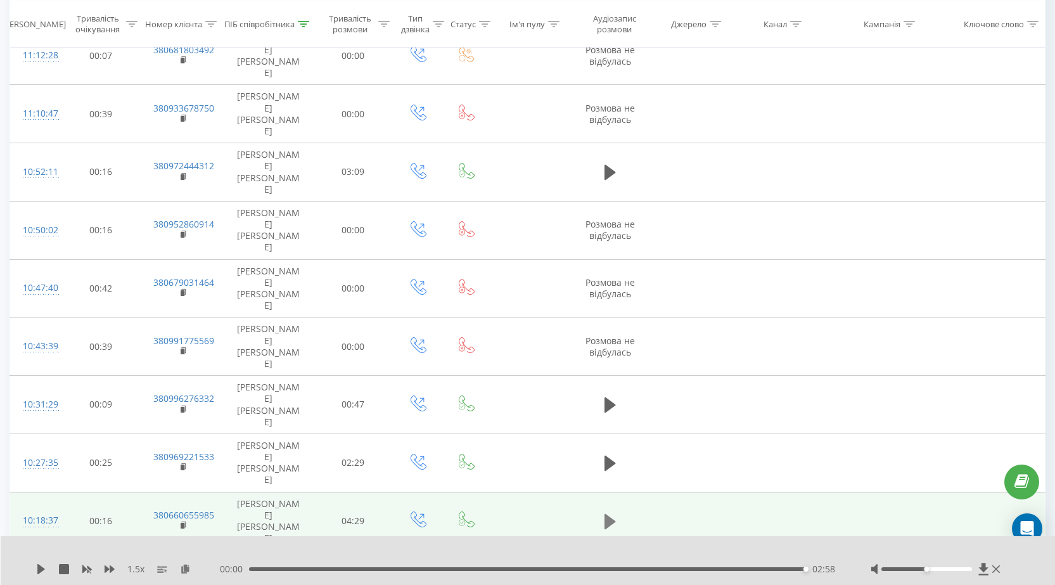
click at [609, 514] on icon at bounding box center [610, 521] width 11 height 15
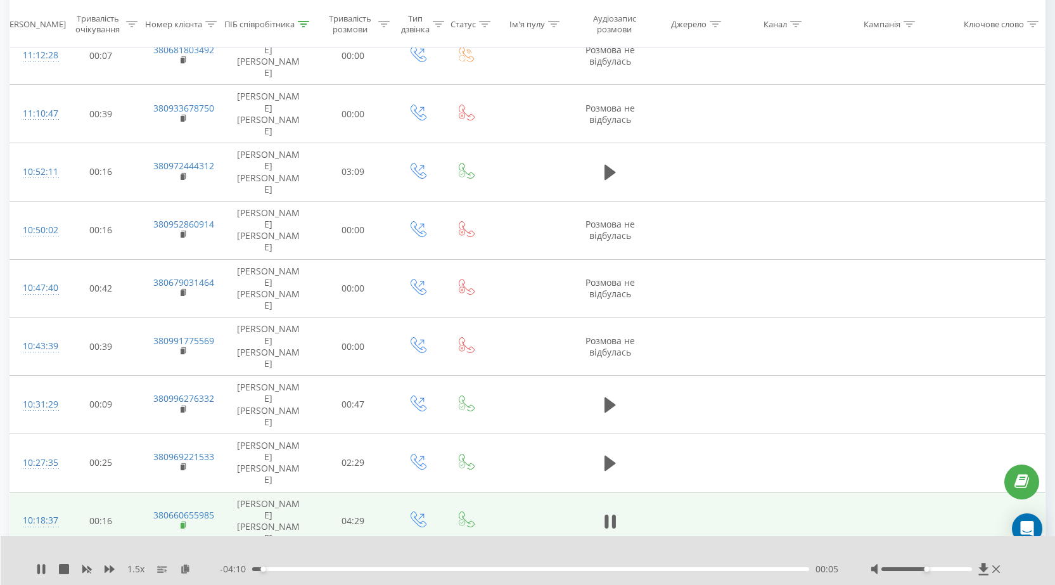
click at [183, 523] on rect at bounding box center [183, 526] width 4 height 6
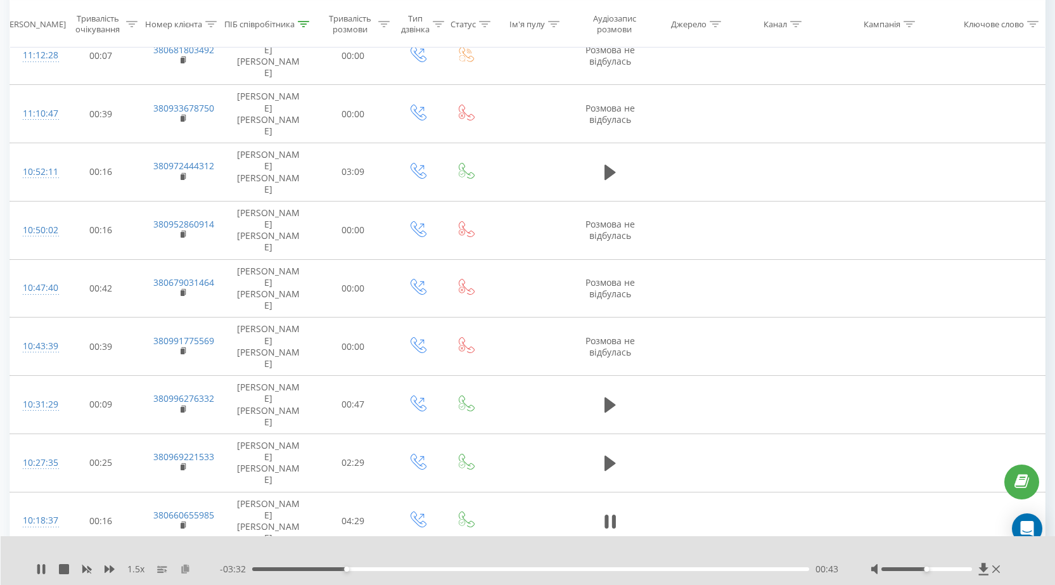
click at [181, 568] on icon at bounding box center [185, 568] width 11 height 9
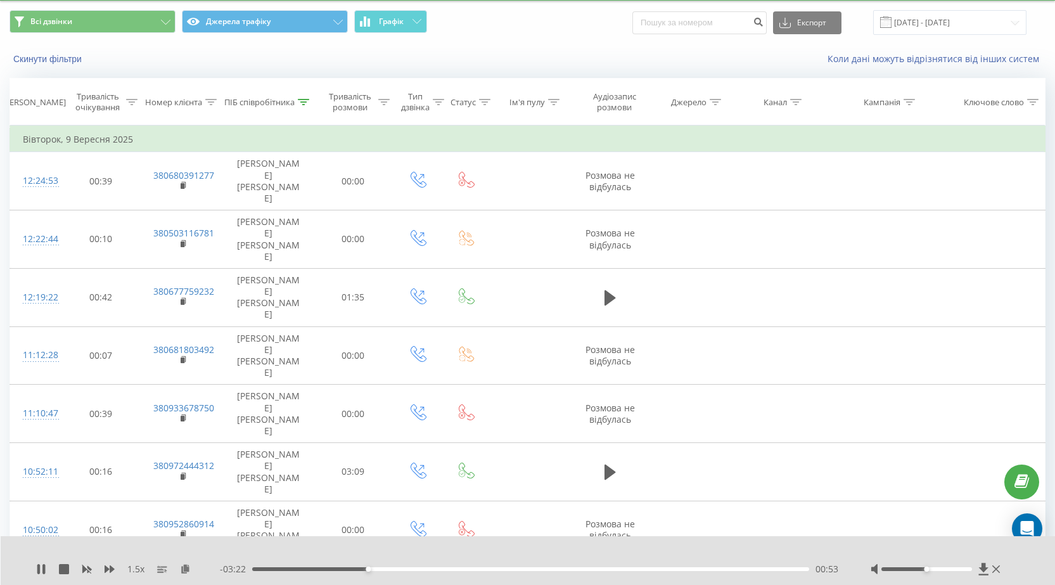
scroll to position [0, 0]
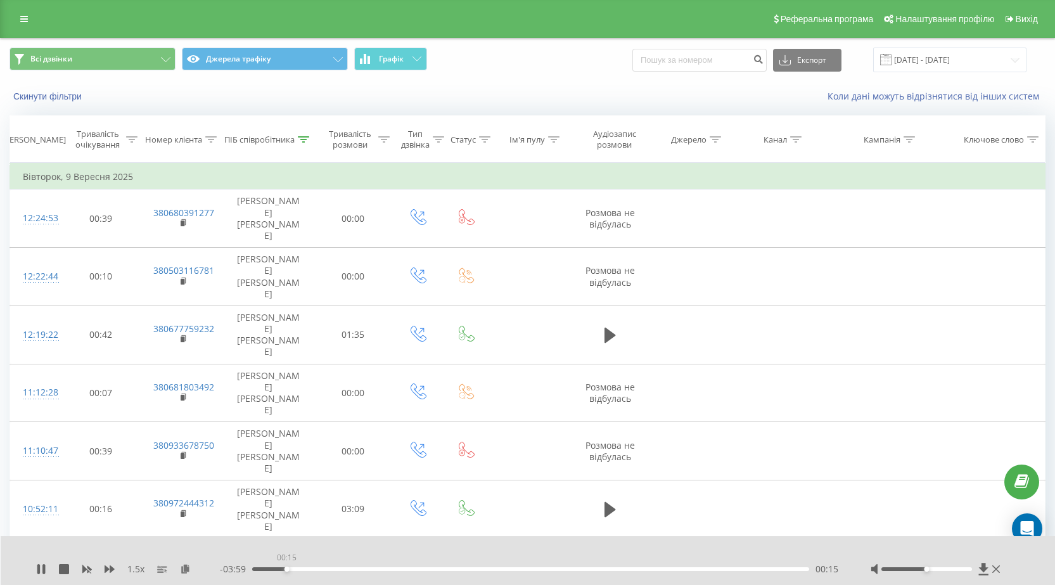
click at [287, 570] on div "00:15" at bounding box center [530, 569] width 557 height 4
click at [264, 568] on div "00:16" at bounding box center [530, 569] width 557 height 4
click at [257, 568] on div "00:06" at bounding box center [530, 569] width 557 height 4
click at [359, 570] on div "01:24" at bounding box center [530, 569] width 557 height 4
click at [346, 568] on div "00:43" at bounding box center [530, 569] width 557 height 4
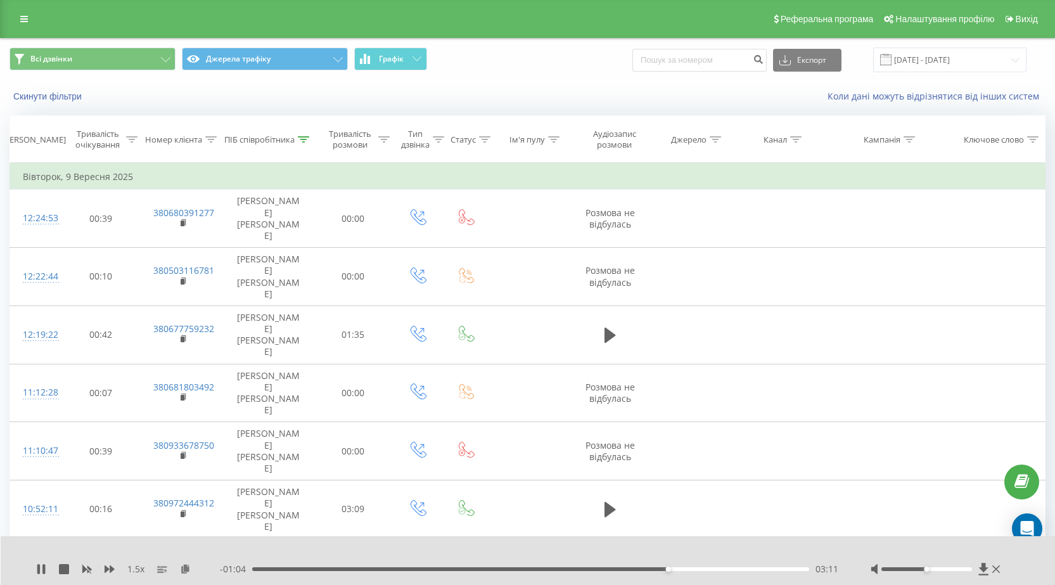
click at [375, 568] on div "03:11" at bounding box center [530, 569] width 557 height 4
click at [313, 569] on div "00:28" at bounding box center [530, 569] width 557 height 4
click at [320, 568] on div "00:31" at bounding box center [530, 569] width 557 height 4
click at [107, 570] on icon at bounding box center [110, 569] width 10 height 8
click at [505, 569] on div "01:56" at bounding box center [530, 569] width 557 height 4
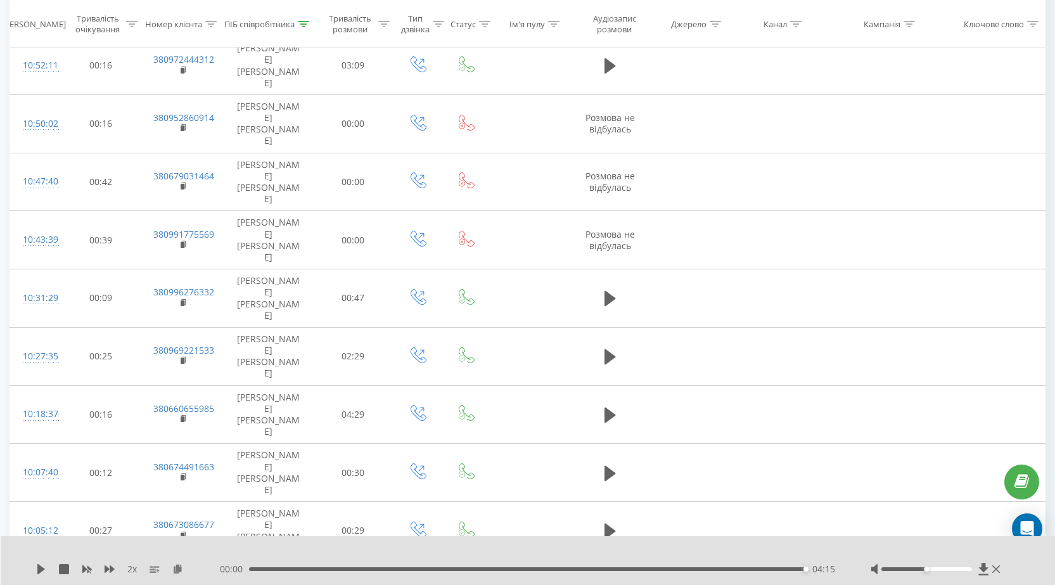
scroll to position [697, 0]
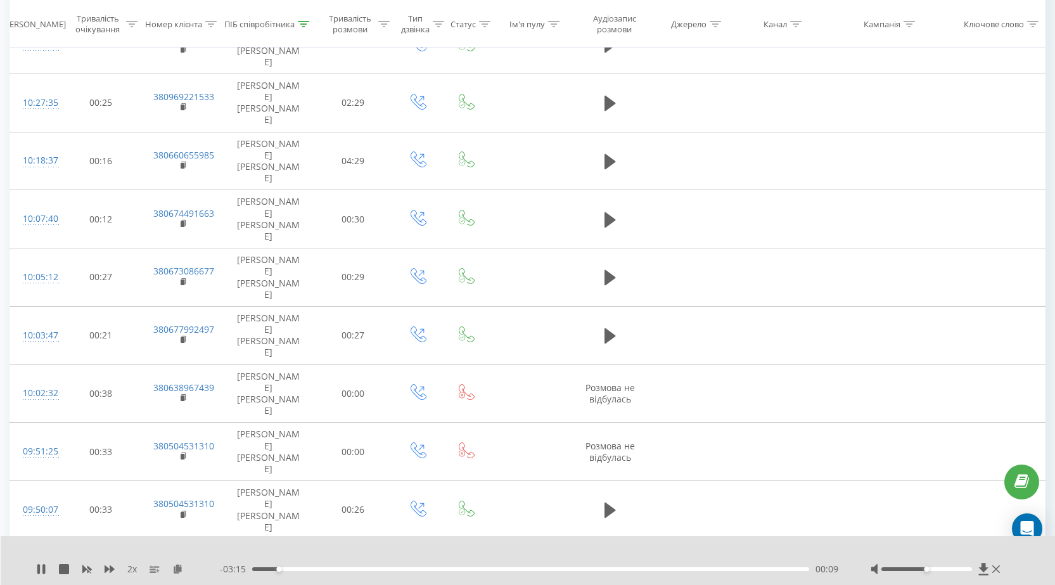
click at [176, 570] on icon at bounding box center [177, 568] width 11 height 9
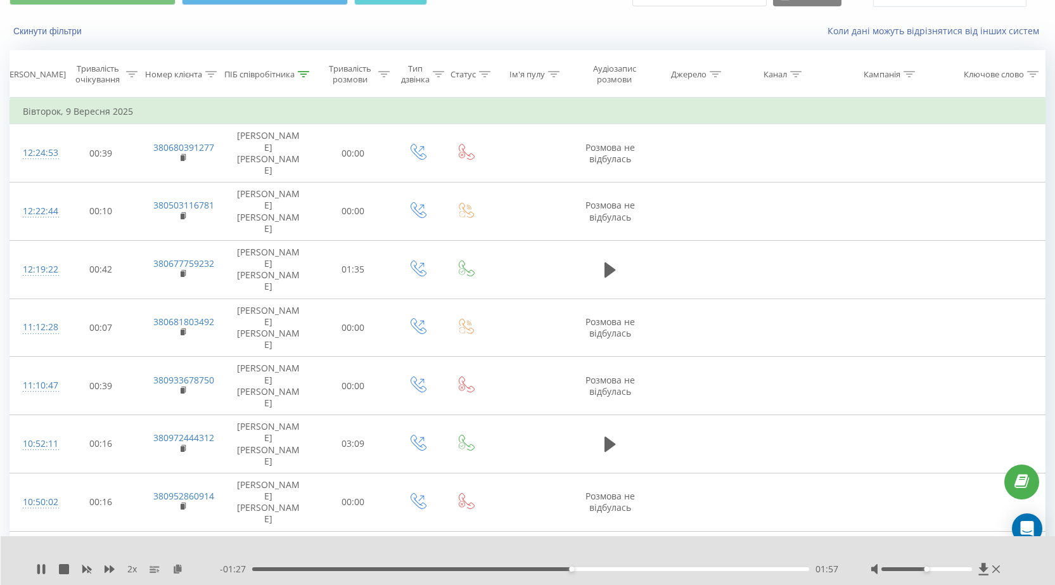
scroll to position [0, 0]
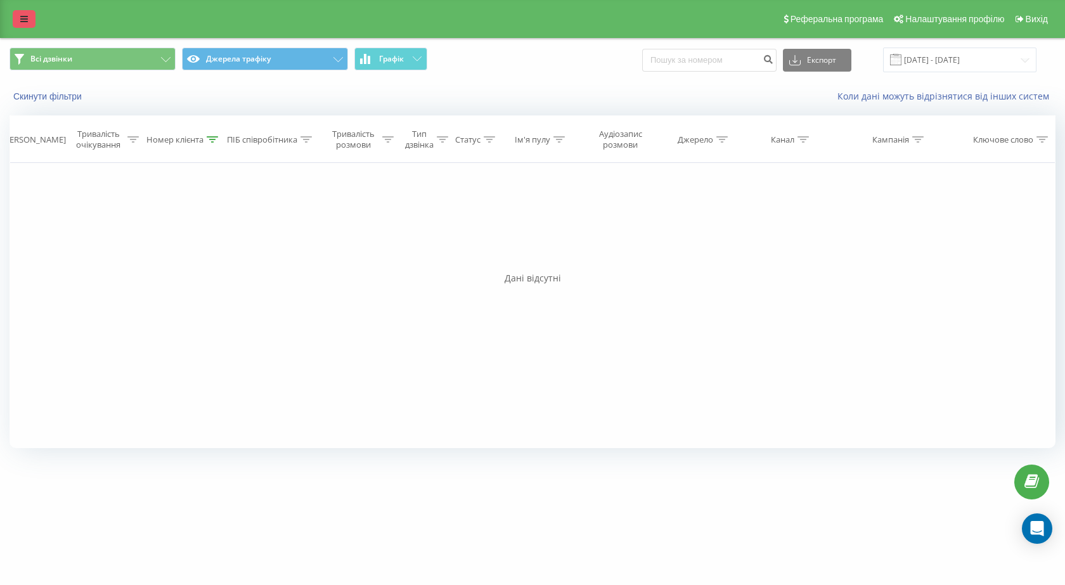
click at [27, 19] on icon at bounding box center [24, 19] width 8 height 9
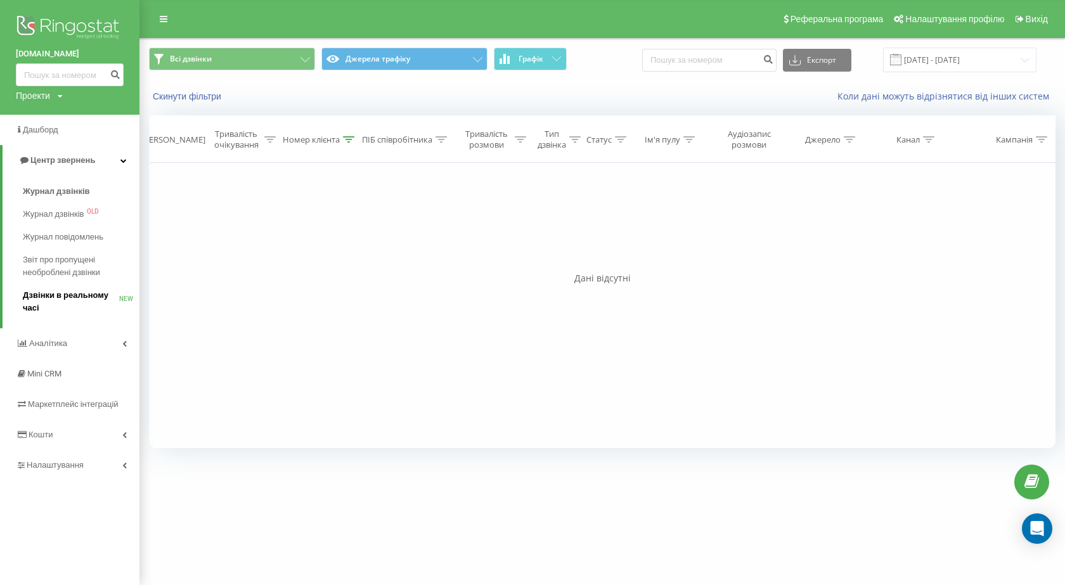
click at [65, 297] on span "Дзвінки в реальному часі" at bounding box center [71, 301] width 96 height 25
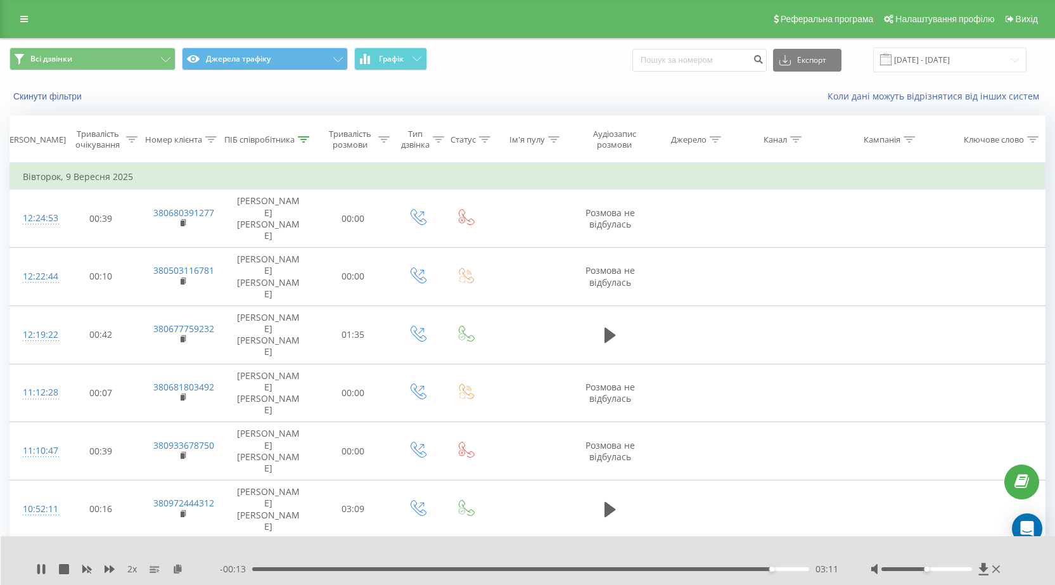
click at [570, 570] on div "03:11" at bounding box center [530, 569] width 557 height 4
click at [465, 569] on div "02:04" at bounding box center [530, 569] width 557 height 4
click at [680, 570] on div "02:38" at bounding box center [530, 569] width 557 height 4
click at [33, 568] on div "2 x - 00:46 02:38 02:38" at bounding box center [528, 560] width 1055 height 49
click at [44, 569] on icon at bounding box center [41, 569] width 8 height 10
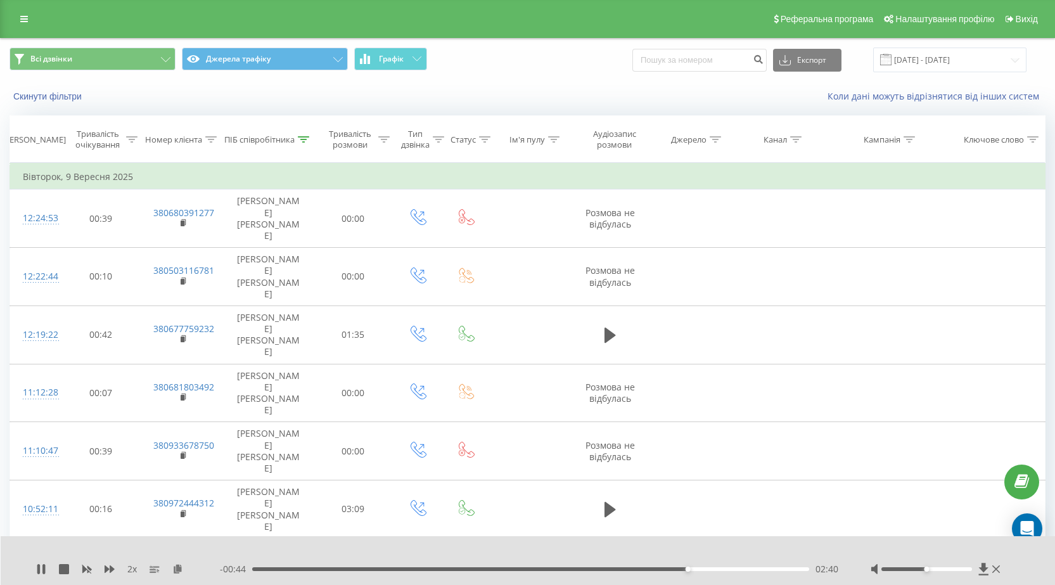
click at [700, 570] on div "02:40" at bounding box center [530, 569] width 557 height 4
click at [713, 569] on div "02:50" at bounding box center [530, 569] width 557 height 4
click at [699, 569] on div "02:44" at bounding box center [530, 569] width 557 height 4
click at [676, 568] on div "02:36" at bounding box center [530, 569] width 557 height 4
click at [665, 568] on div "02:39" at bounding box center [530, 569] width 557 height 4
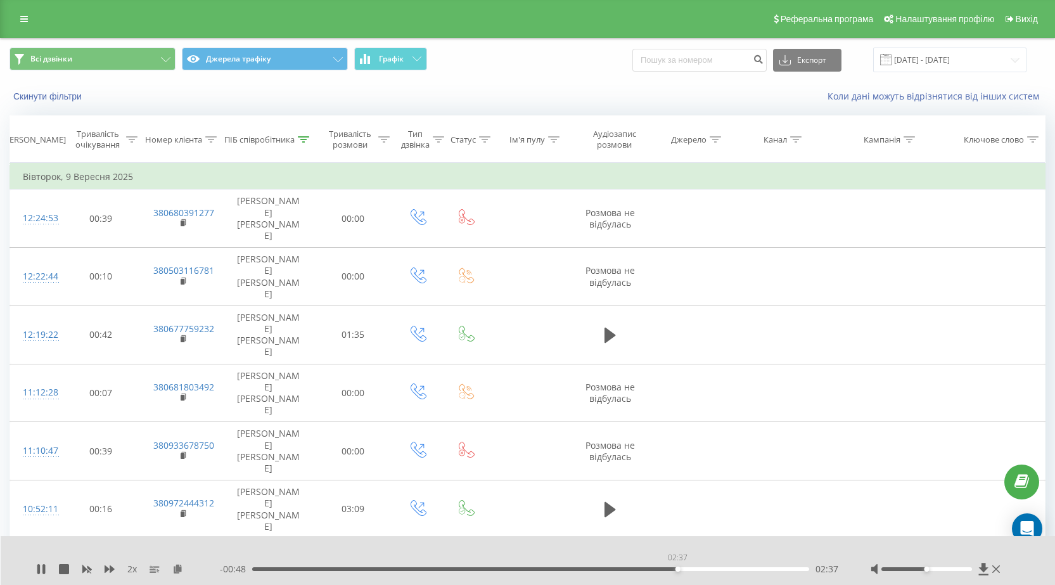
click at [678, 569] on div "02:37" at bounding box center [530, 569] width 557 height 4
click at [766, 567] on div "- 00:02 03:22 03:22" at bounding box center [529, 569] width 619 height 13
click at [110, 569] on icon at bounding box center [110, 569] width 10 height 10
click at [728, 568] on div "02:56" at bounding box center [530, 569] width 557 height 4
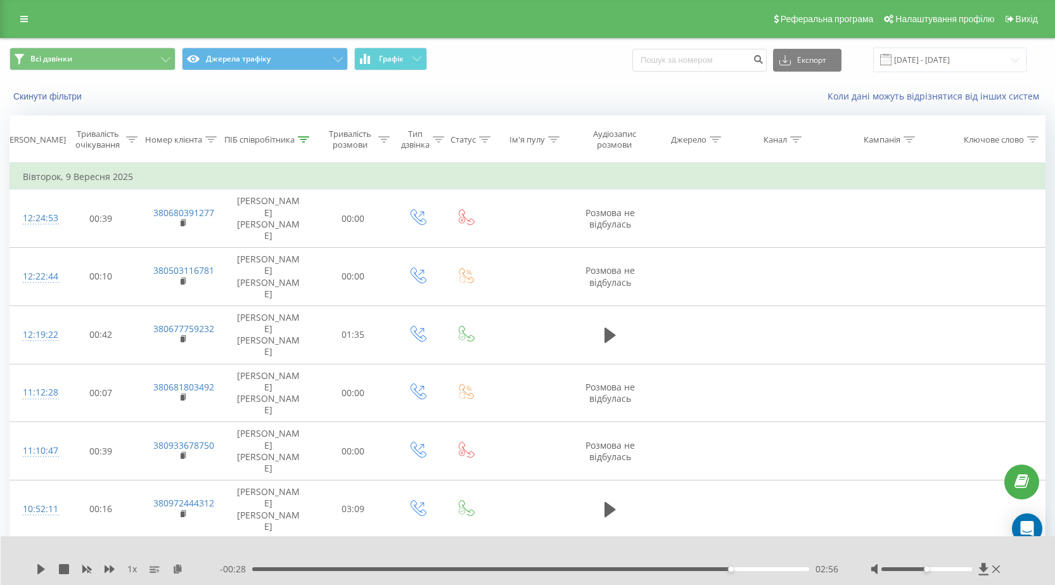
click at [35, 569] on div "1 x - 00:28 02:56 02:56" at bounding box center [528, 560] width 1055 height 49
click at [37, 569] on icon at bounding box center [41, 569] width 10 height 10
